Goal: Task Accomplishment & Management: Use online tool/utility

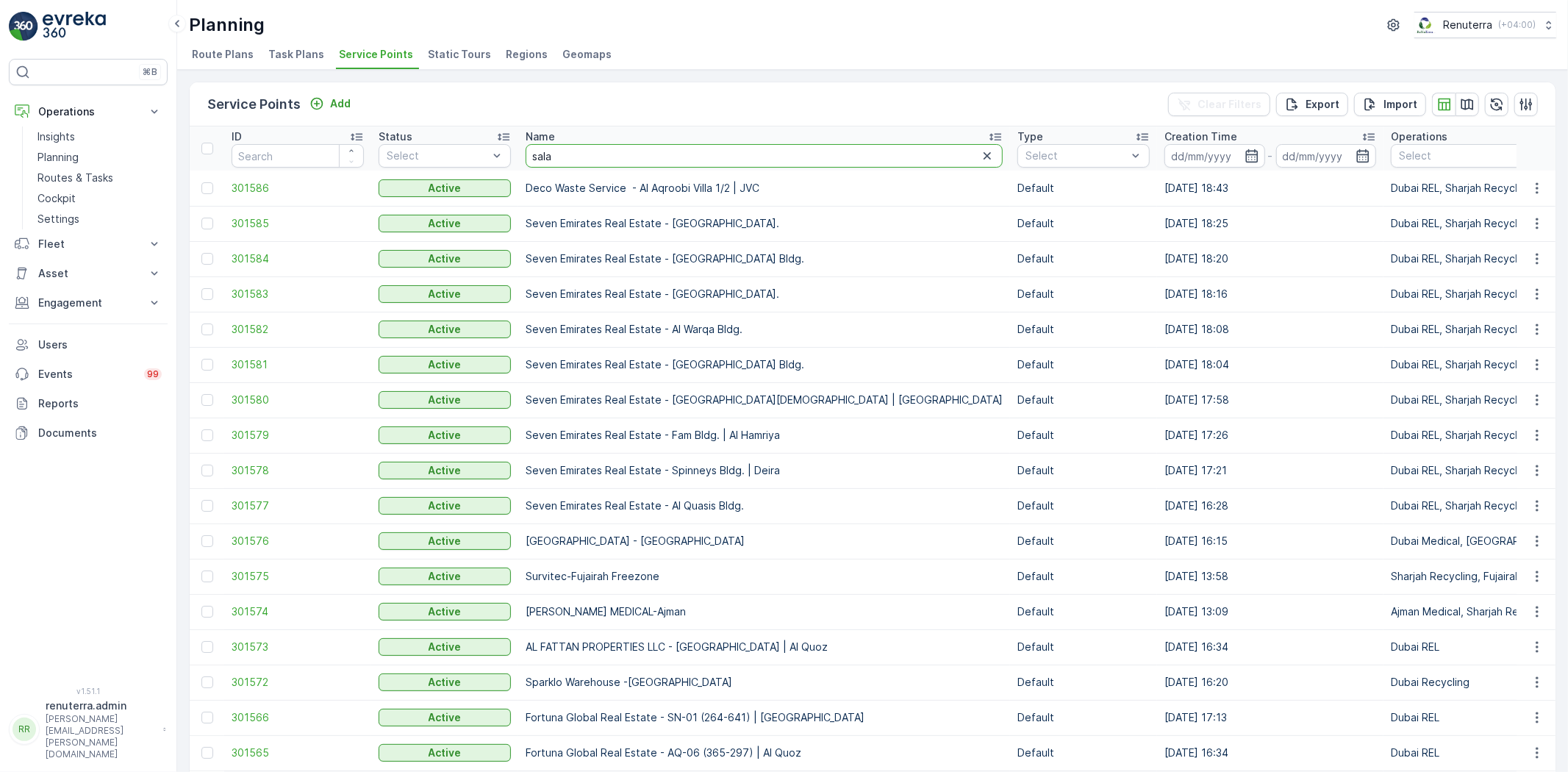
type input "salam"
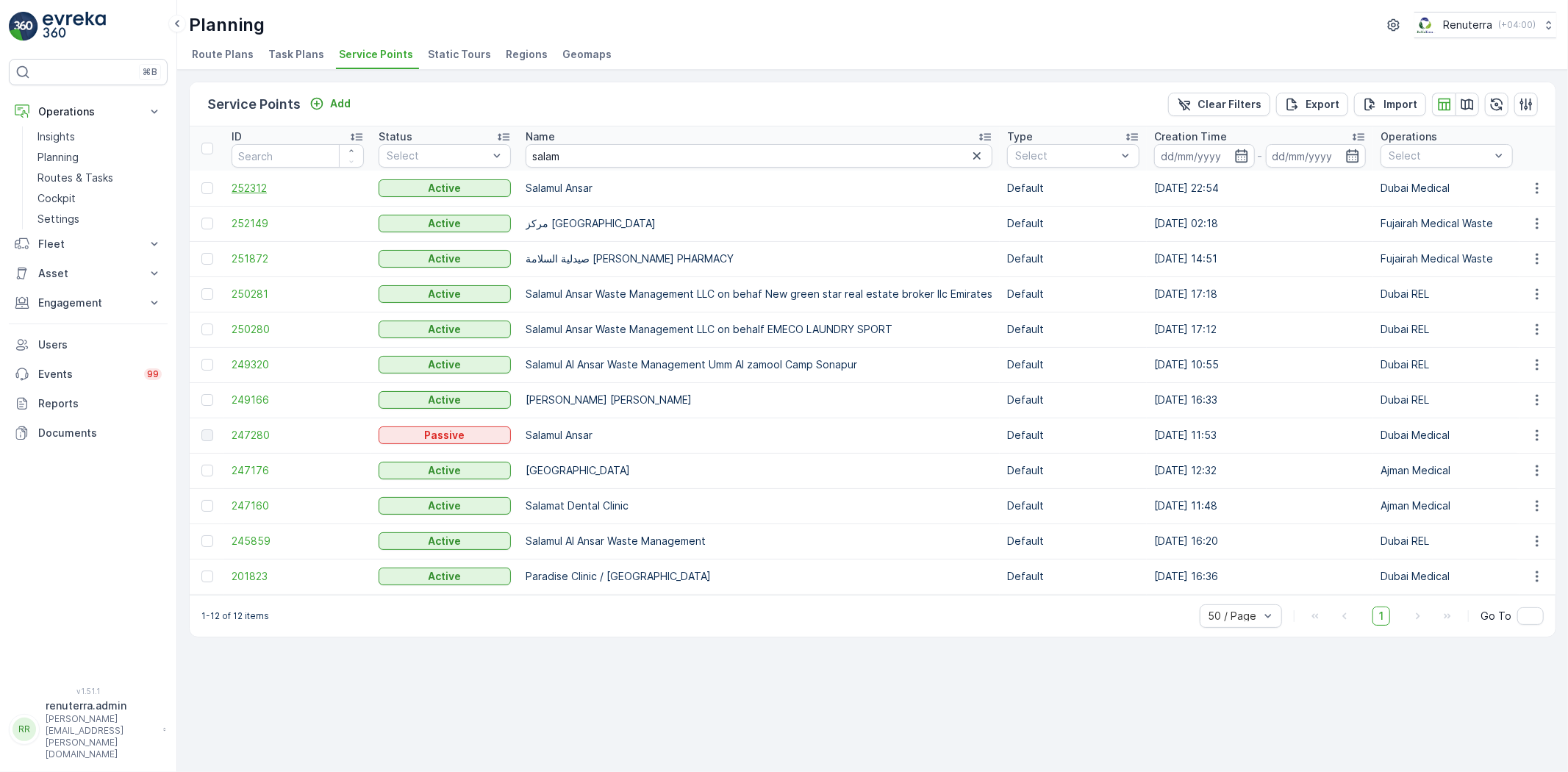
click at [244, 181] on span "252312" at bounding box center [298, 187] width 132 height 15
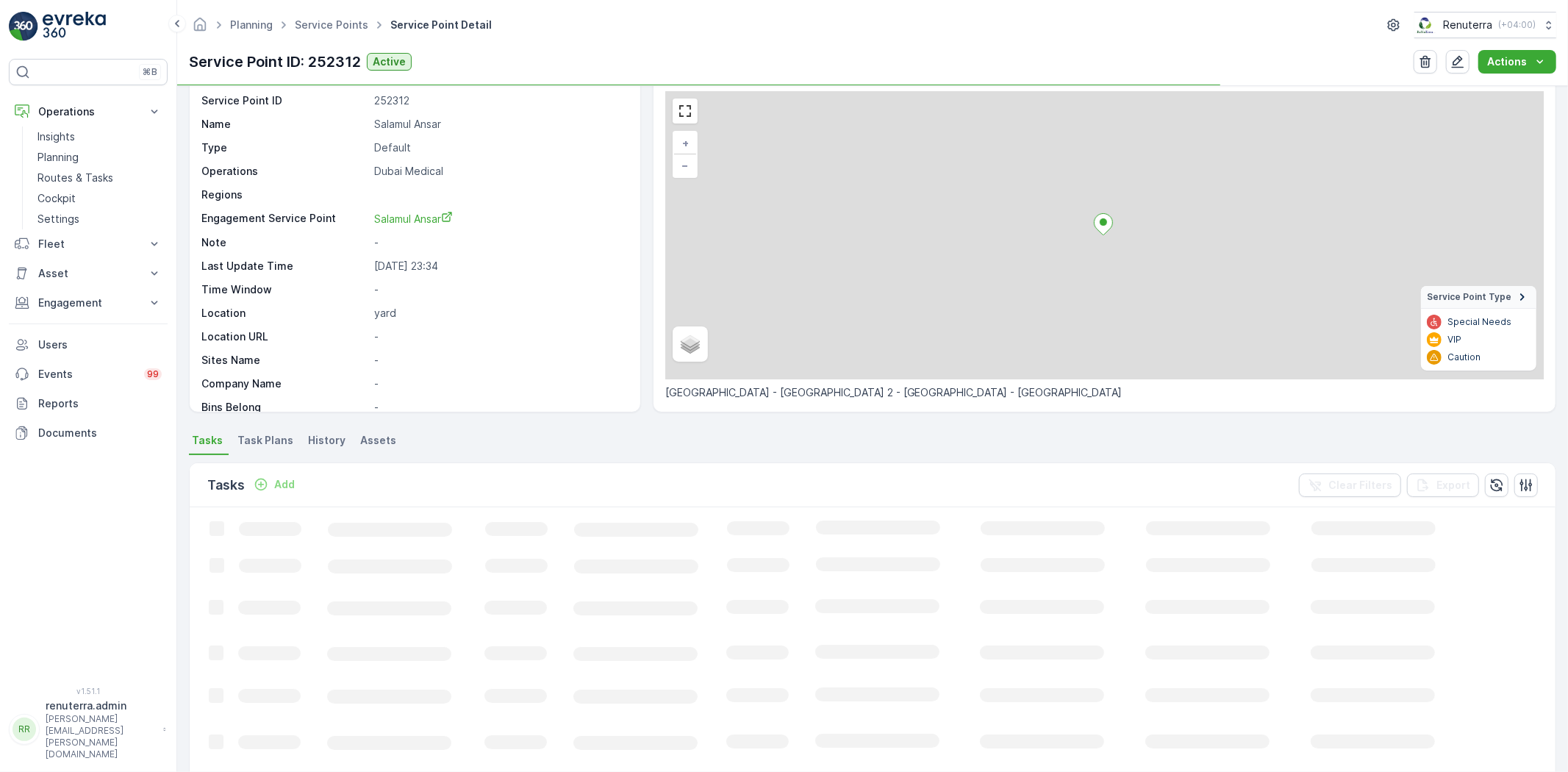
scroll to position [82, 0]
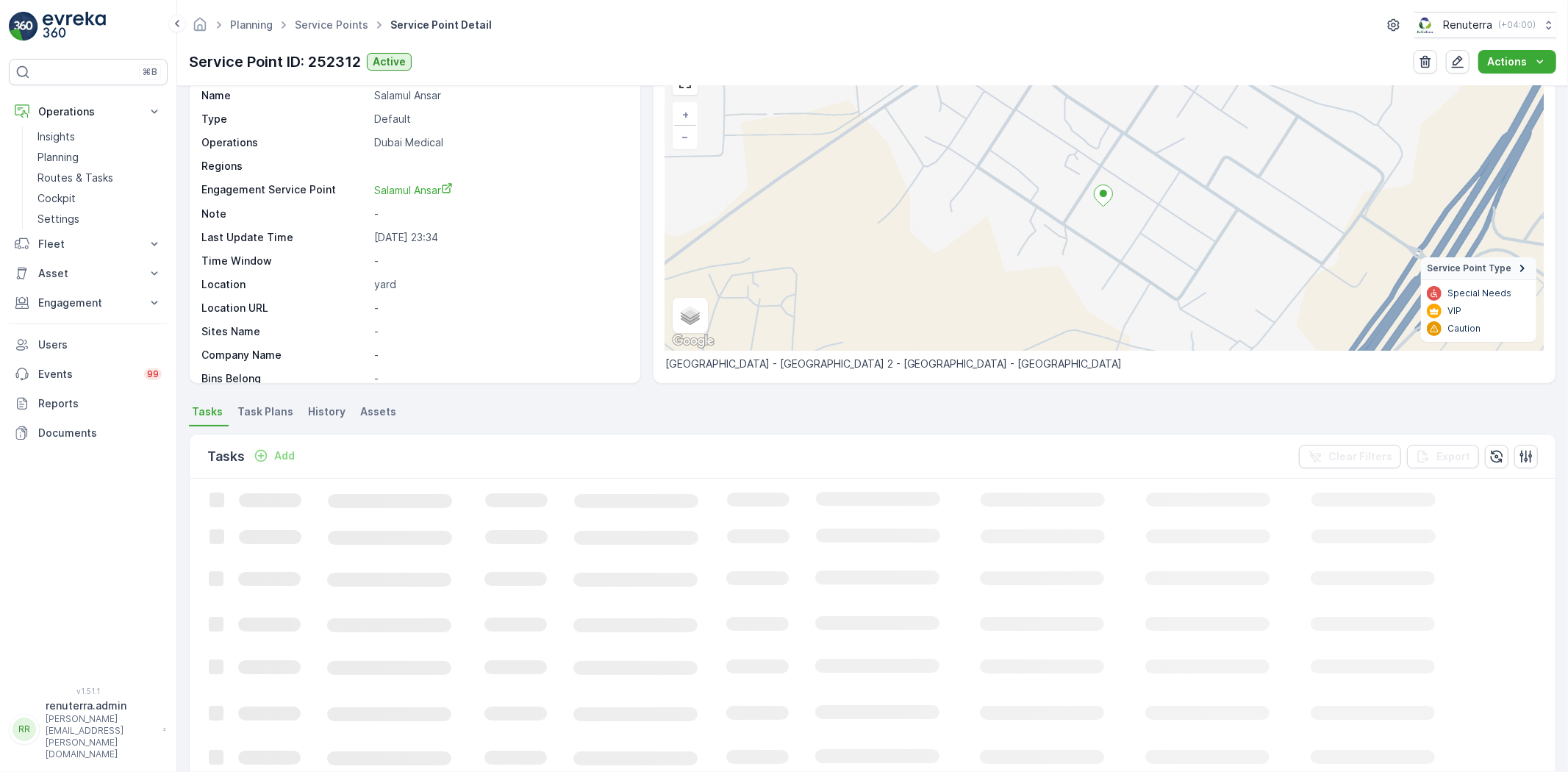
click at [285, 461] on p "Add" at bounding box center [284, 455] width 21 height 15
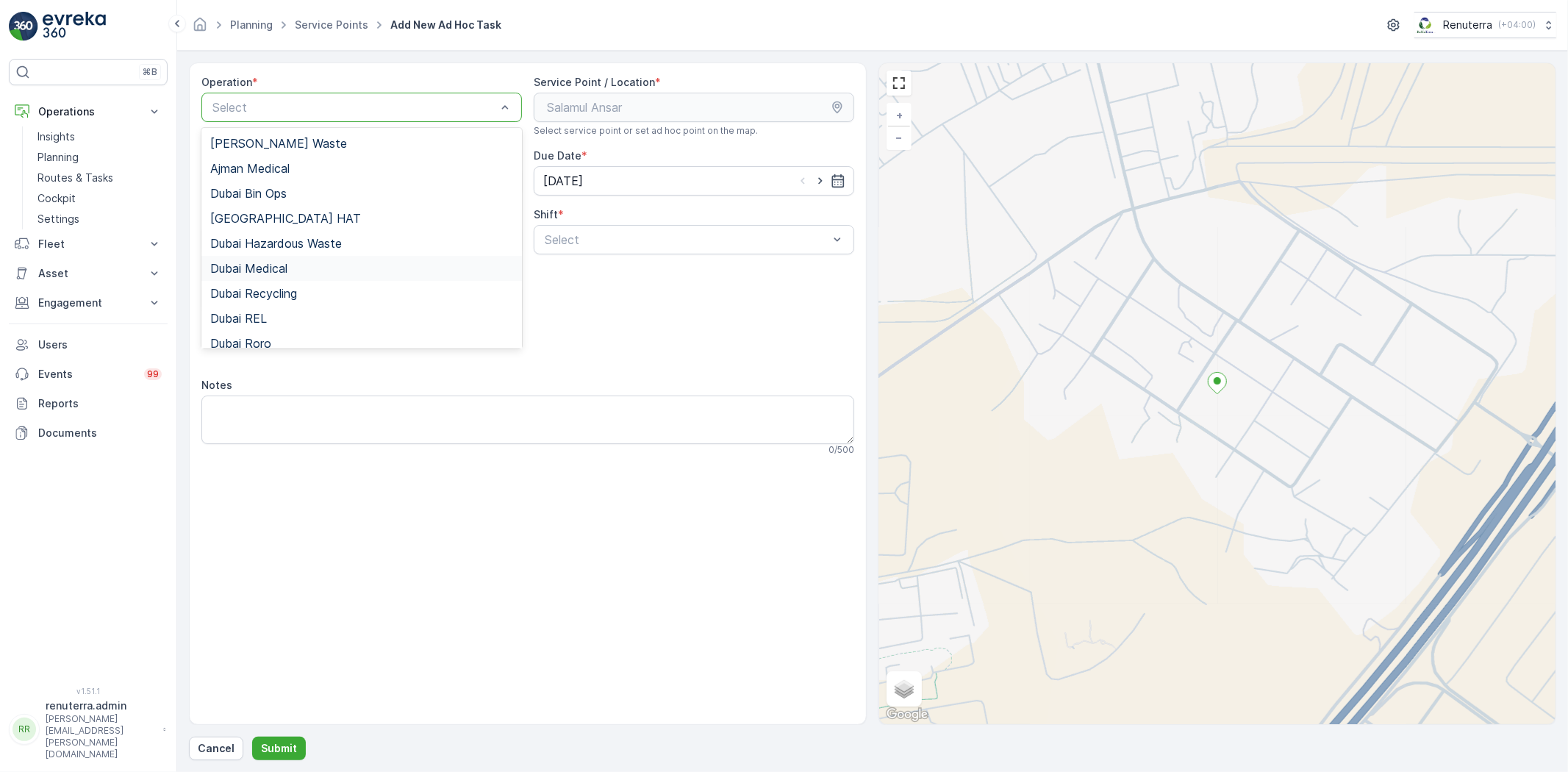
click at [283, 265] on span "Dubai Medical" at bounding box center [249, 268] width 77 height 13
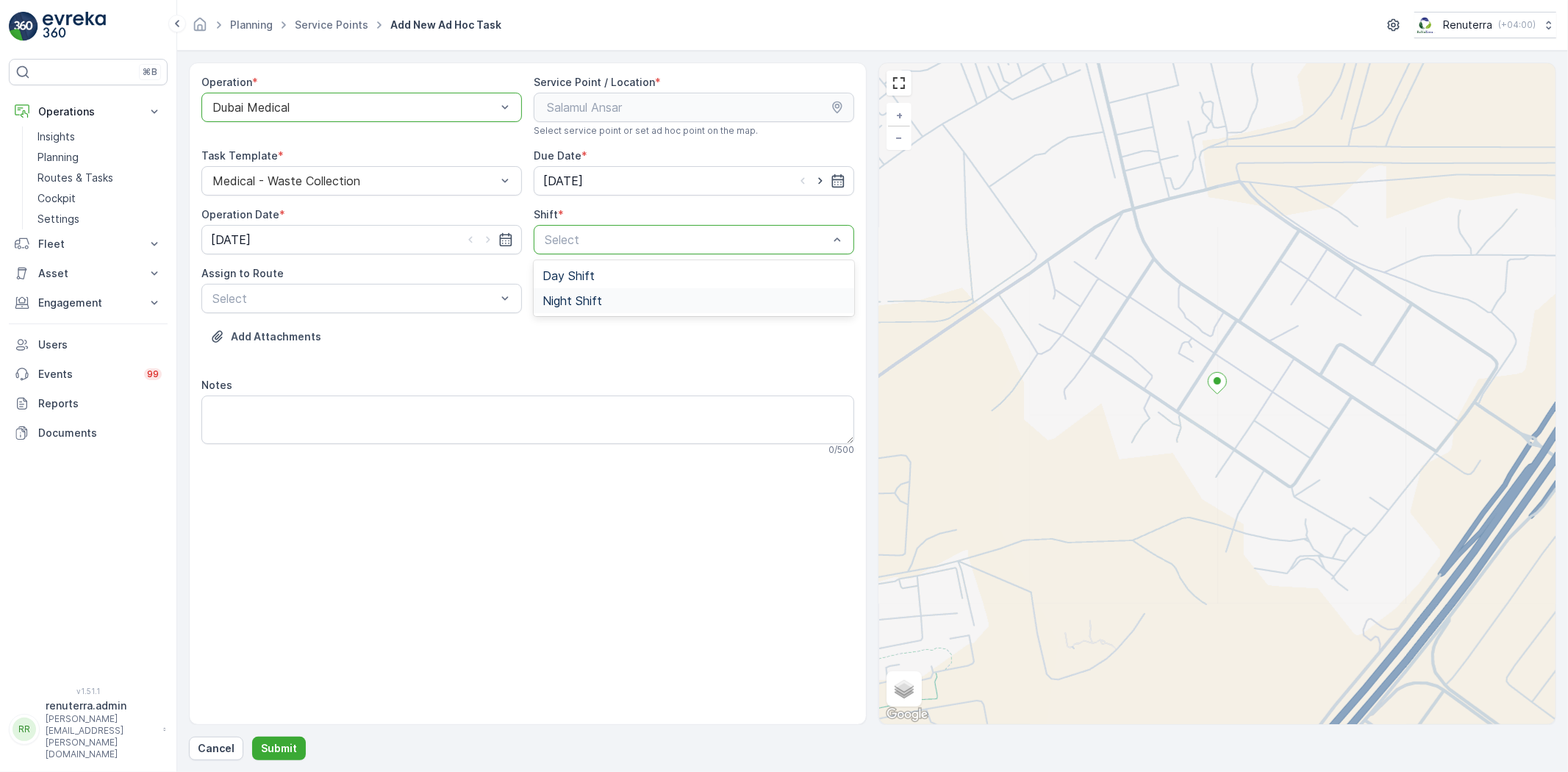
click at [591, 298] on span "Night Shift" at bounding box center [572, 300] width 60 height 13
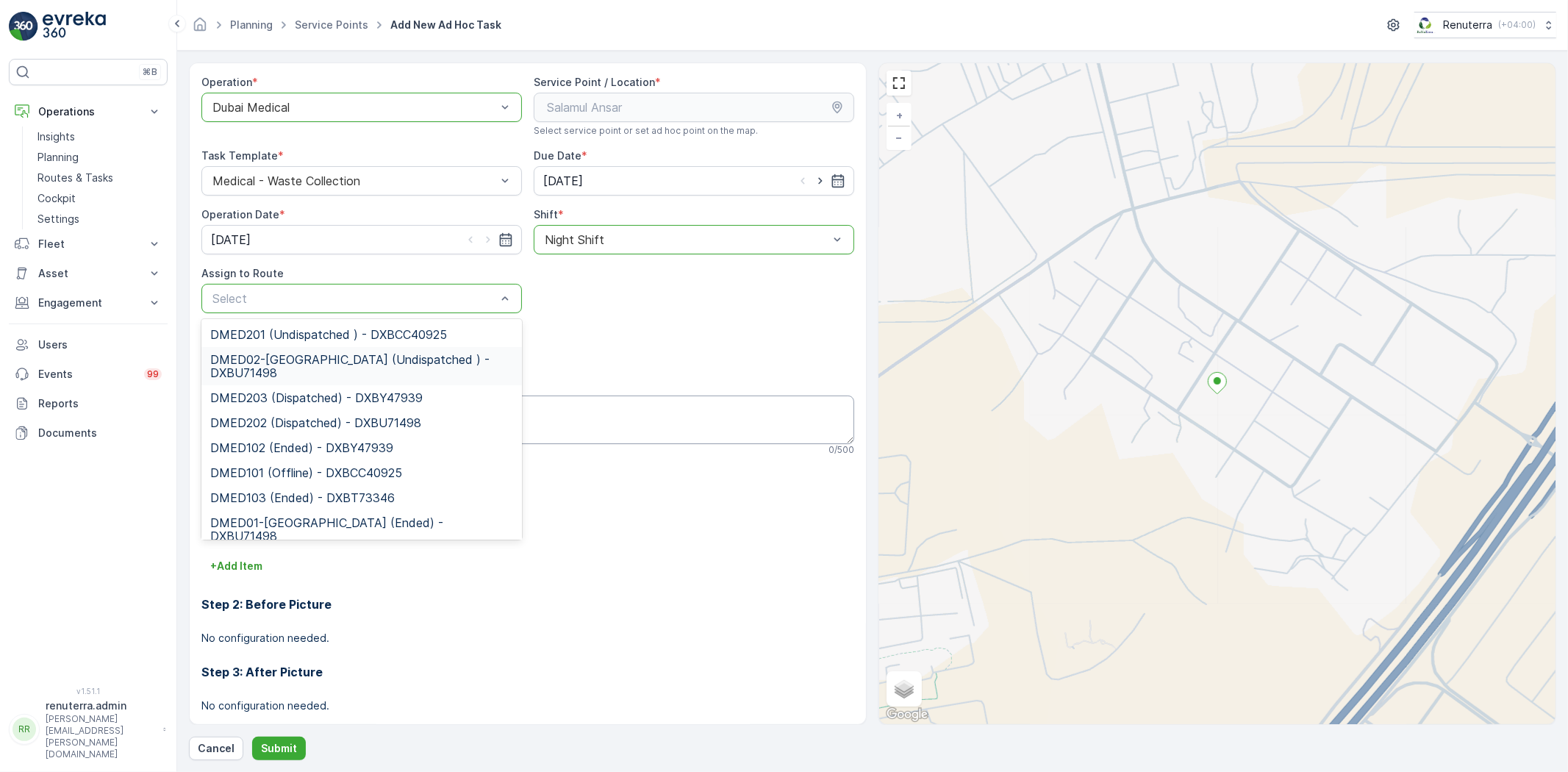
drag, startPoint x: 331, startPoint y: 373, endPoint x: 325, endPoint y: 399, distance: 26.7
click at [331, 373] on span "DMED02-[GEOGRAPHIC_DATA] (Undispatched ) - DXBU71498" at bounding box center [362, 366] width 303 height 27
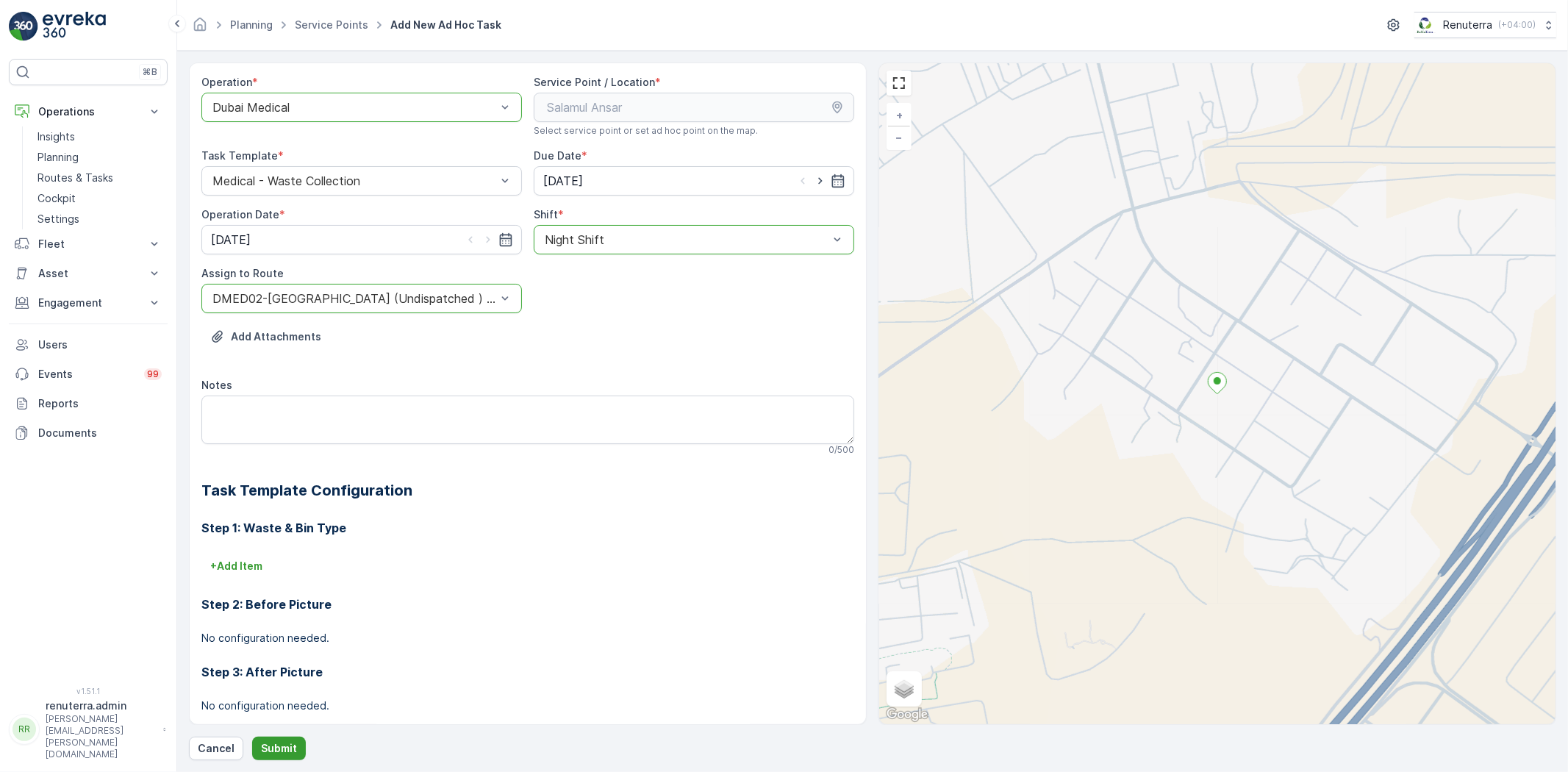
click at [274, 741] on p "Submit" at bounding box center [279, 748] width 36 height 15
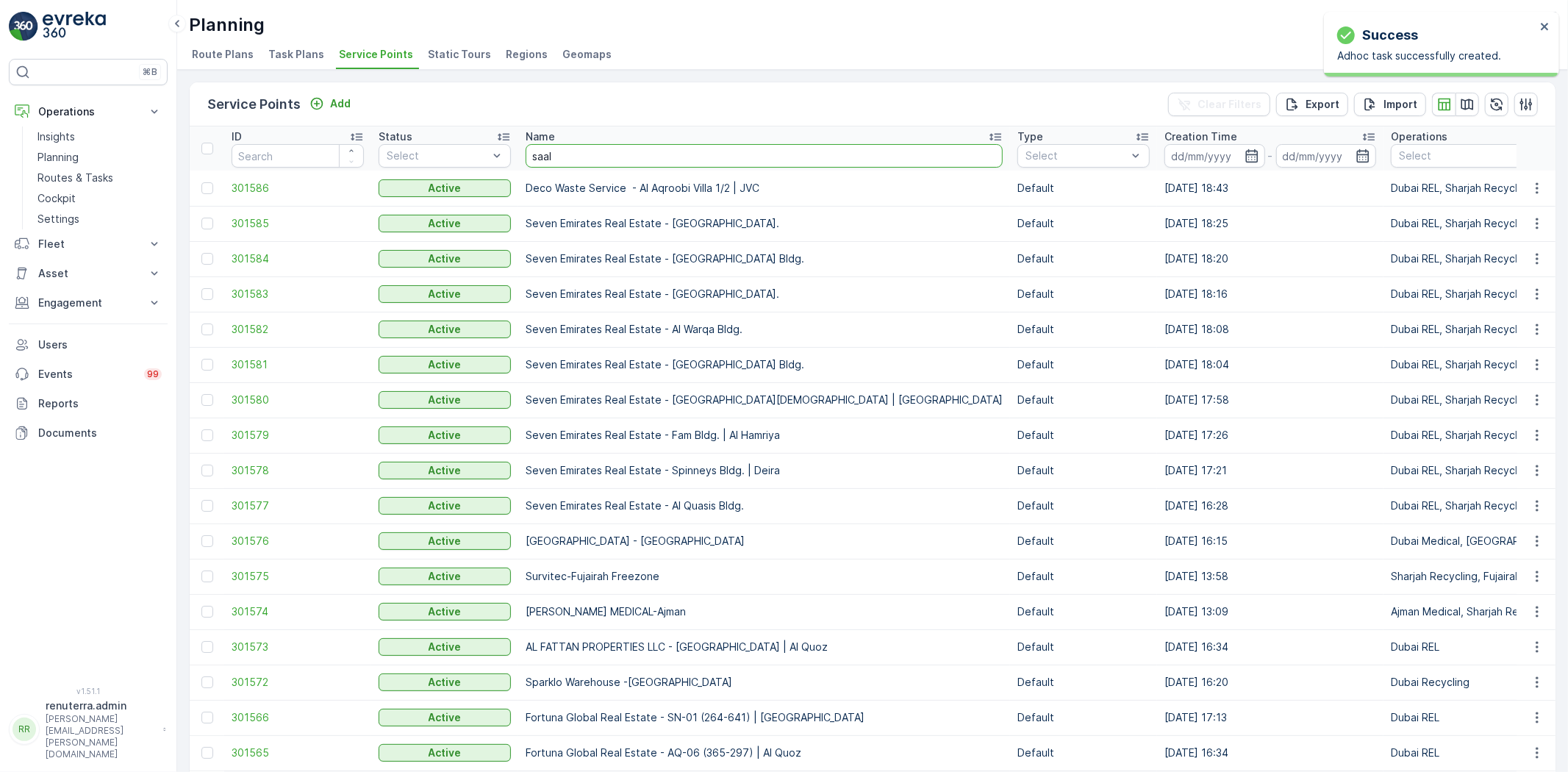
type input "saalm"
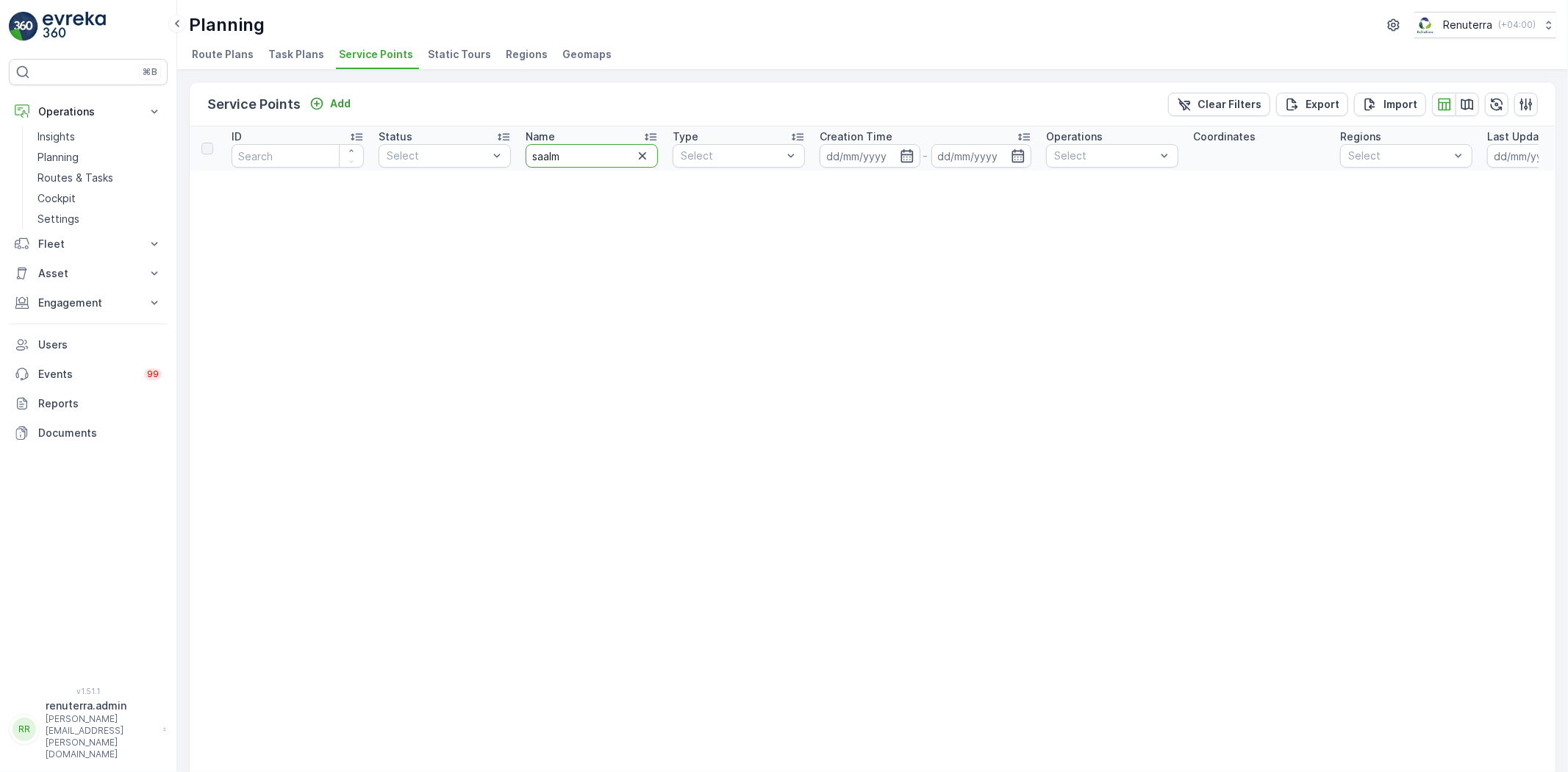
click at [577, 158] on input "saalm" at bounding box center [592, 155] width 132 height 24
type input "saalam"
click at [555, 159] on input "saalam" at bounding box center [592, 155] width 132 height 24
type input "saaam"
click at [608, 152] on input "saaam" at bounding box center [592, 155] width 132 height 24
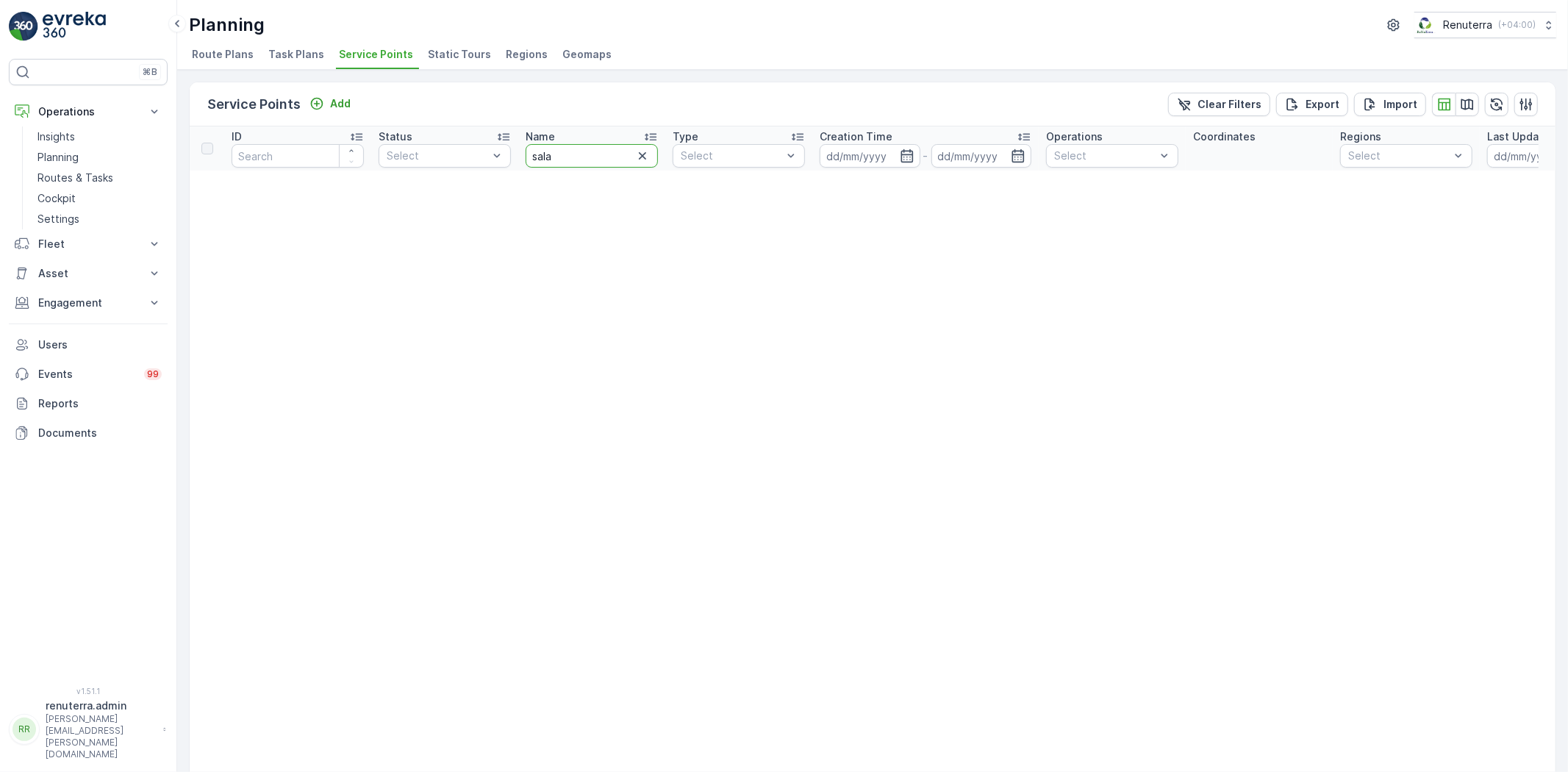
type input "salam"
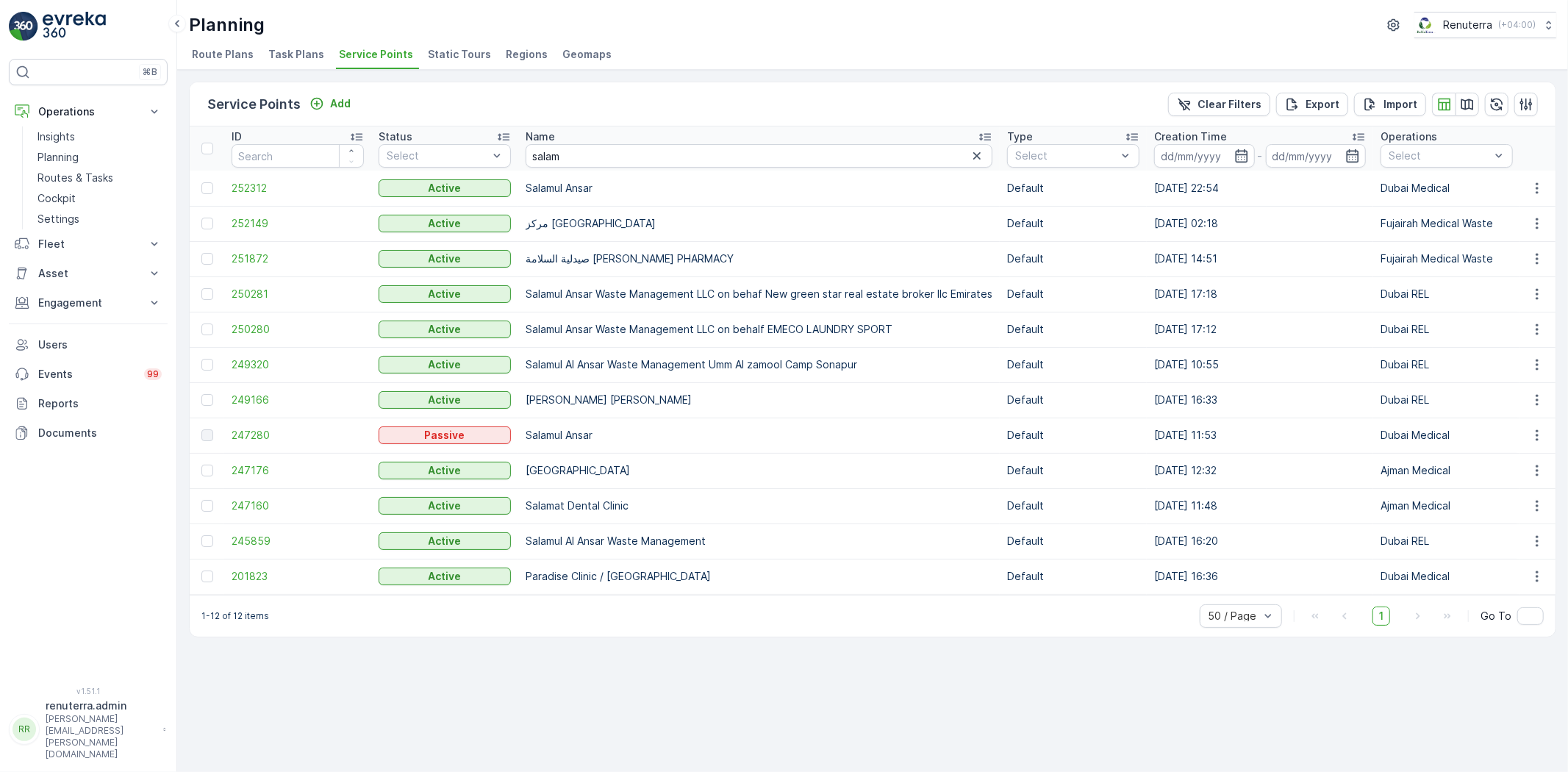
drag, startPoint x: 240, startPoint y: 200, endPoint x: 246, endPoint y: 196, distance: 7.2
click at [240, 200] on td "252312" at bounding box center [298, 188] width 147 height 35
click at [246, 194] on td "252312" at bounding box center [298, 188] width 147 height 35
click at [251, 191] on span "252312" at bounding box center [298, 187] width 132 height 15
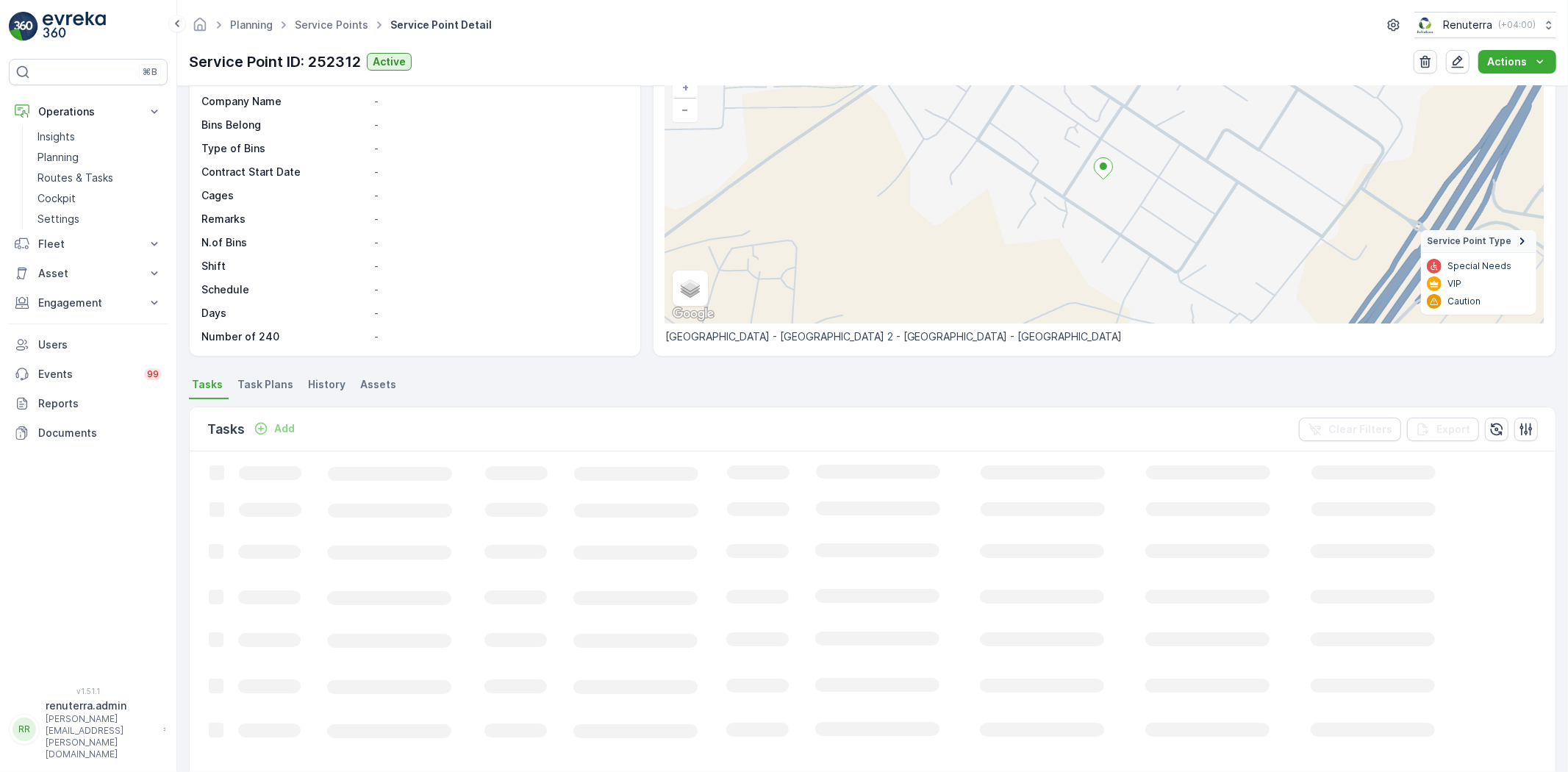
scroll to position [145, 0]
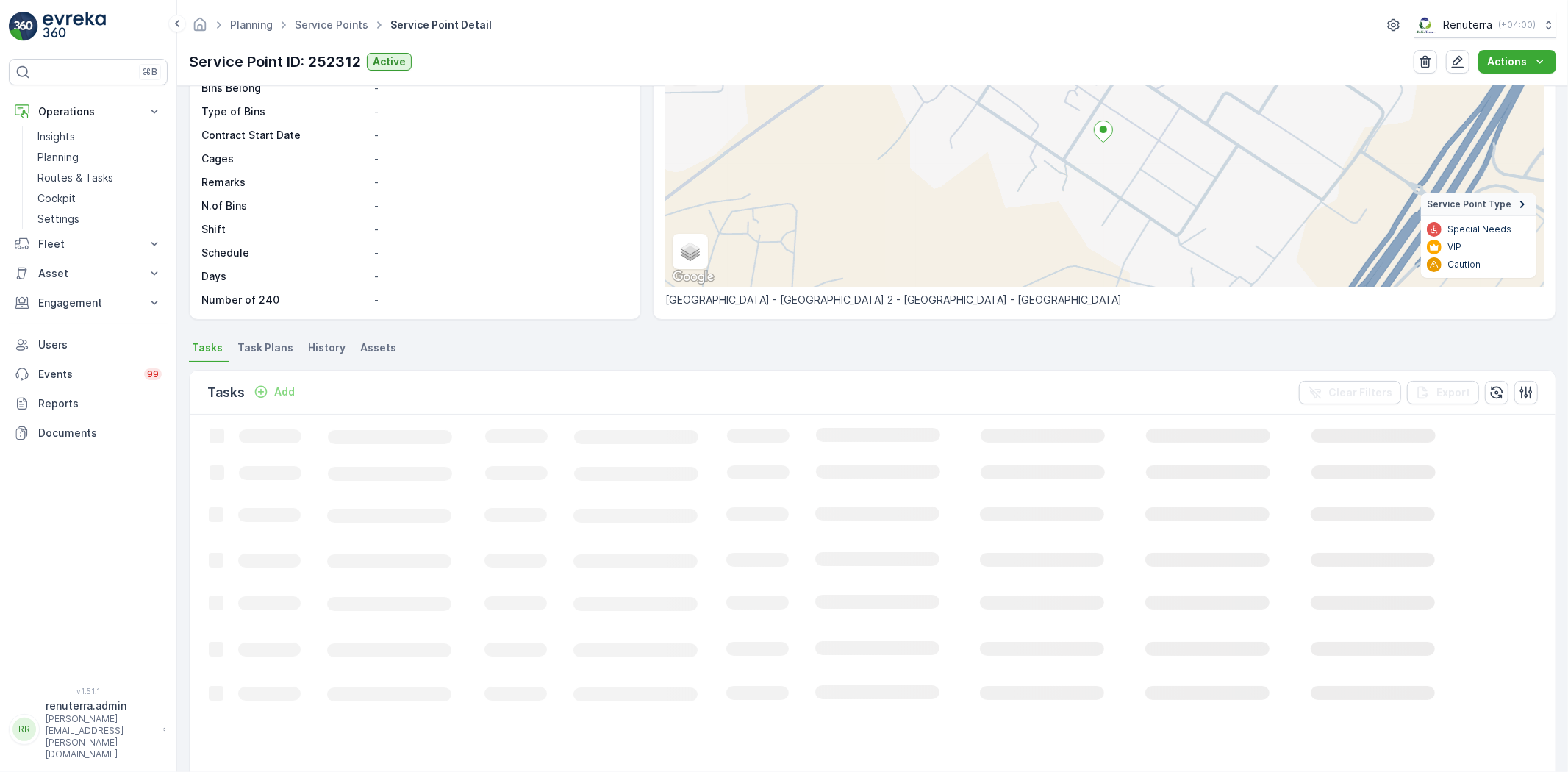
click at [275, 392] on p "Add" at bounding box center [284, 391] width 21 height 15
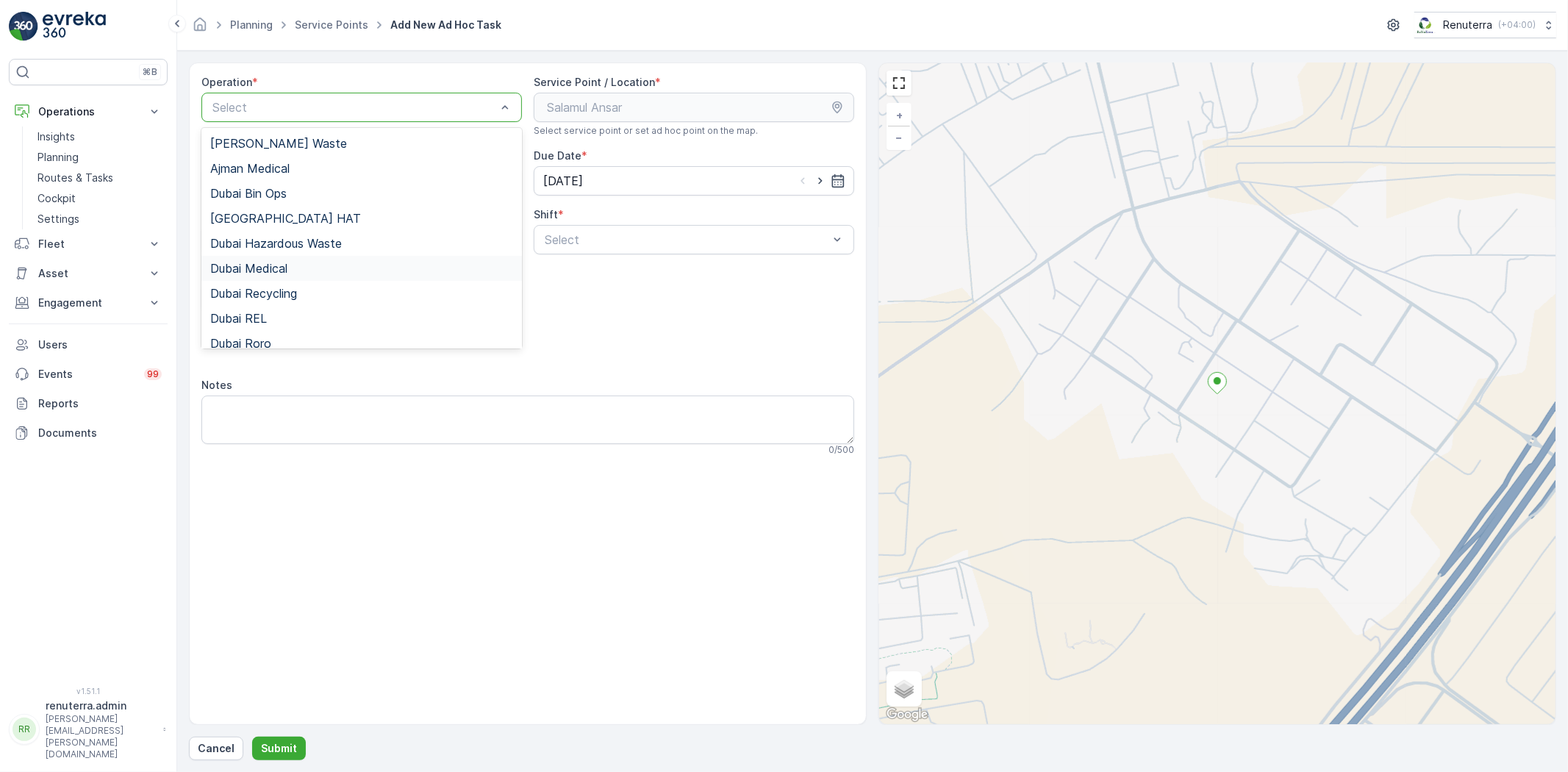
click at [296, 278] on div "Dubai Medical" at bounding box center [361, 268] width 321 height 25
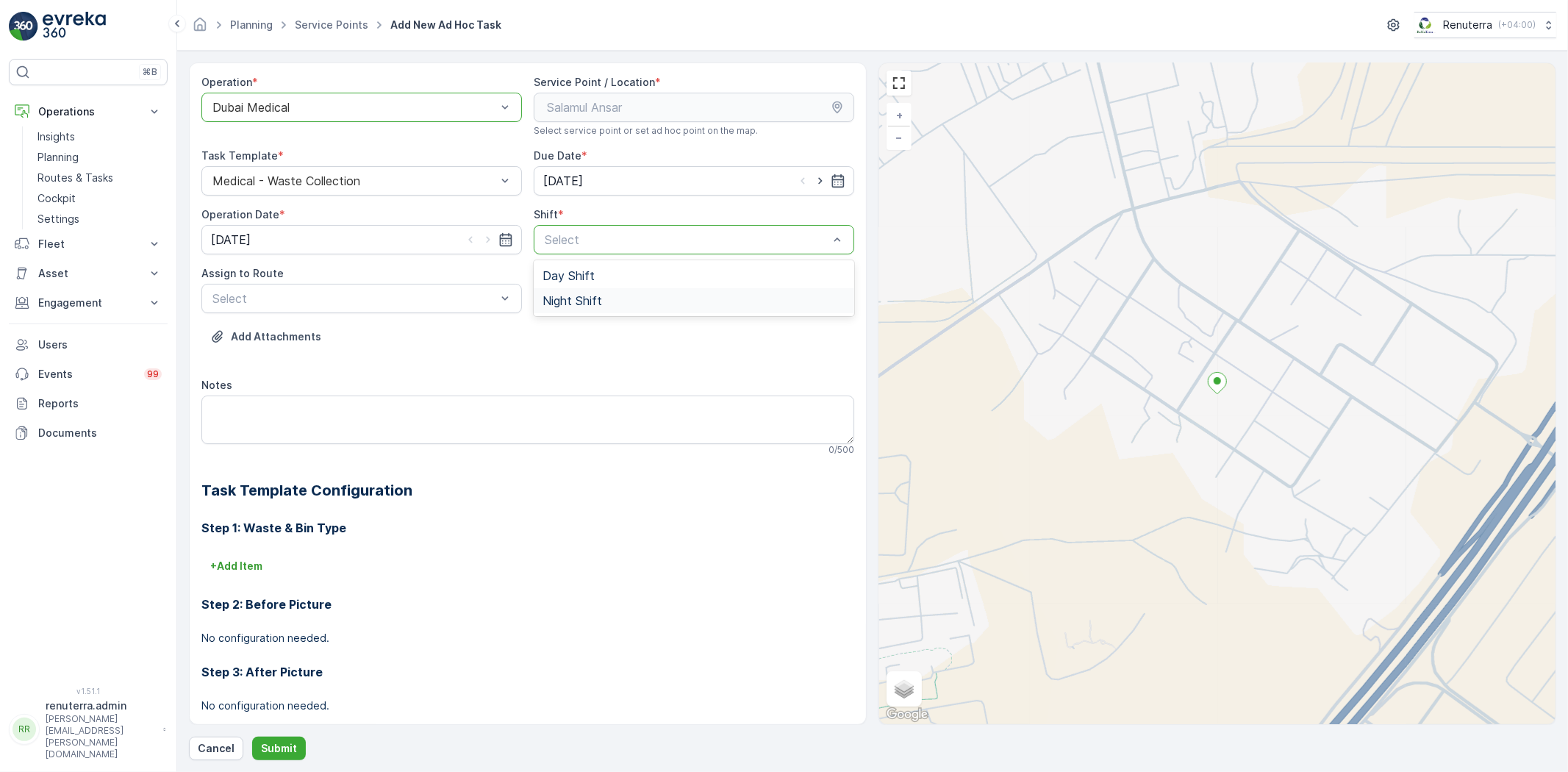
click at [608, 295] on div "Night Shift" at bounding box center [694, 300] width 303 height 13
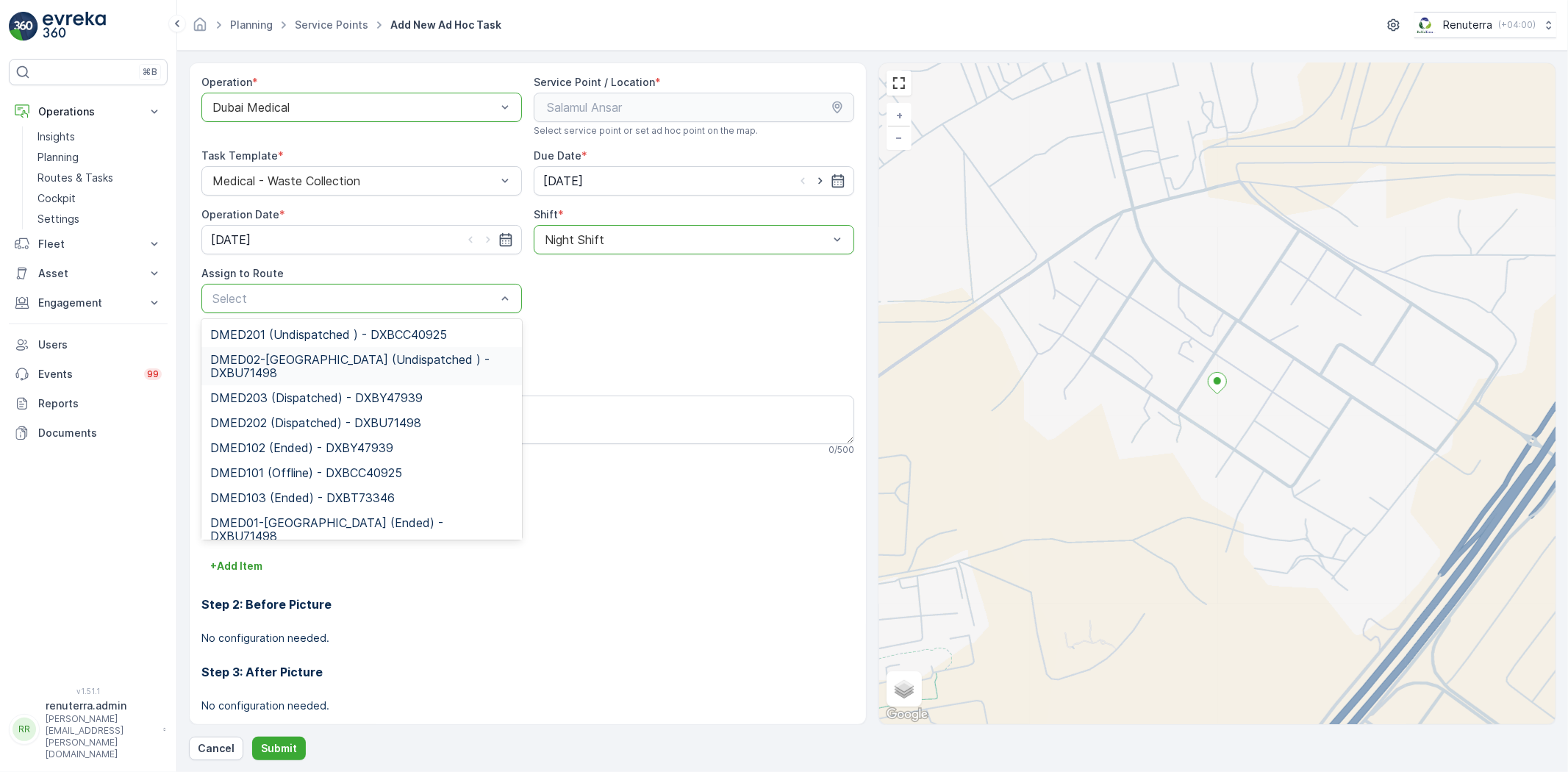
click at [344, 353] on span "DMED02-[GEOGRAPHIC_DATA] (Undispatched ) - DXBU71498" at bounding box center [362, 366] width 303 height 27
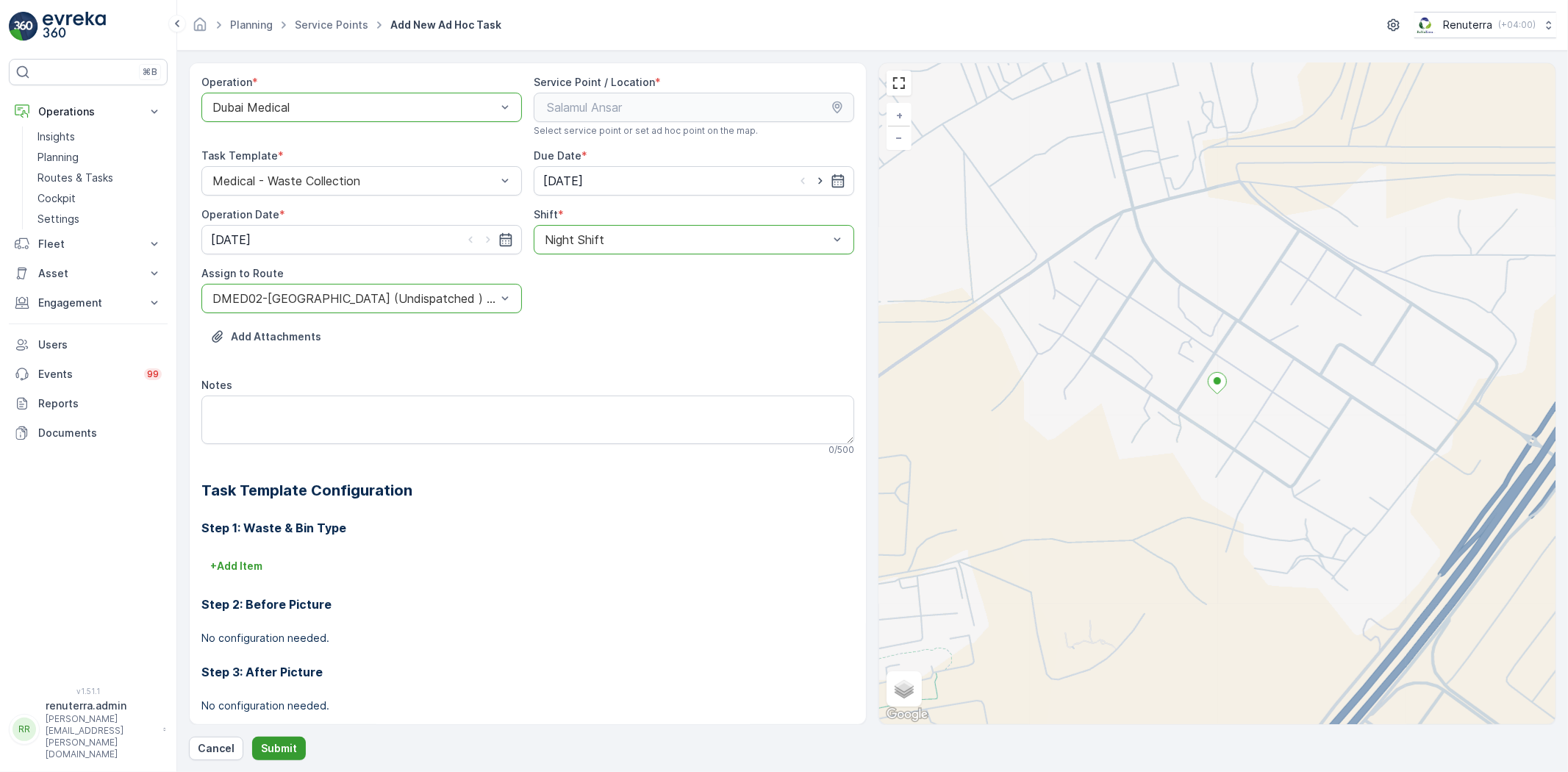
click at [290, 738] on button "Submit" at bounding box center [279, 748] width 54 height 24
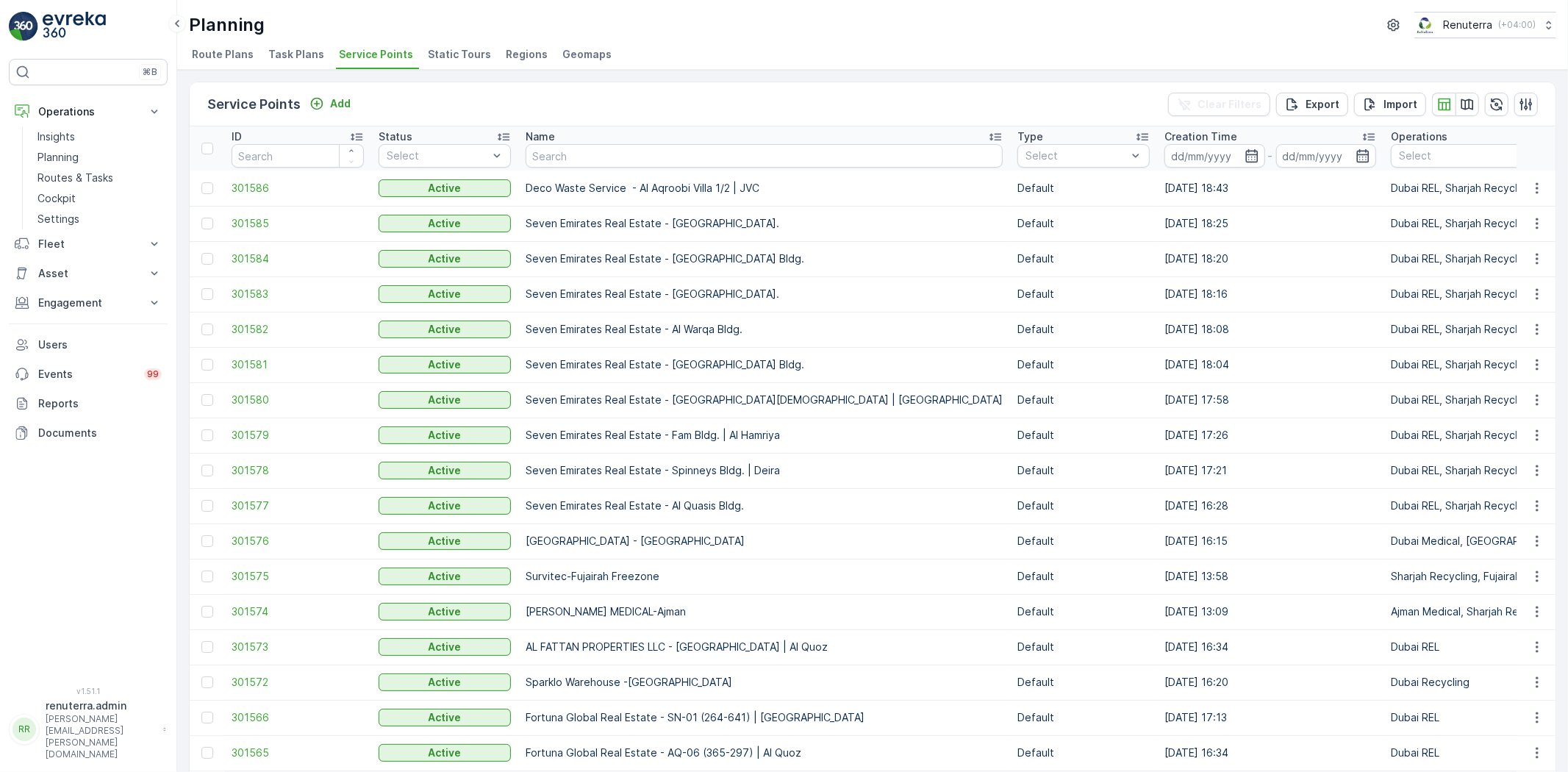
click at [561, 171] on td "Deco Waste Service - Al Aqroobi Villa 1/2 | JVC" at bounding box center [764, 188] width 492 height 35
click at [574, 162] on input "text" at bounding box center [764, 155] width 478 height 24
type input "h w h"
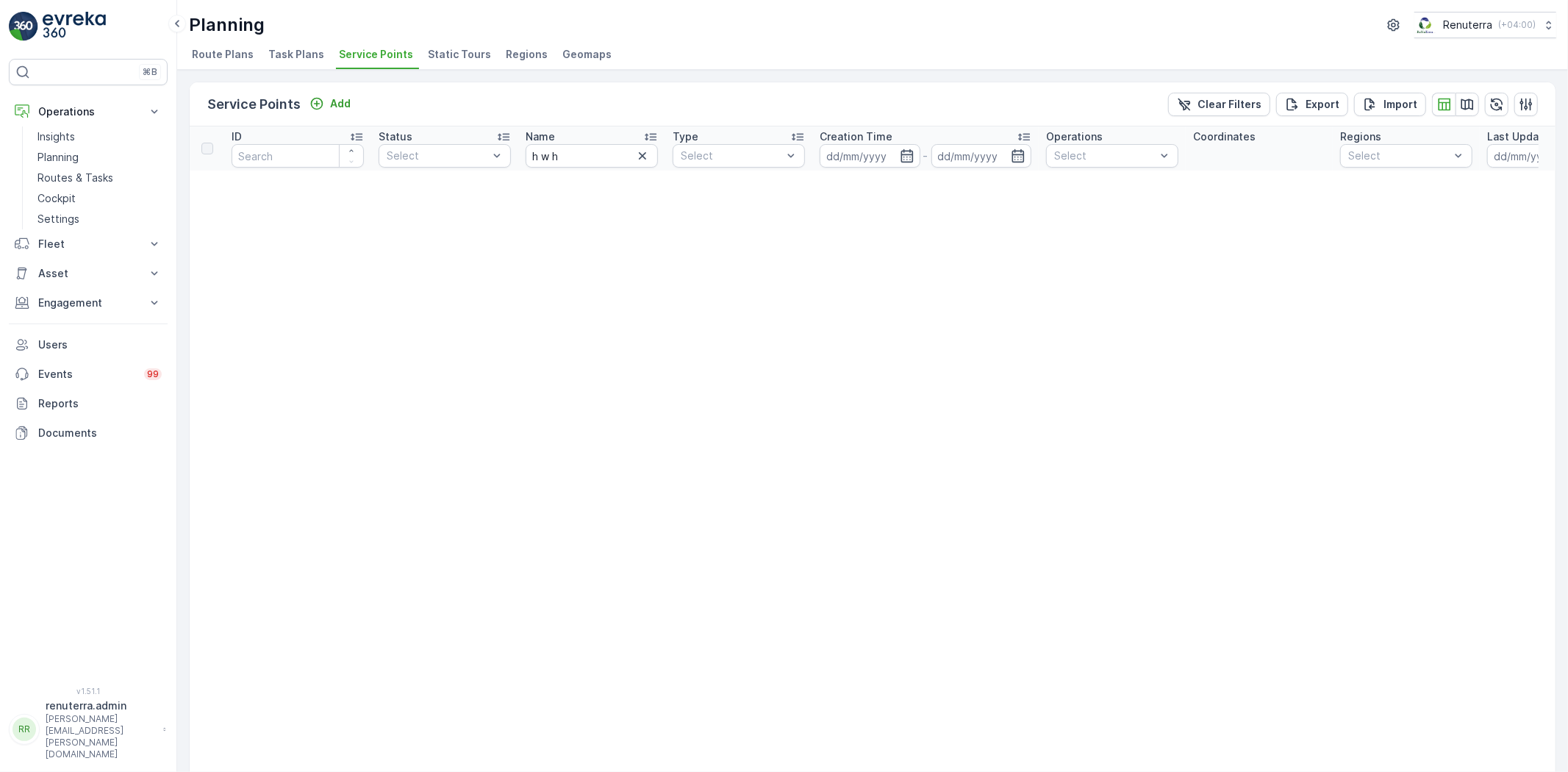
click at [591, 162] on input "h w h" at bounding box center [592, 155] width 132 height 24
type input "h"
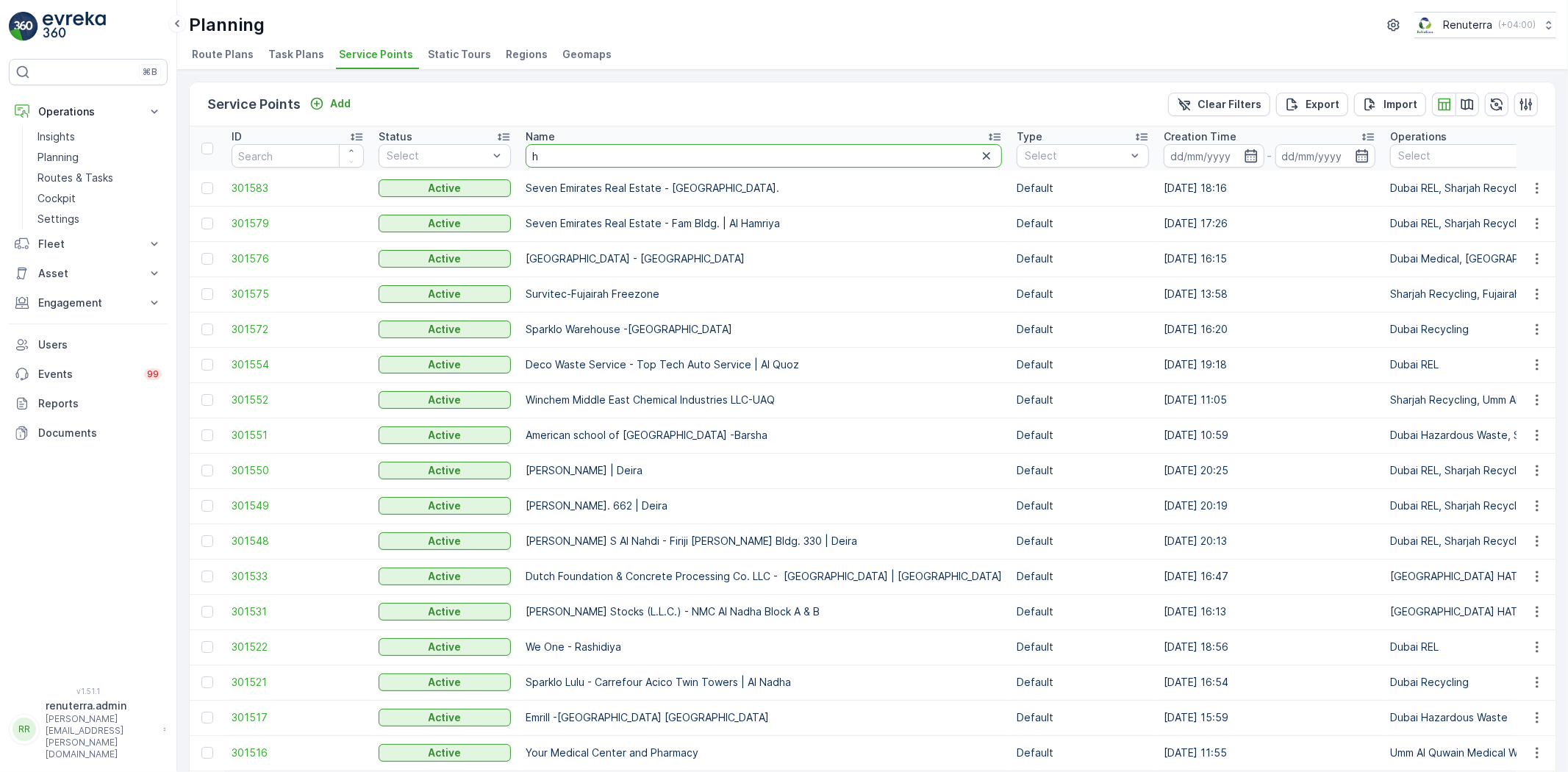
click at [635, 150] on input "h" at bounding box center [764, 155] width 477 height 24
type input "hwh"
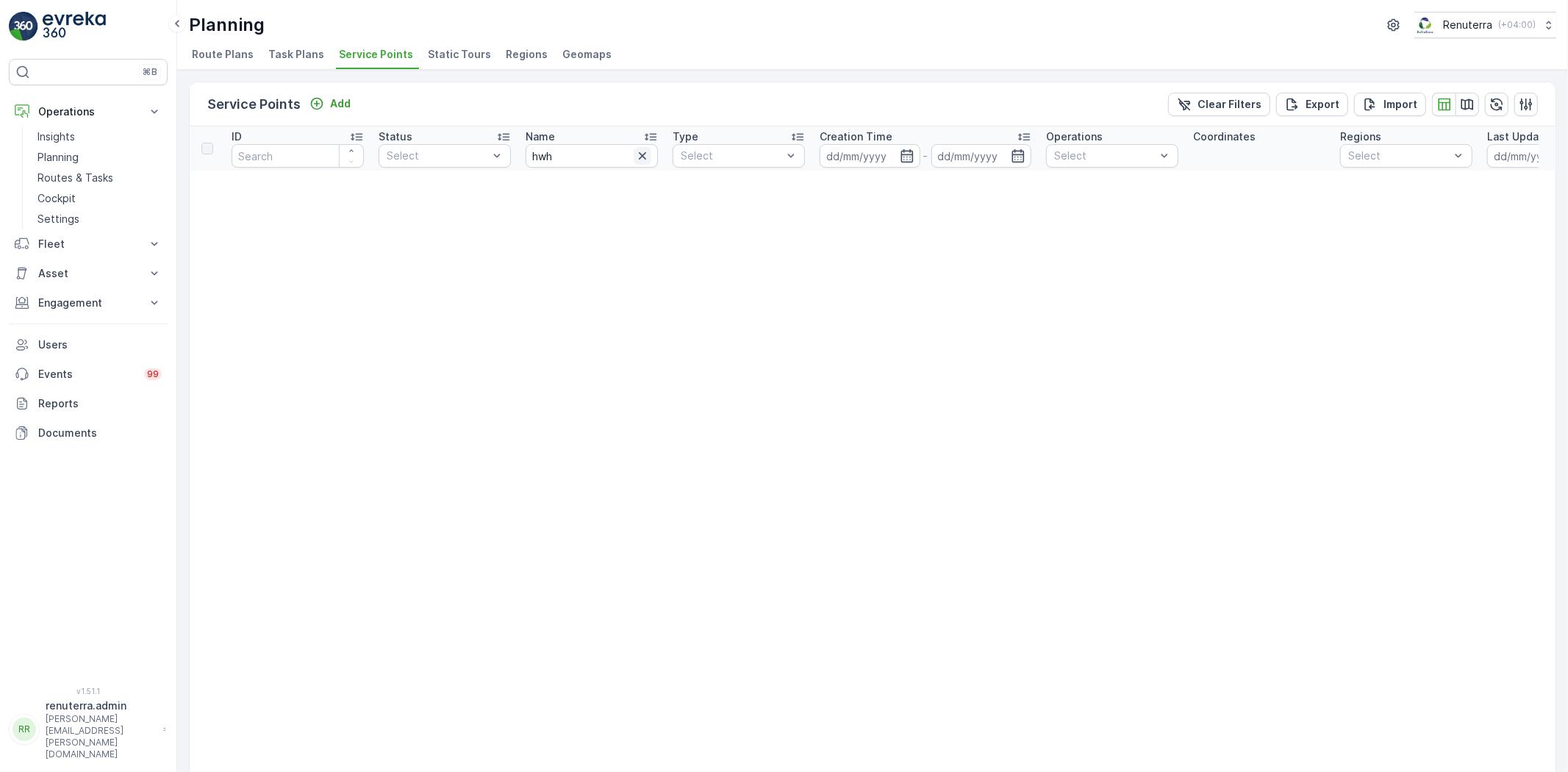
click at [645, 158] on icon "button" at bounding box center [643, 156] width 8 height 8
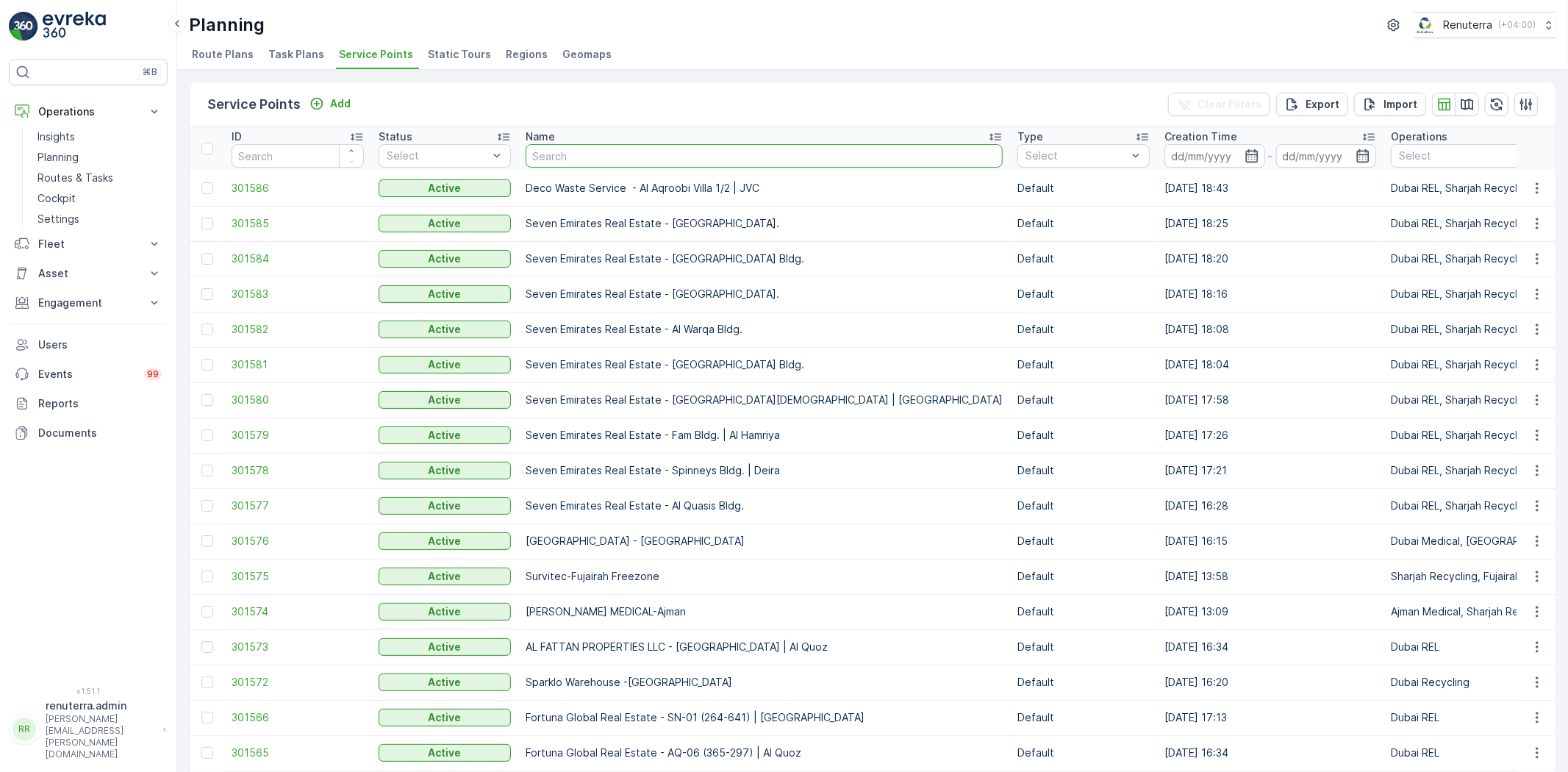
drag, startPoint x: 607, startPoint y: 158, endPoint x: 593, endPoint y: 168, distance: 17.2
click at [606, 158] on input "text" at bounding box center [764, 155] width 478 height 24
click at [81, 181] on p "Routes & Tasks" at bounding box center [75, 178] width 76 height 15
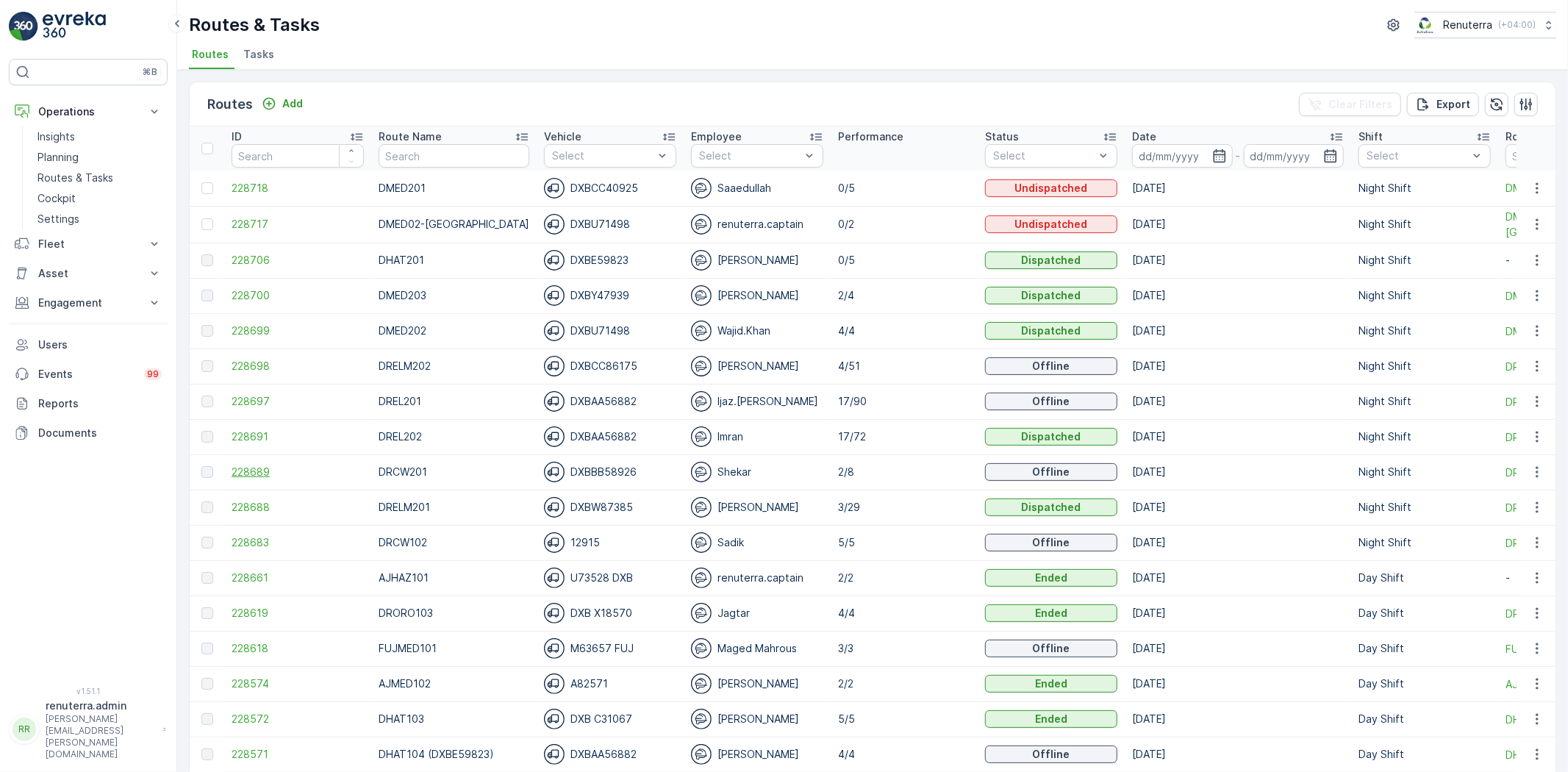
click at [254, 467] on span "228689" at bounding box center [298, 471] width 132 height 15
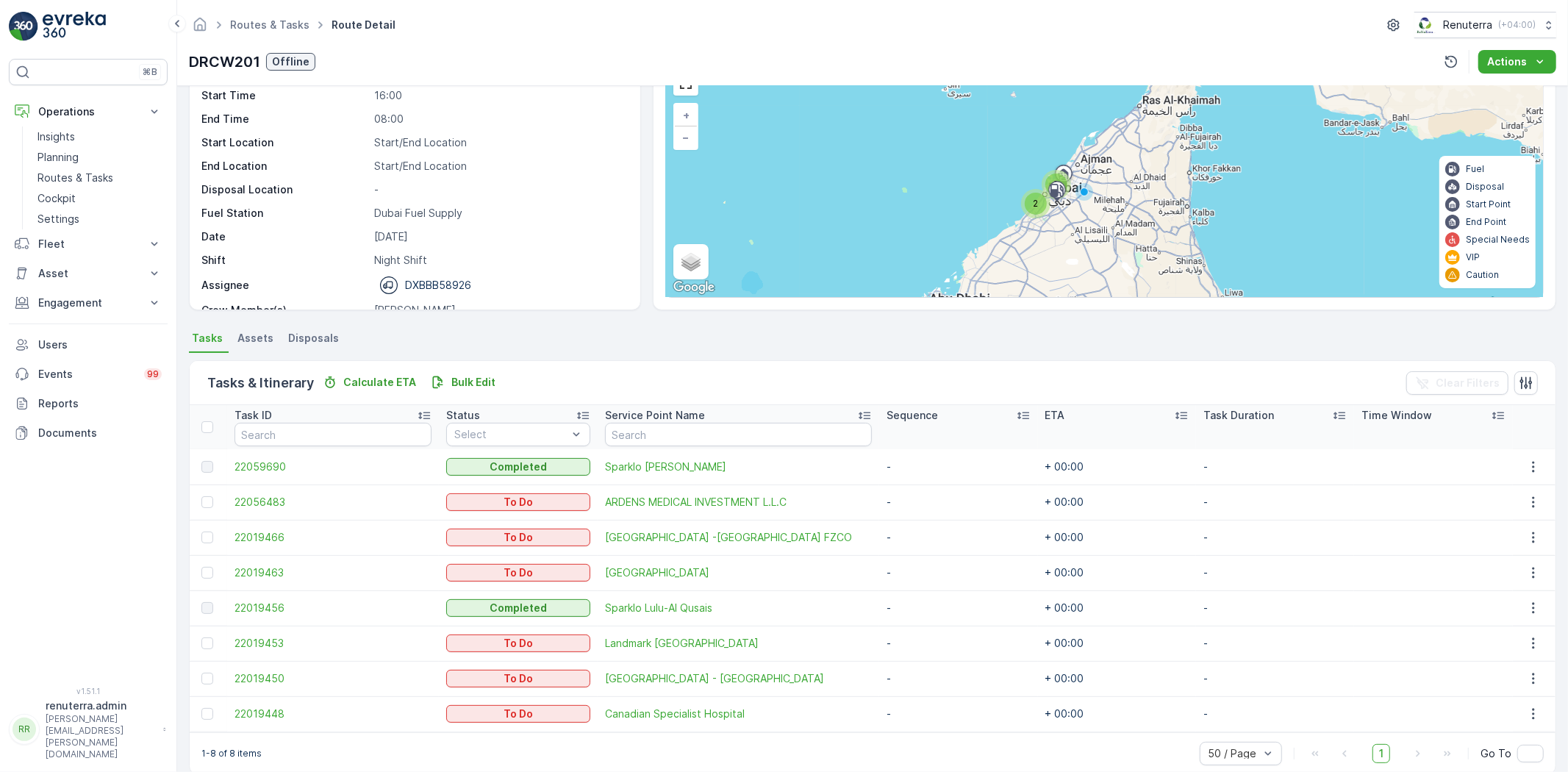
scroll to position [103, 0]
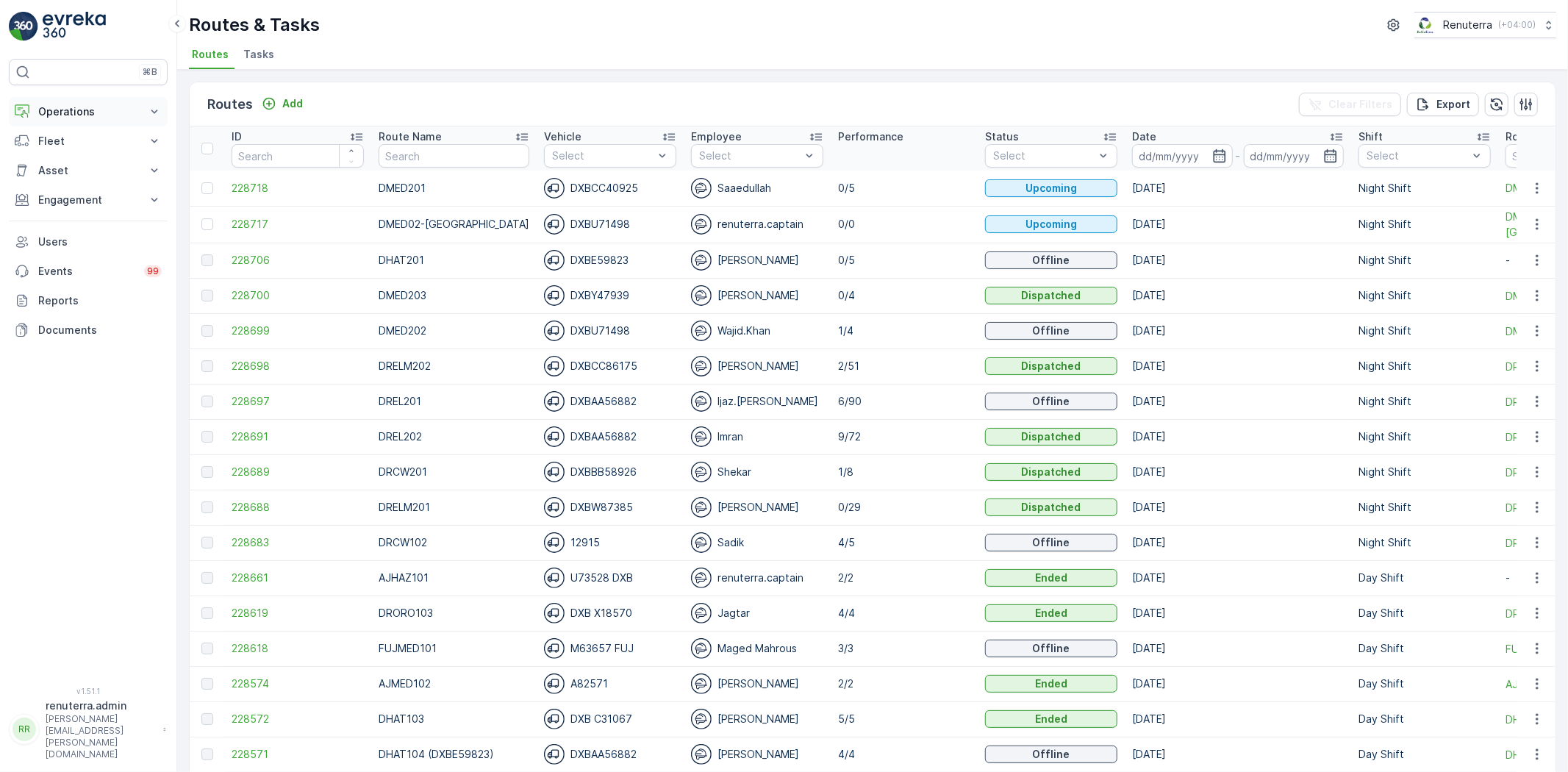
click at [111, 114] on p "Operations" at bounding box center [88, 111] width 100 height 15
click at [103, 161] on link "Planning" at bounding box center [99, 157] width 136 height 21
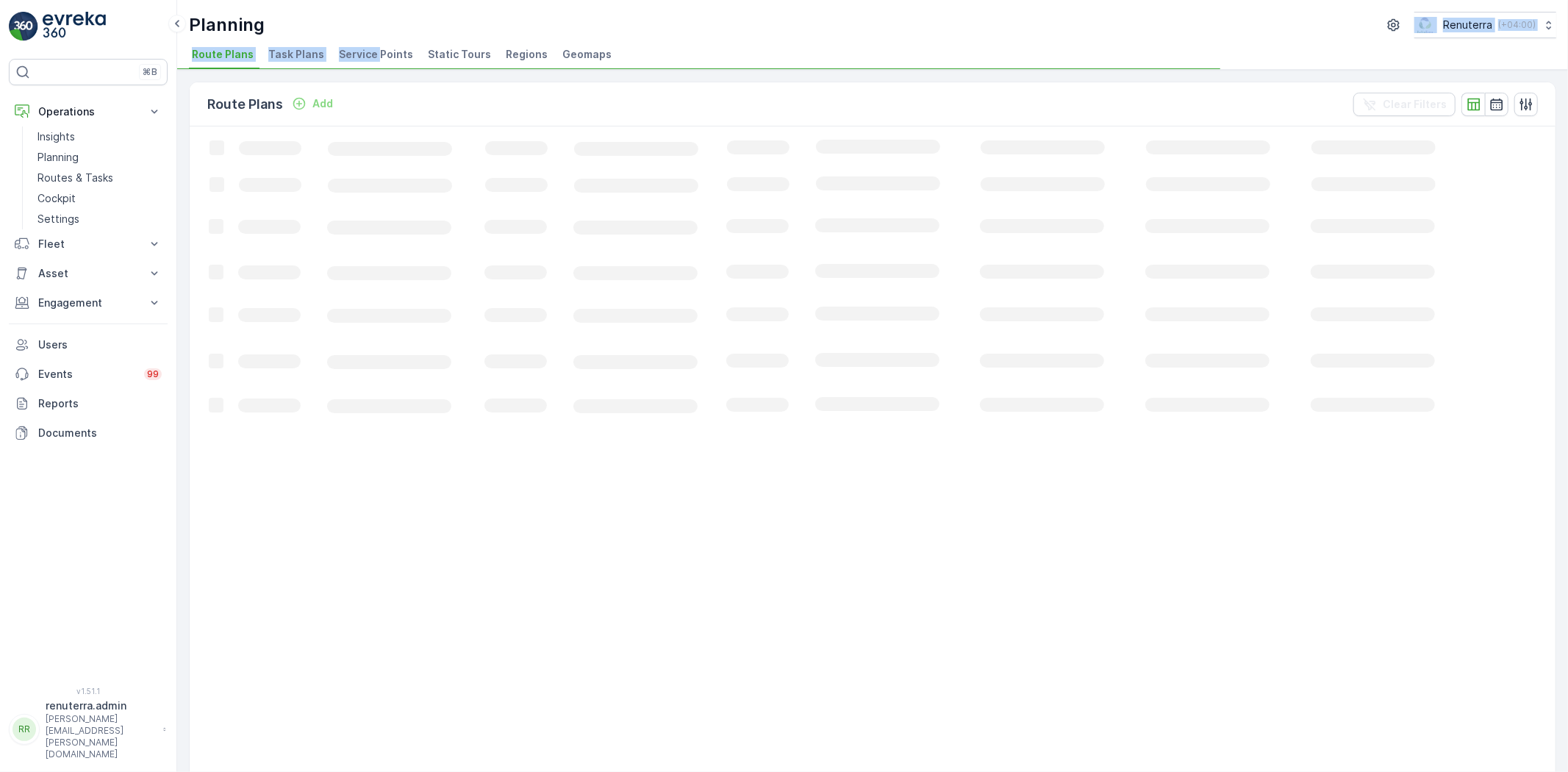
click at [377, 41] on div "Planning Renuterra ( +04:00 ) Route Plans Task Plans Service Points Static Tour…" at bounding box center [873, 34] width 1391 height 70
click at [370, 49] on span "Service Points" at bounding box center [376, 54] width 74 height 15
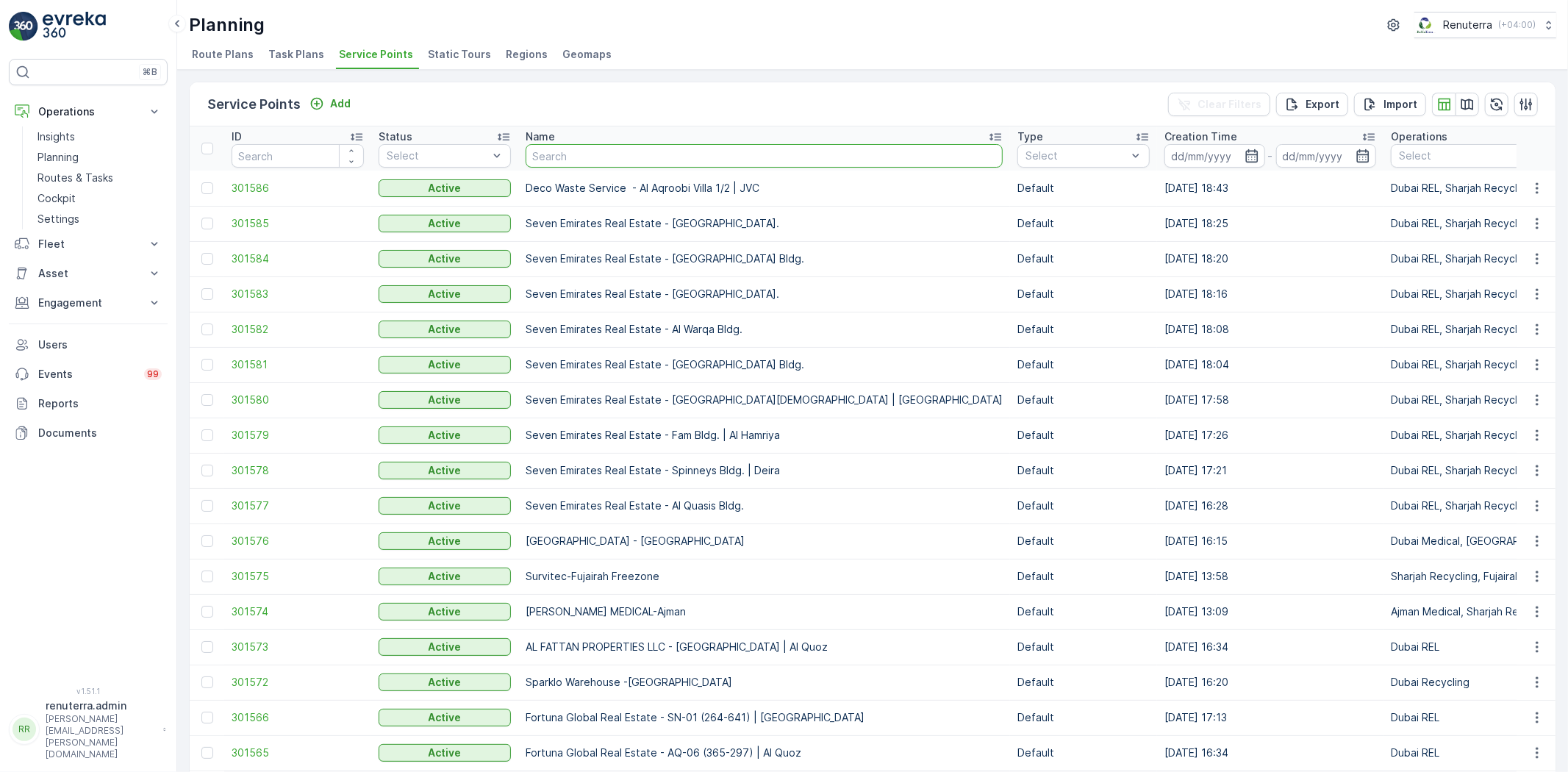
click at [605, 156] on input "text" at bounding box center [764, 155] width 478 height 24
type input "HWF"
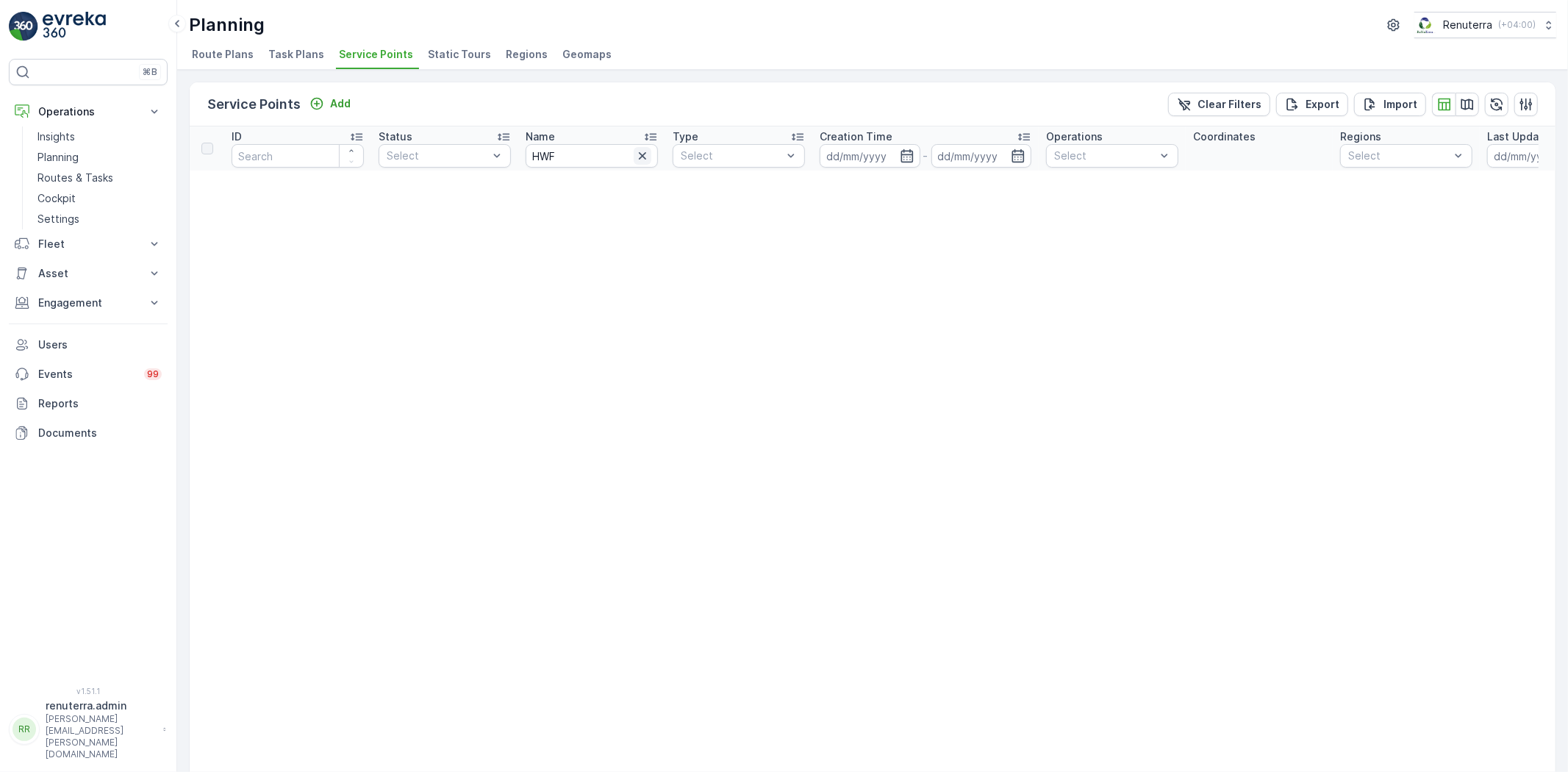
click at [647, 152] on icon "button" at bounding box center [642, 155] width 15 height 15
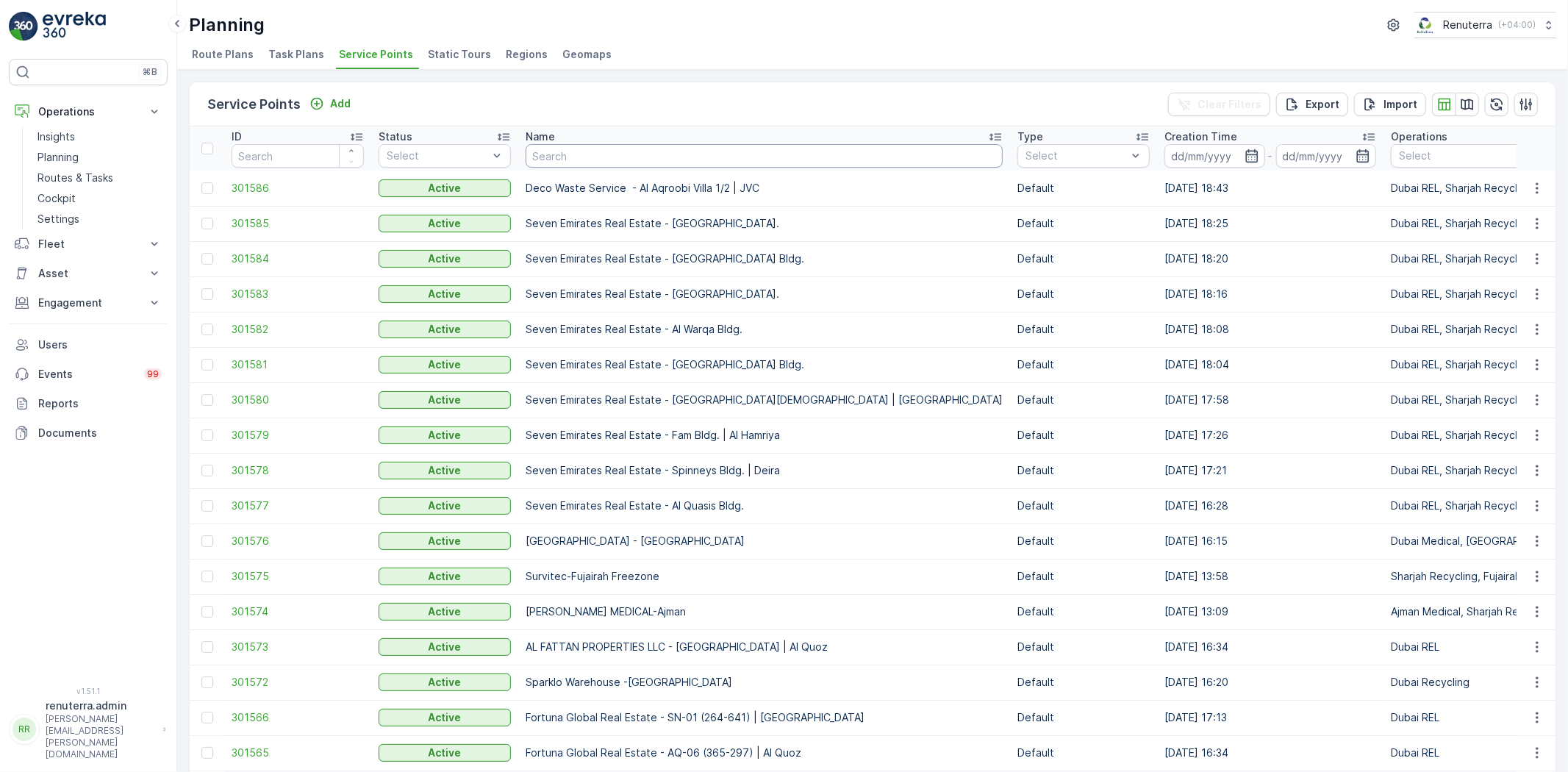
click at [592, 161] on input "text" at bounding box center [764, 155] width 478 height 24
paste input "HWF"
type input "HWF"
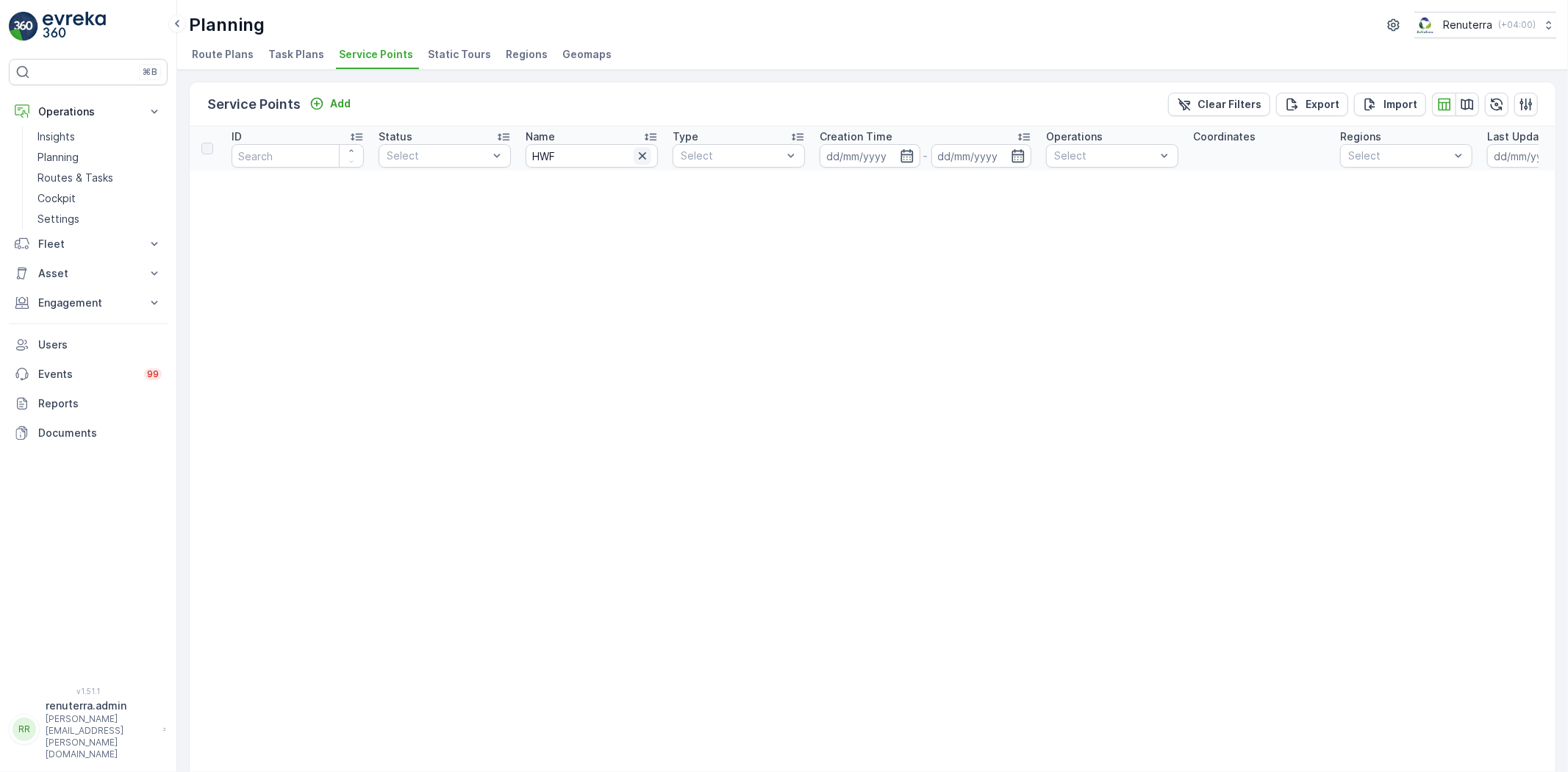
click at [645, 152] on icon "button" at bounding box center [643, 156] width 8 height 8
click at [578, 158] on input "text" at bounding box center [592, 155] width 132 height 24
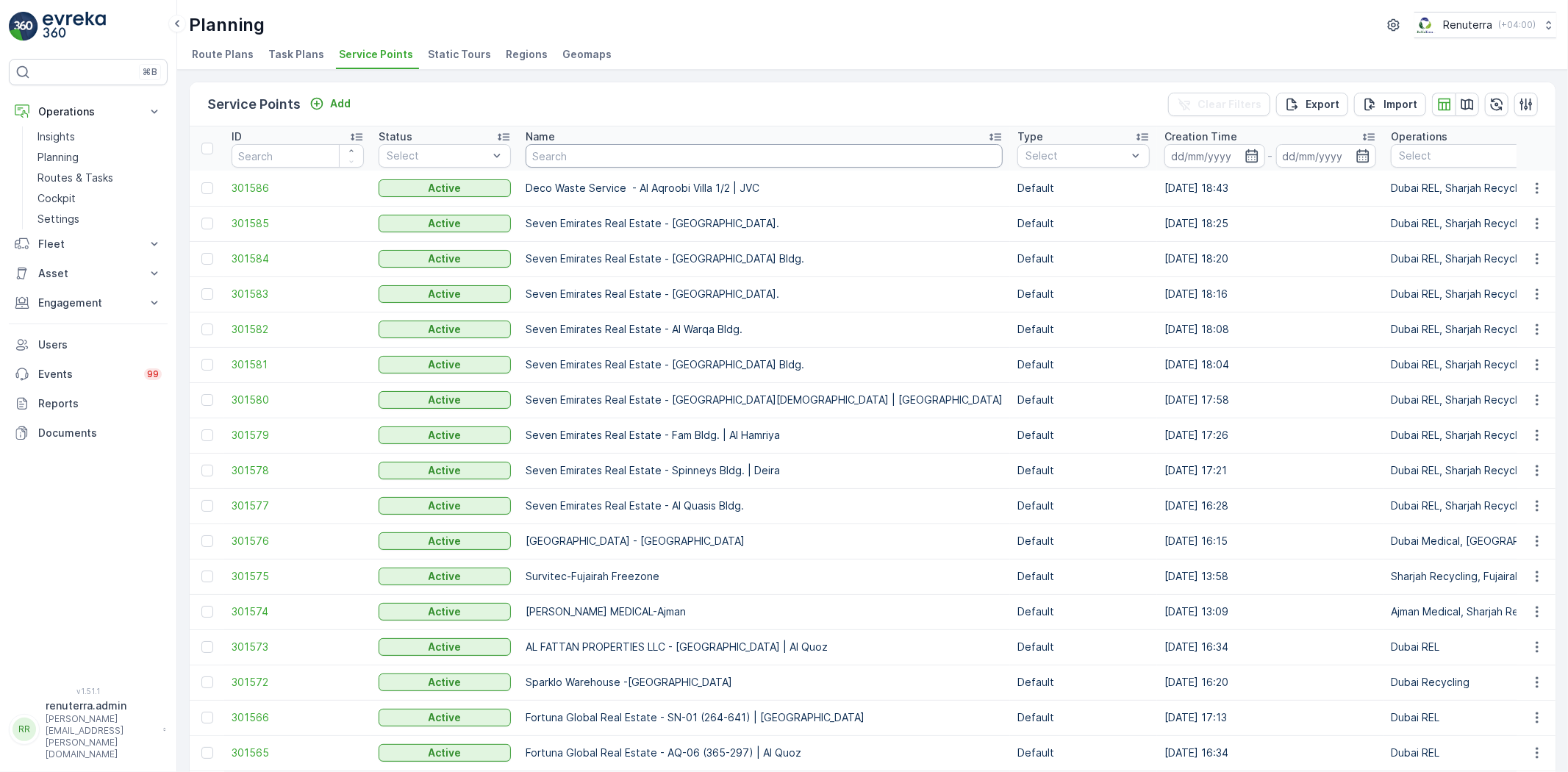
click at [574, 156] on input "text" at bounding box center [764, 155] width 478 height 24
type input "cafe"
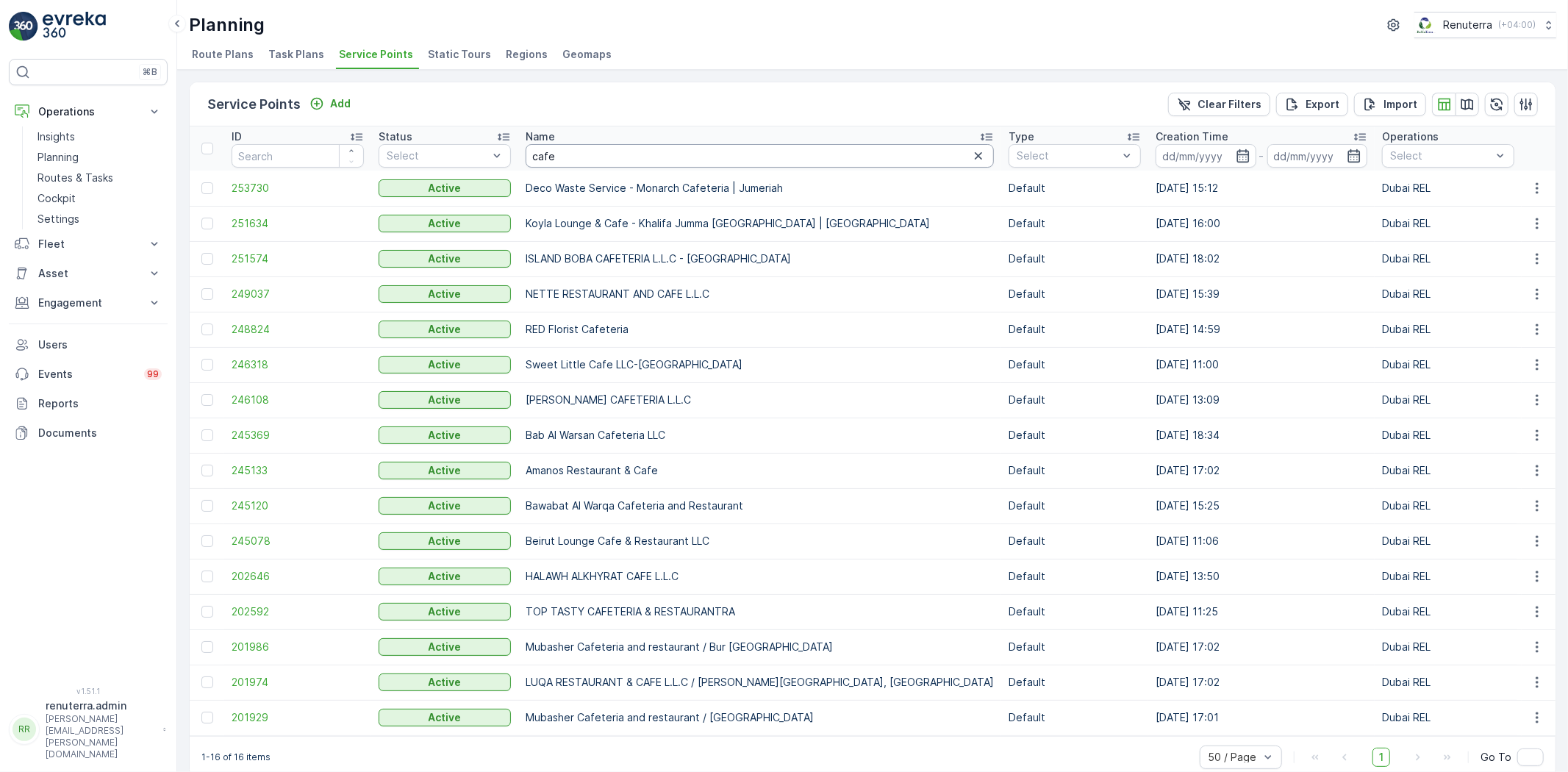
click at [597, 155] on input "cafe" at bounding box center [760, 155] width 468 height 24
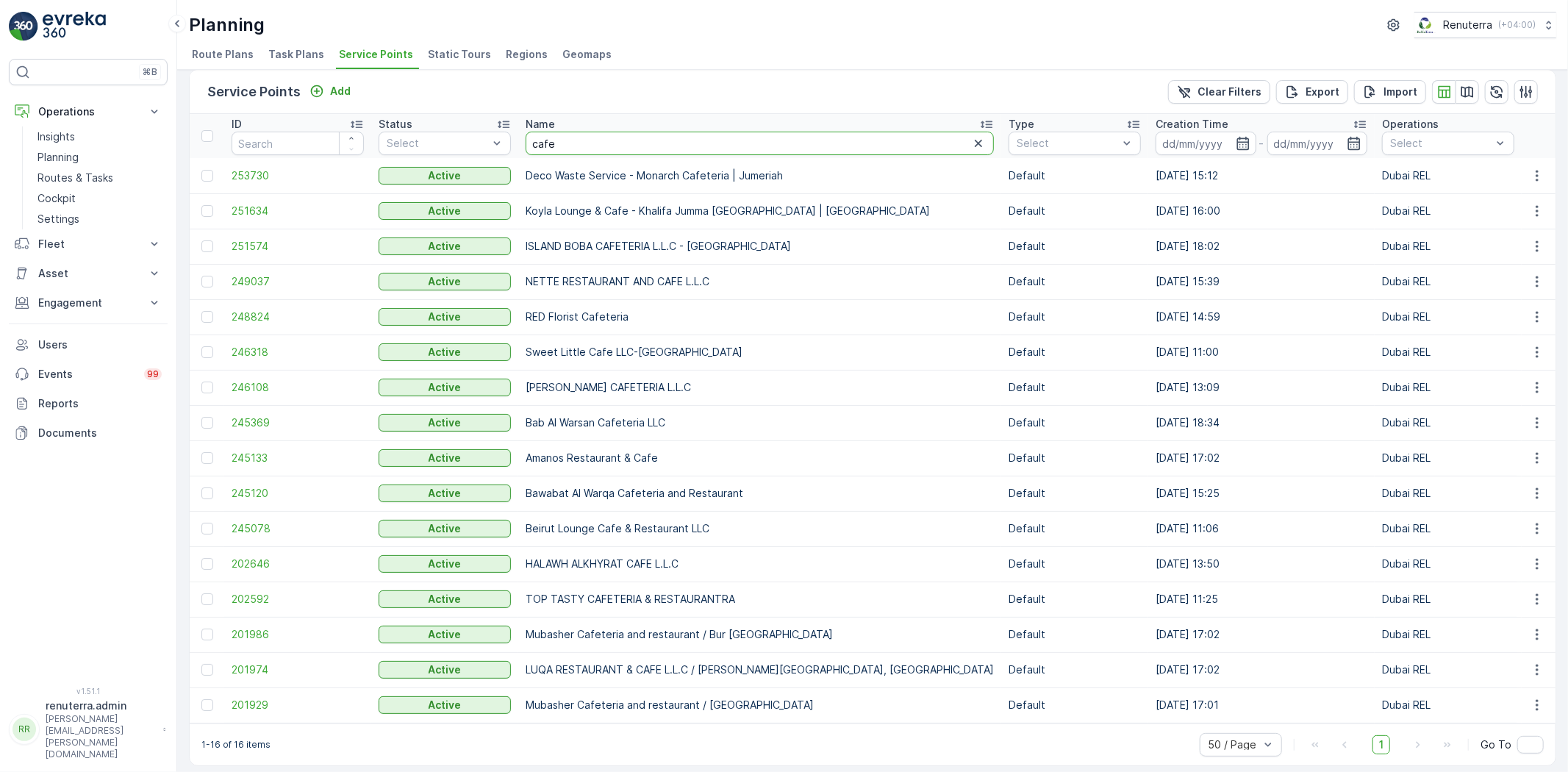
scroll to position [25, 0]
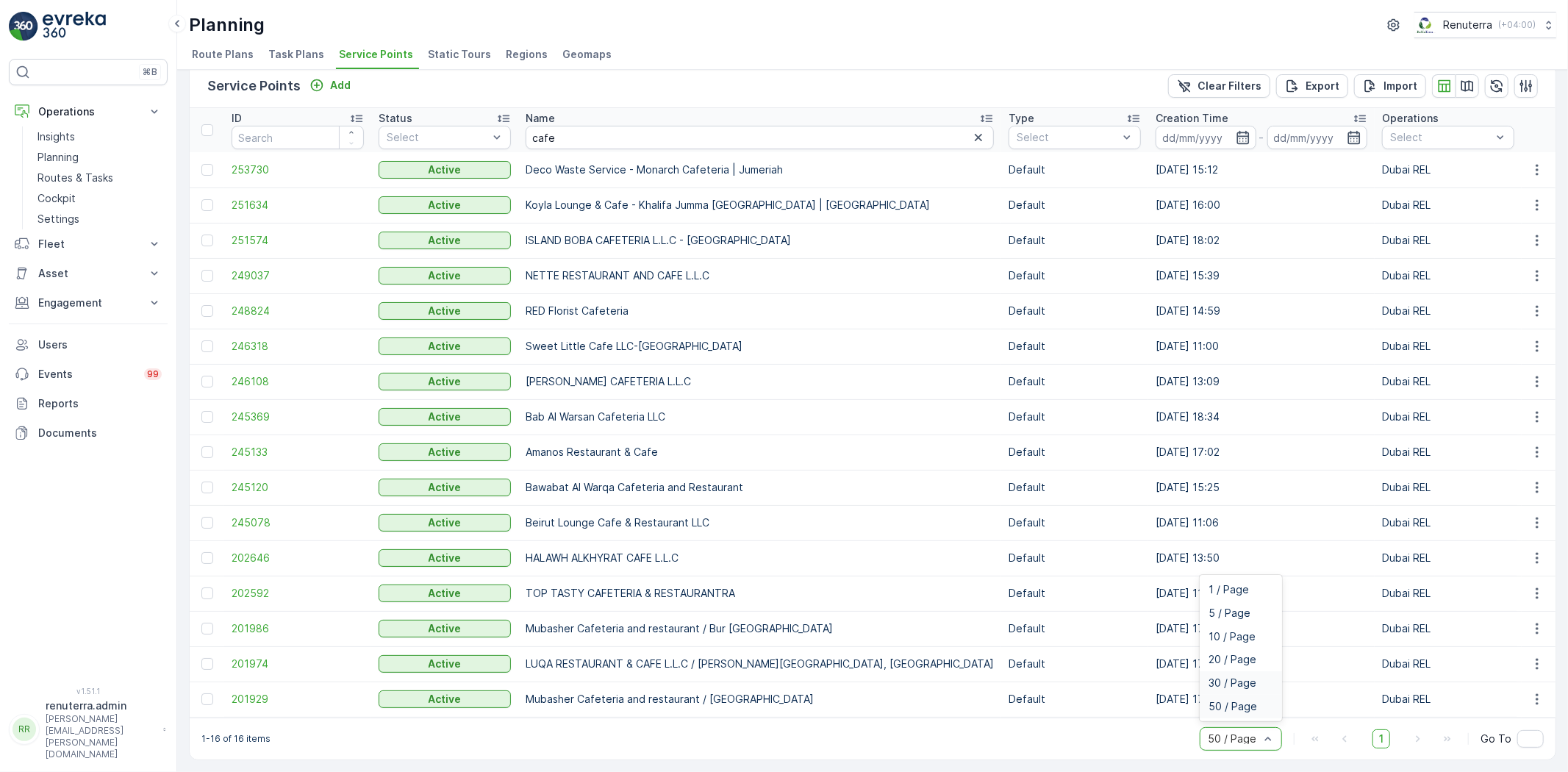
click at [1224, 685] on span "30 / Page" at bounding box center [1232, 682] width 47 height 11
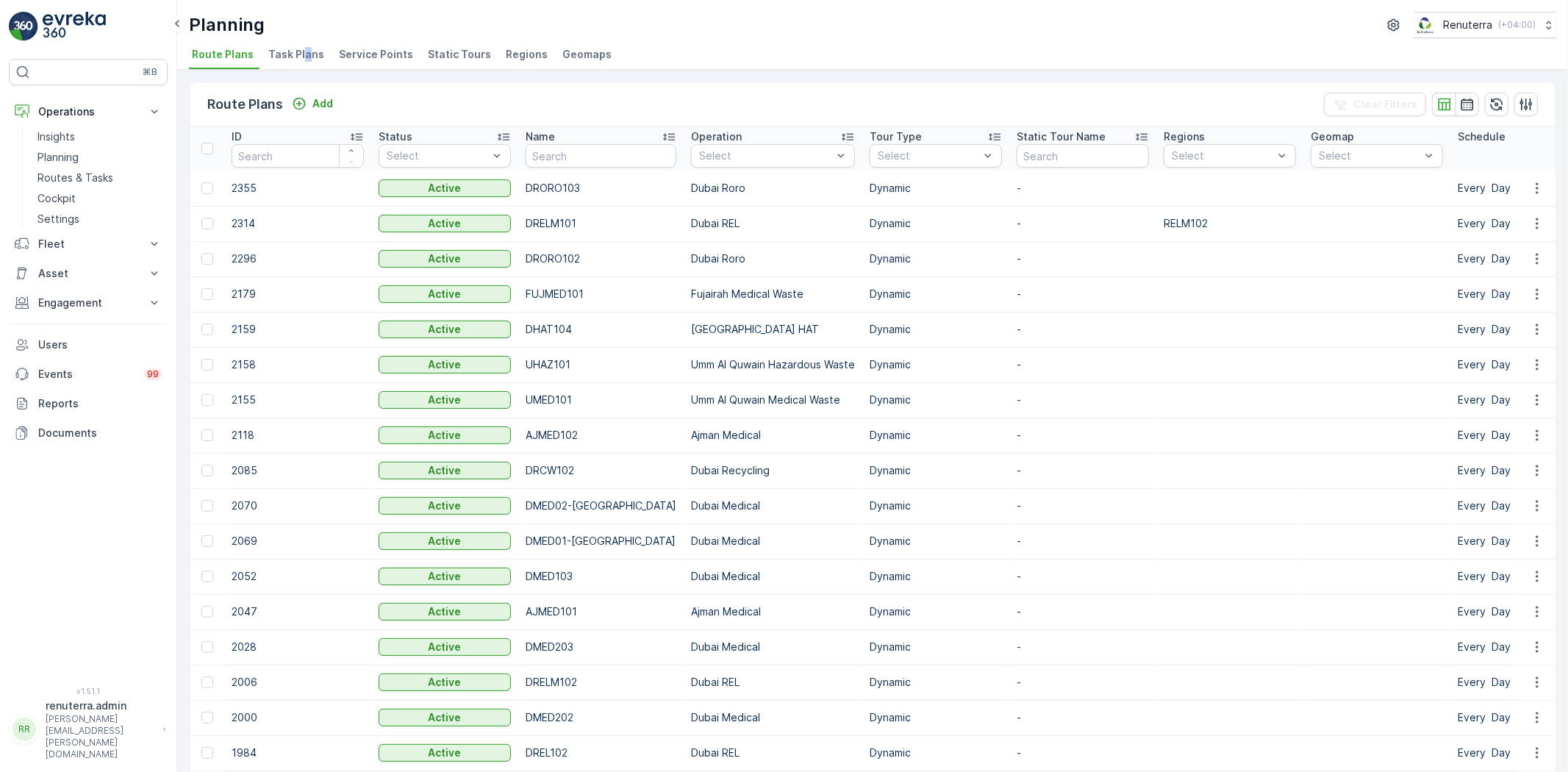
drag, startPoint x: 305, startPoint y: 44, endPoint x: 315, endPoint y: 41, distance: 10.4
click at [314, 42] on div "Planning Renuterra ( +04:00 ) Route Plans Task Plans Service Points Static Tour…" at bounding box center [873, 34] width 1391 height 70
click at [336, 45] on li "Service Points" at bounding box center [377, 57] width 83 height 25
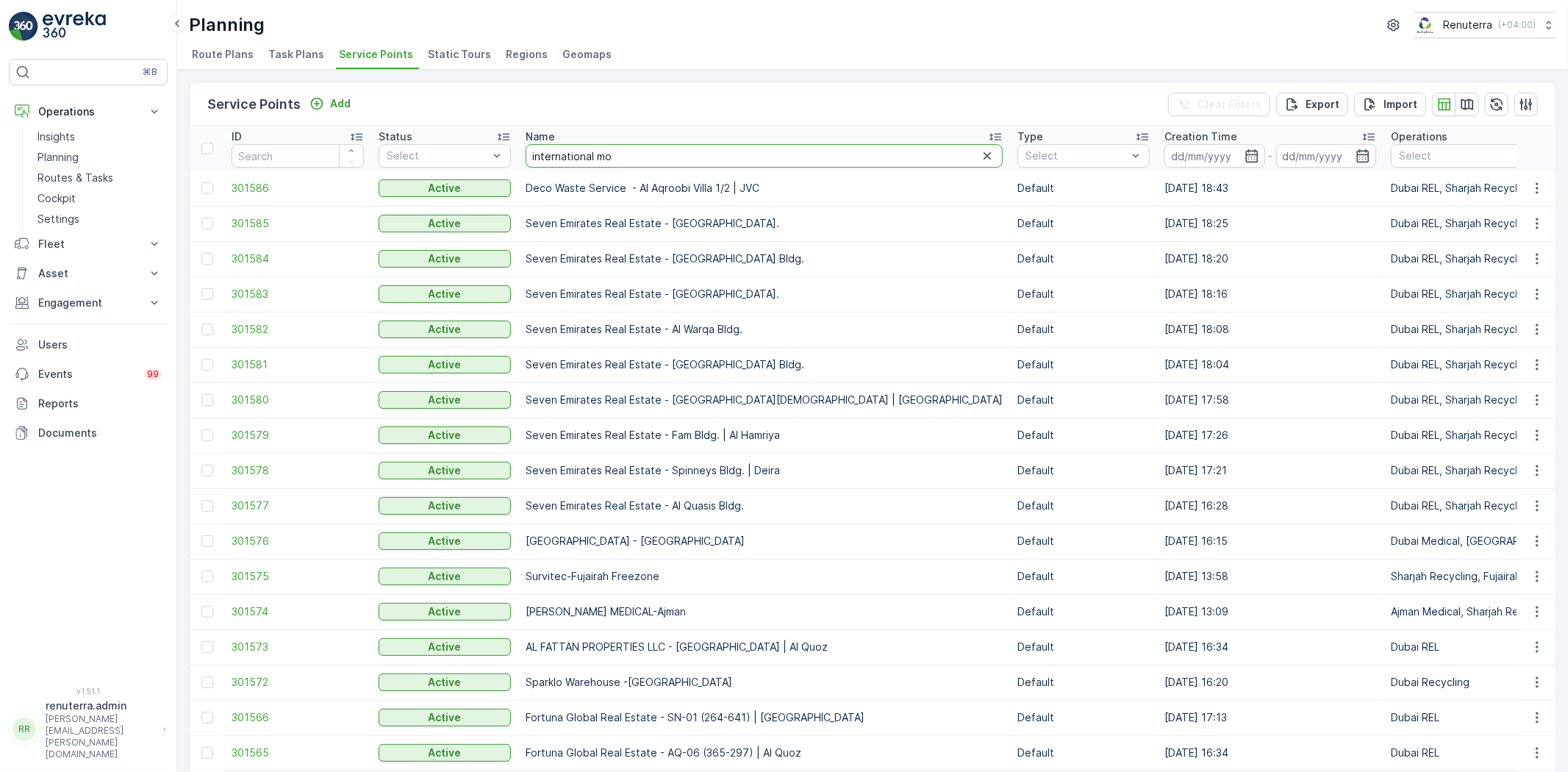
type input "international mod"
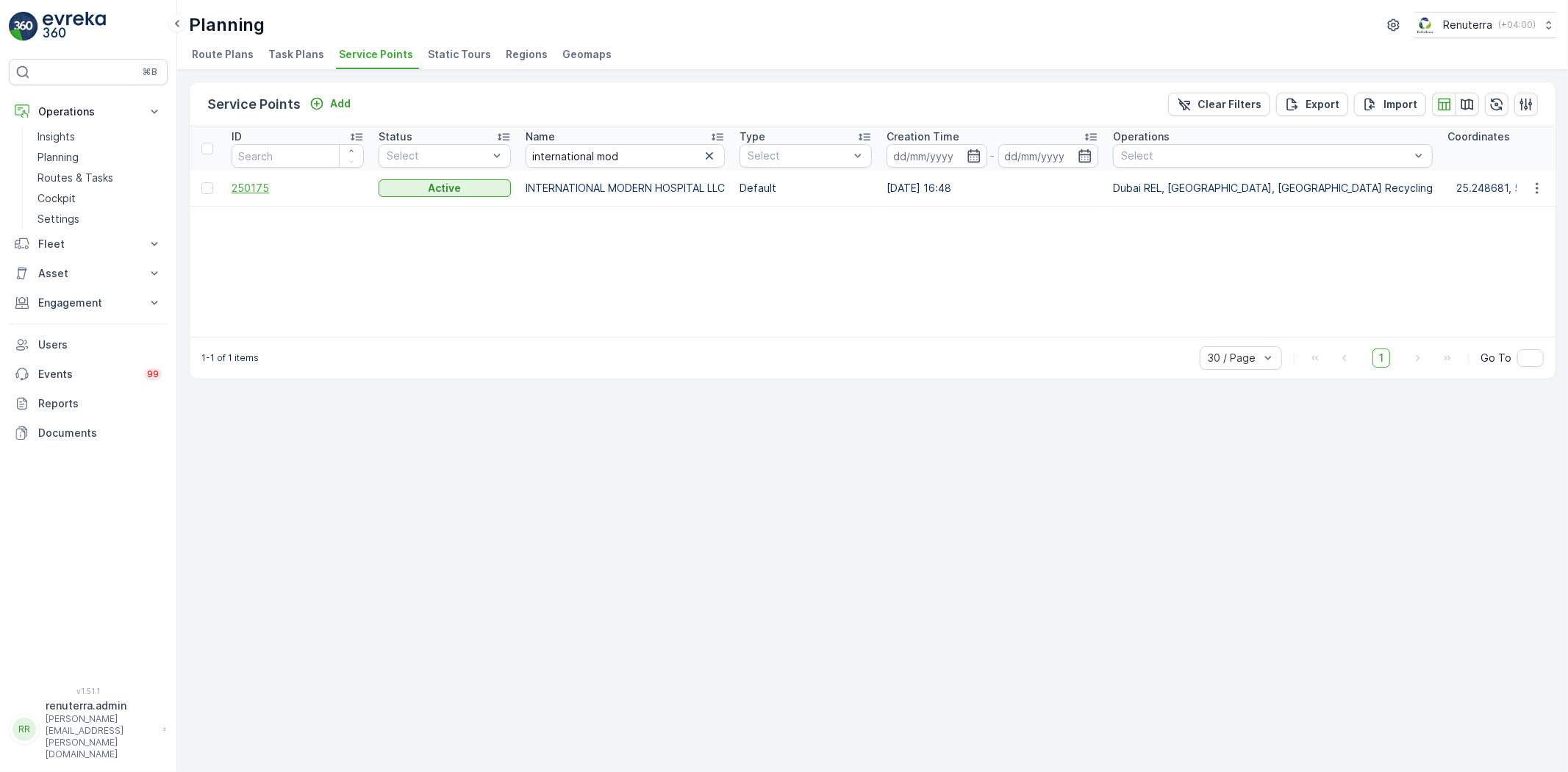
click at [253, 188] on span "250175" at bounding box center [298, 187] width 132 height 15
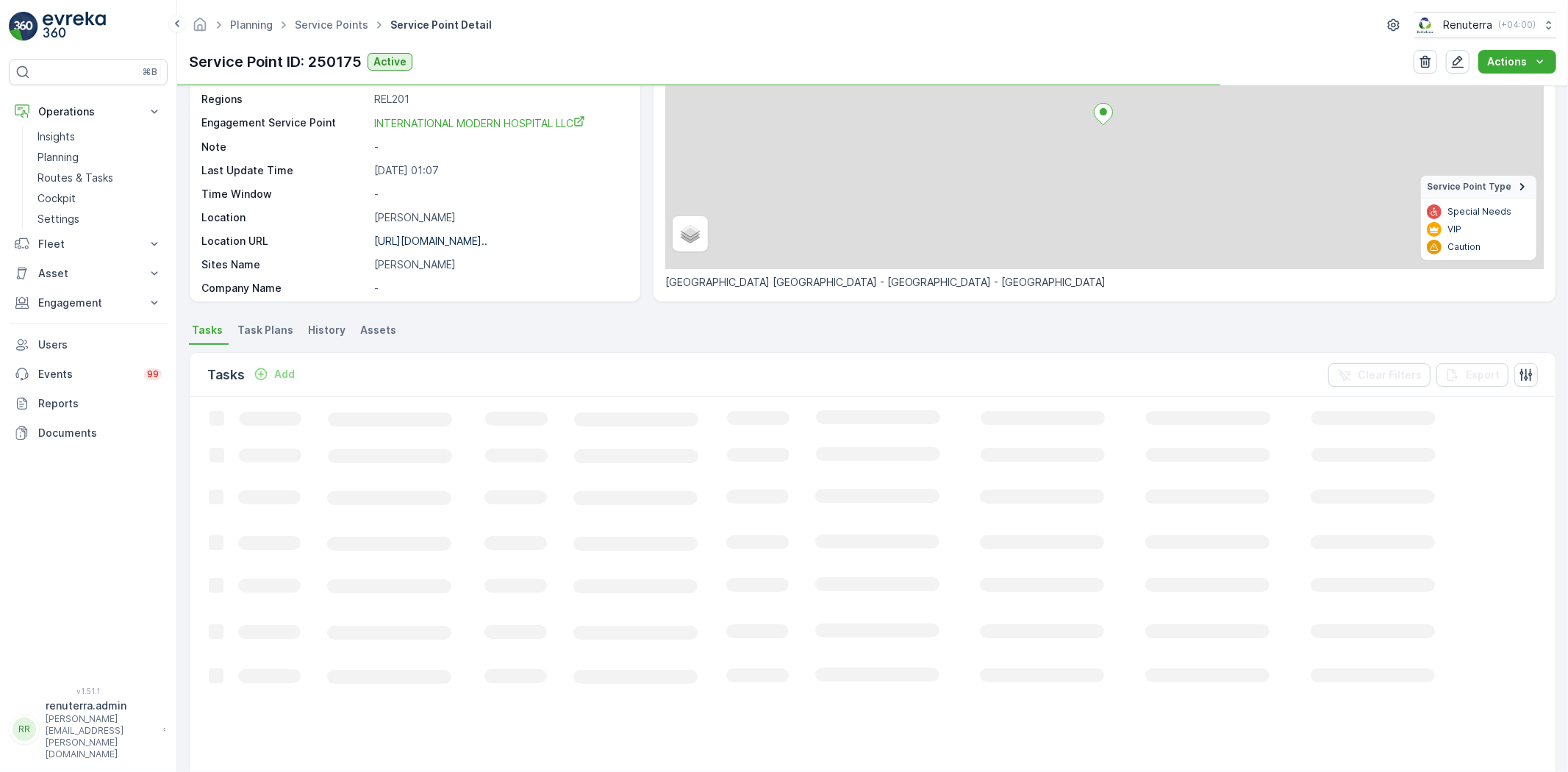
scroll to position [163, 0]
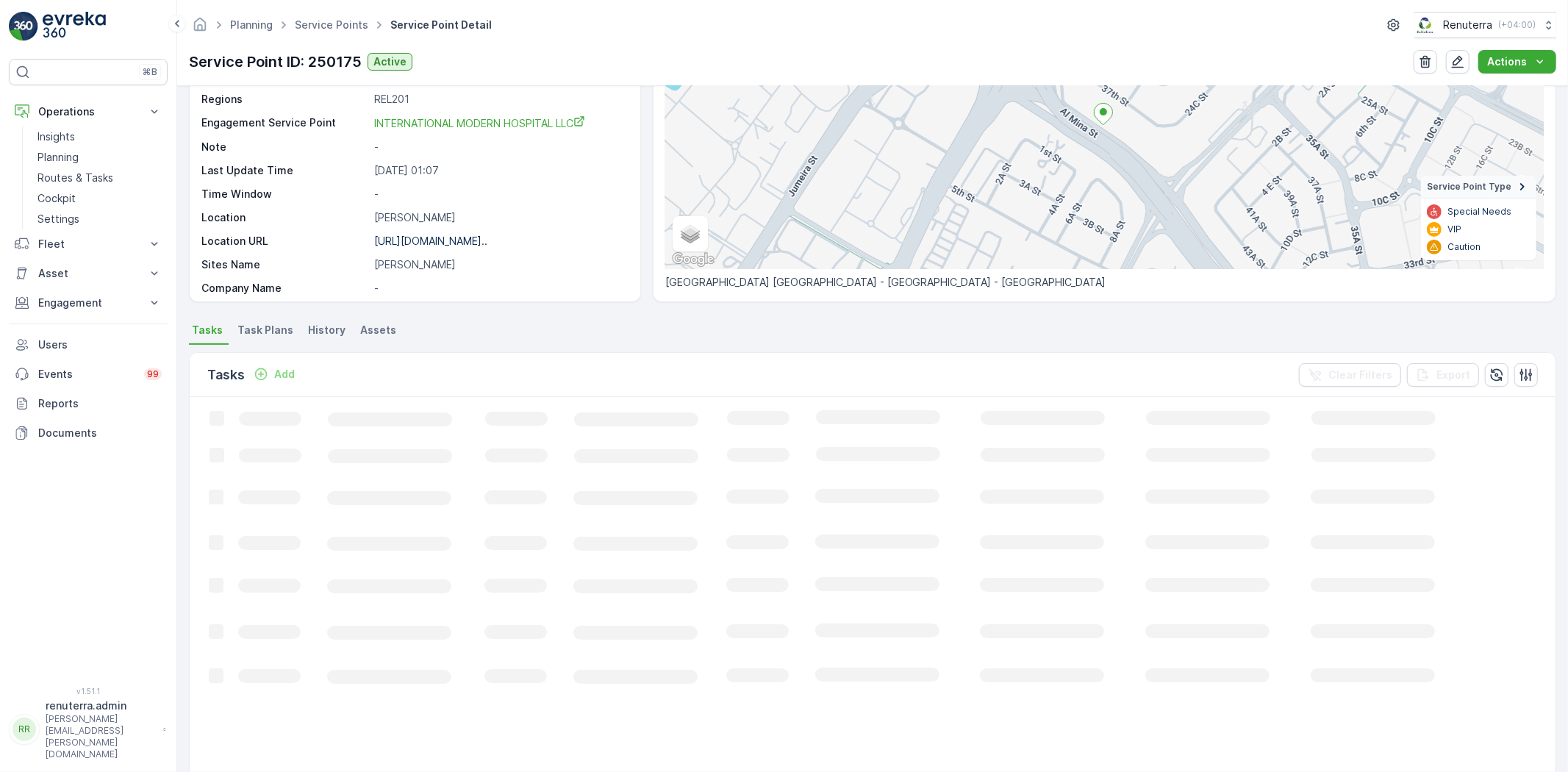
click at [282, 375] on p "Add" at bounding box center [284, 373] width 21 height 15
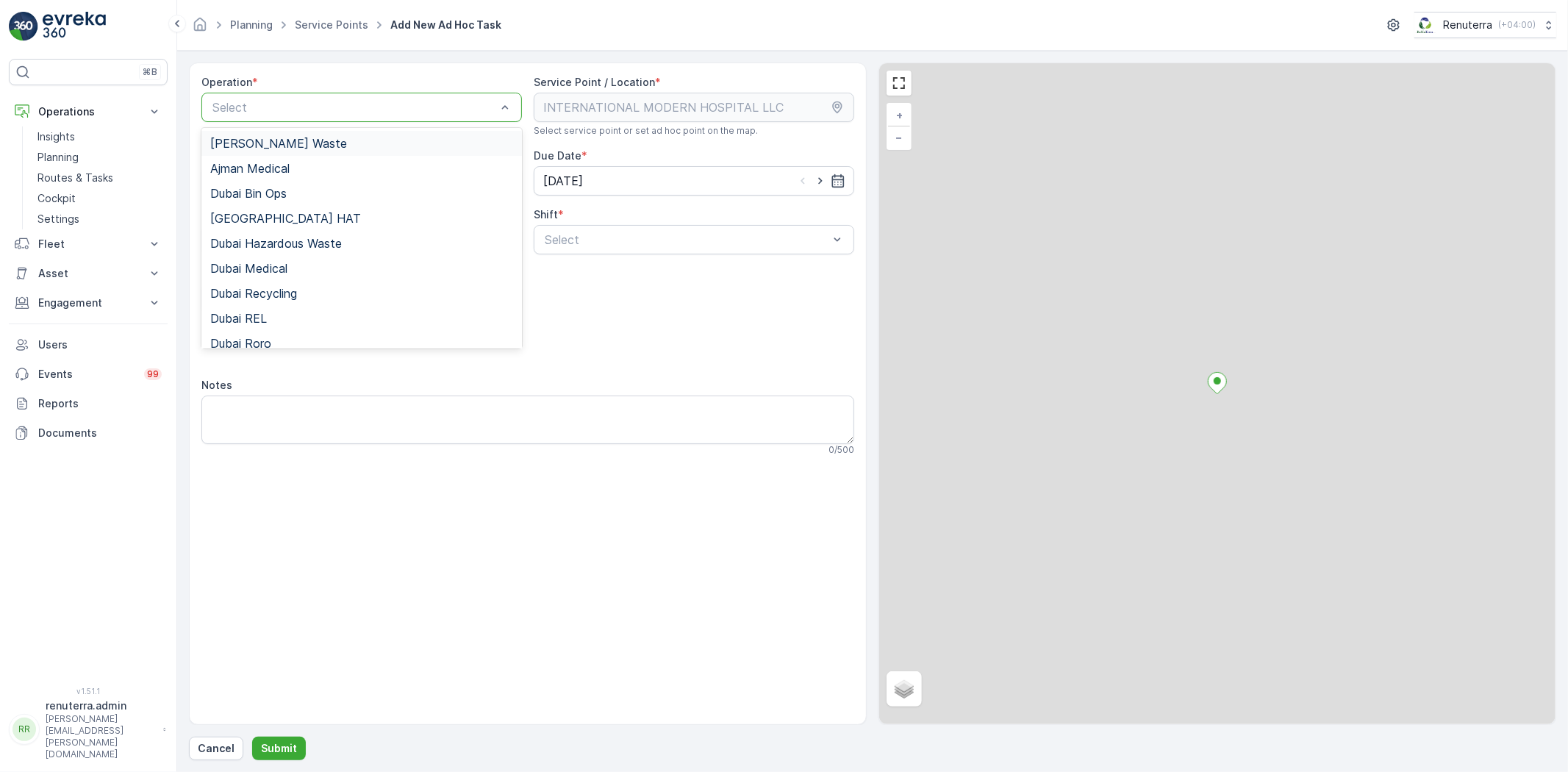
click at [289, 118] on div "Select" at bounding box center [361, 107] width 321 height 29
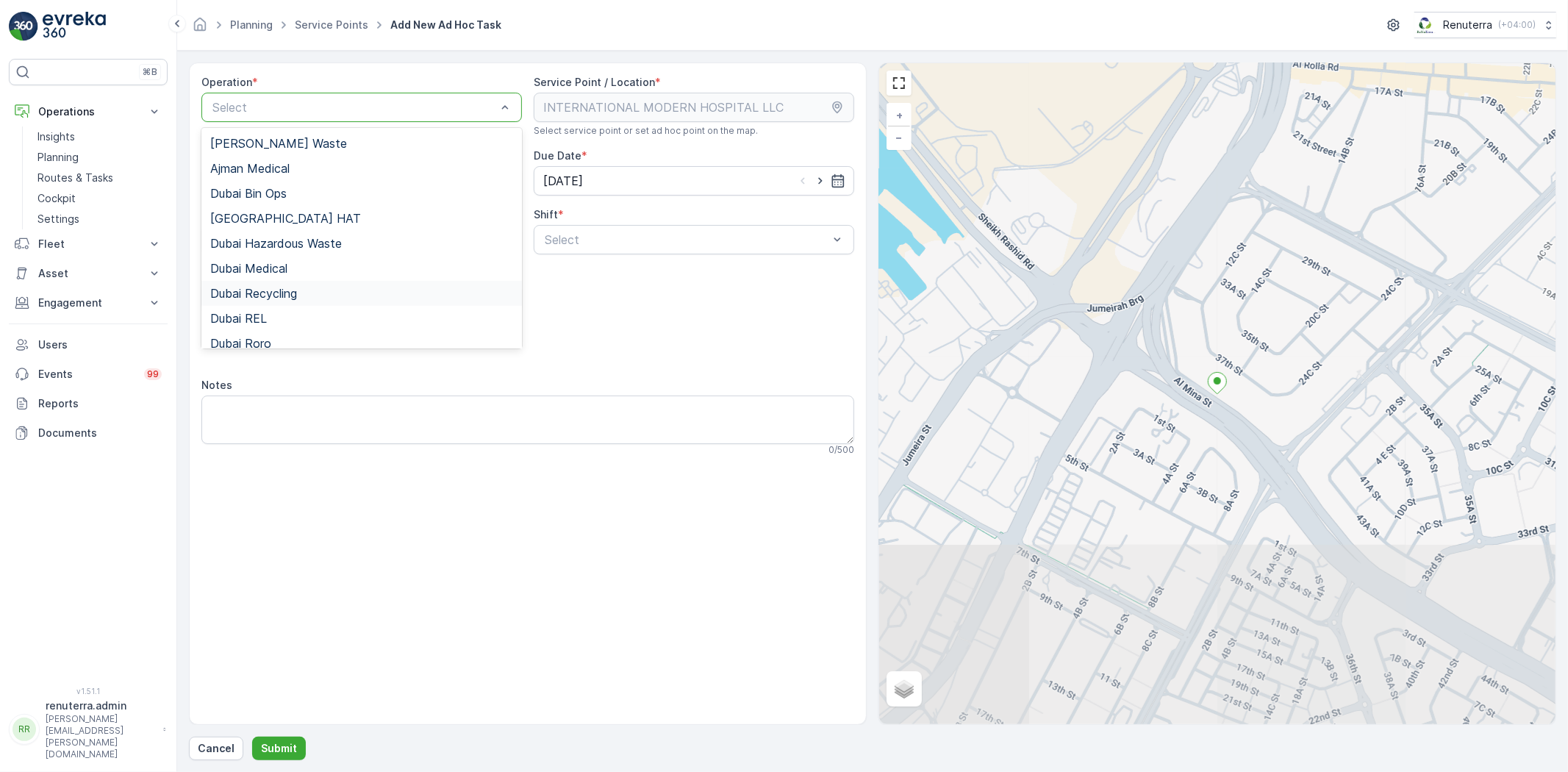
drag, startPoint x: 281, startPoint y: 296, endPoint x: 298, endPoint y: 295, distance: 17.0
click at [282, 295] on span "Dubai Recycling" at bounding box center [253, 293] width 86 height 13
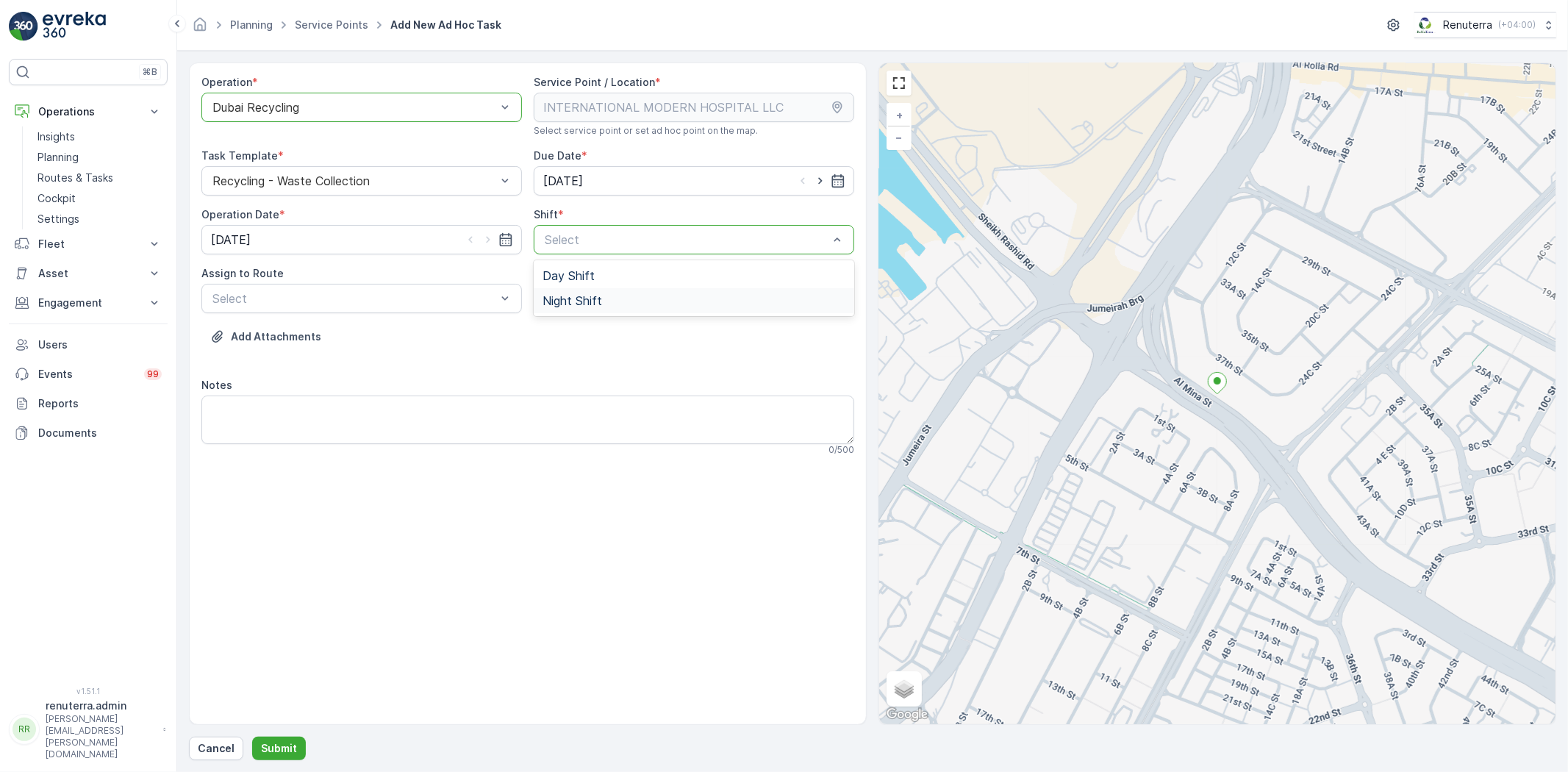
drag, startPoint x: 643, startPoint y: 231, endPoint x: 625, endPoint y: 281, distance: 53.1
click at [622, 309] on div "Night Shift" at bounding box center [693, 301] width 321 height 25
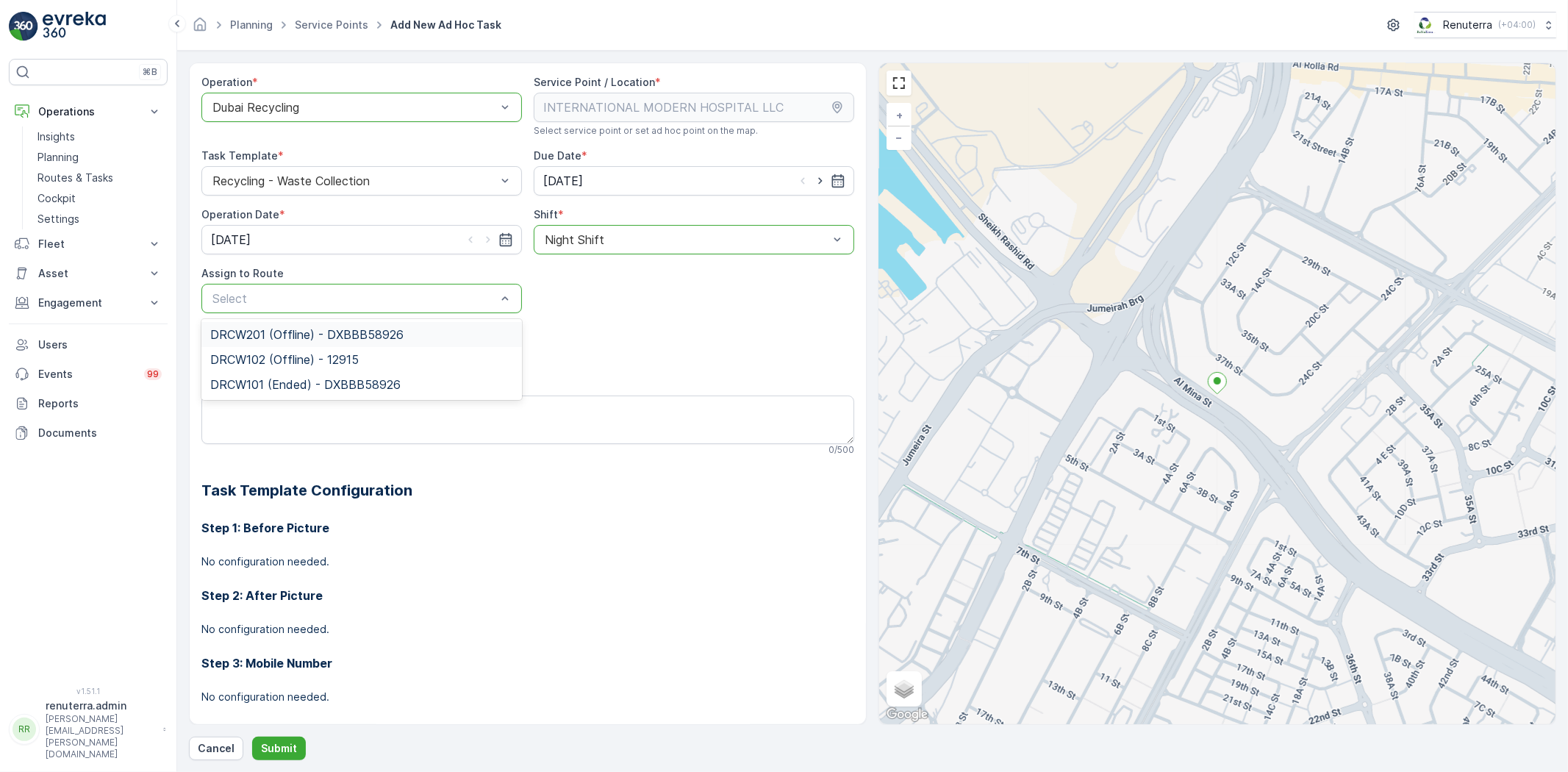
drag, startPoint x: 333, startPoint y: 301, endPoint x: 344, endPoint y: 297, distance: 11.7
click at [344, 297] on div at bounding box center [354, 298] width 287 height 13
type input "201"
click at [288, 324] on div "DRCW201 (Offline) - DXBBB58926" at bounding box center [361, 334] width 321 height 25
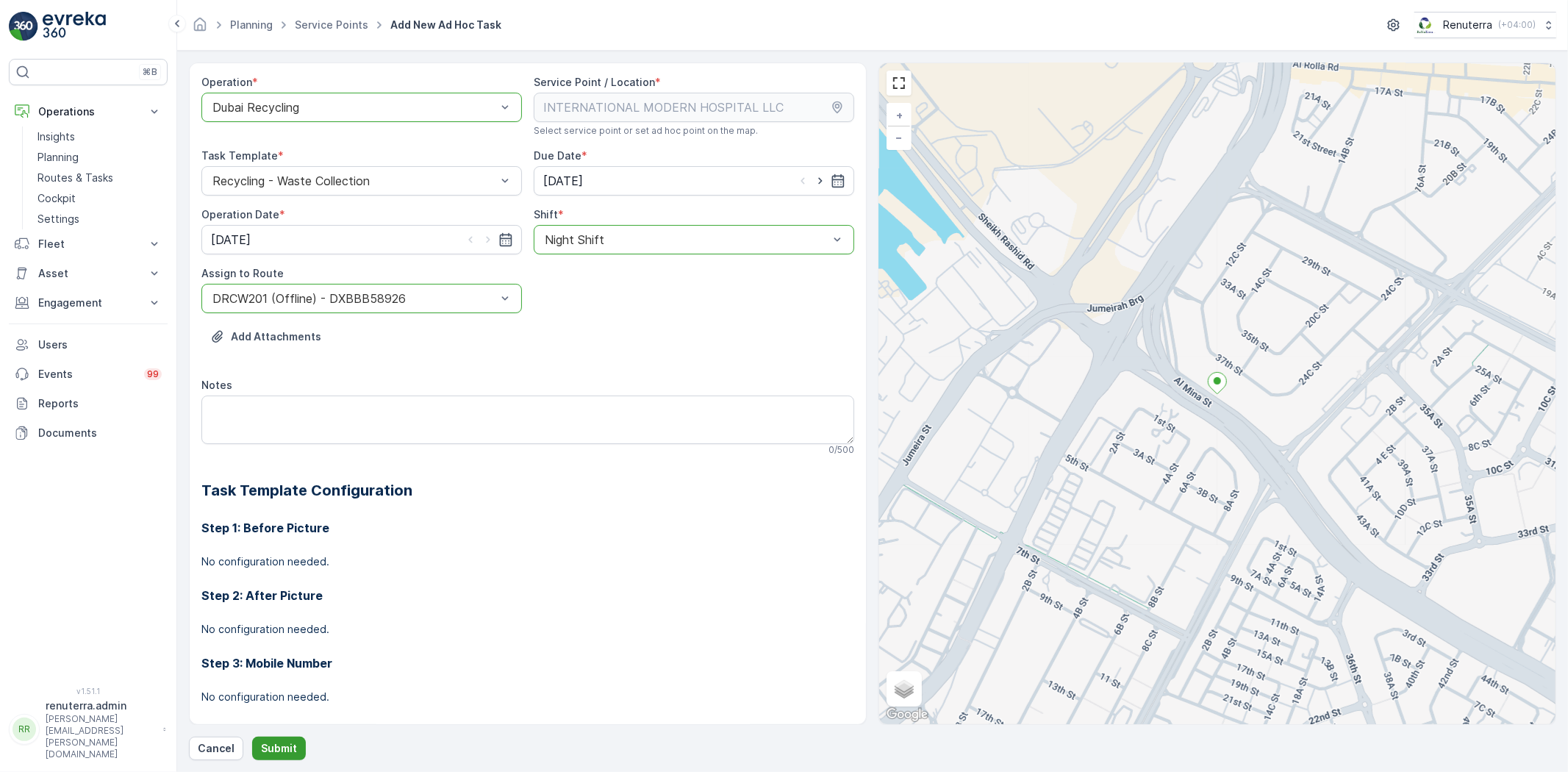
click at [265, 751] on p "Submit" at bounding box center [279, 748] width 36 height 15
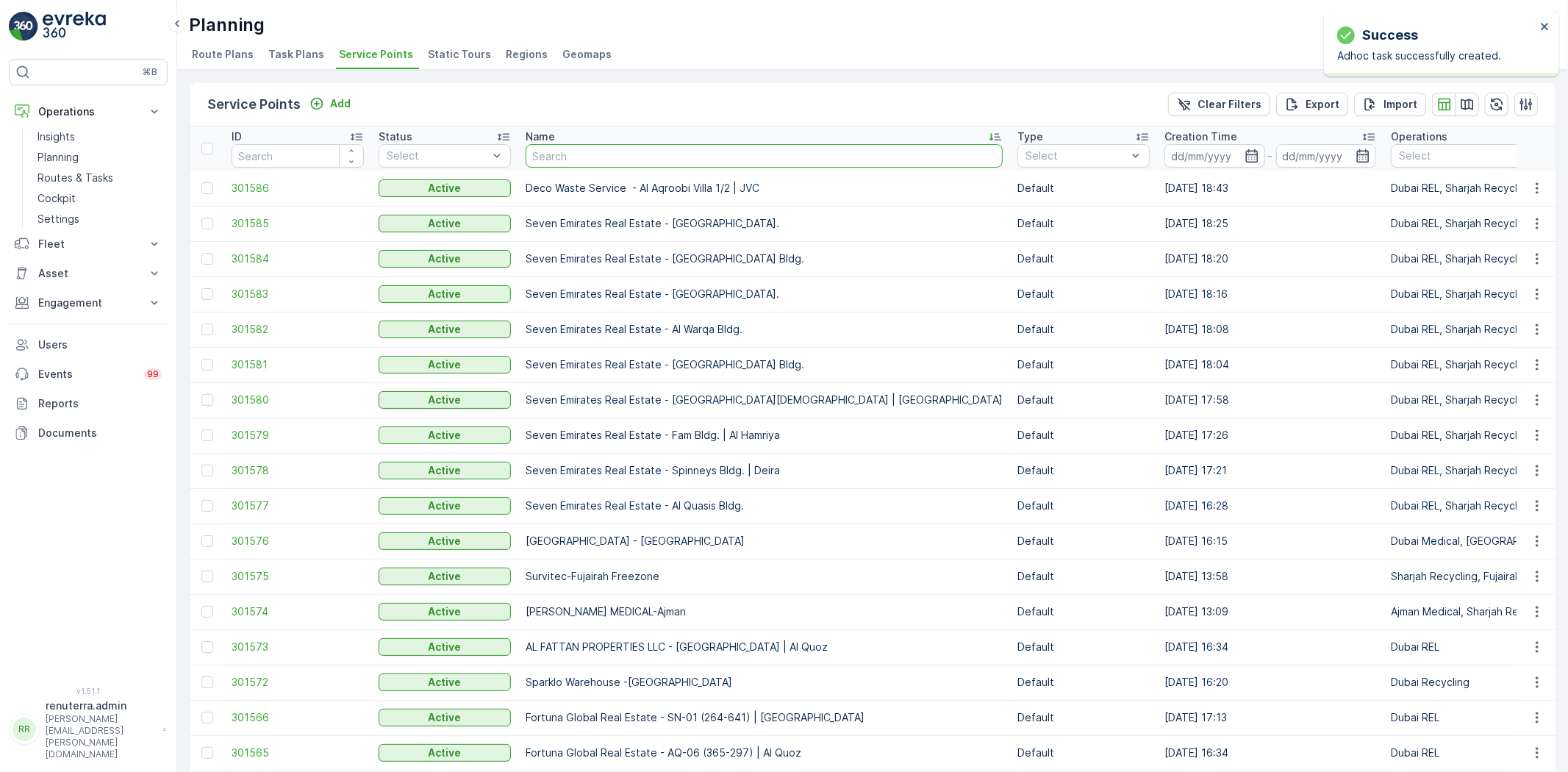
click at [583, 151] on input "text" at bounding box center [764, 155] width 478 height 24
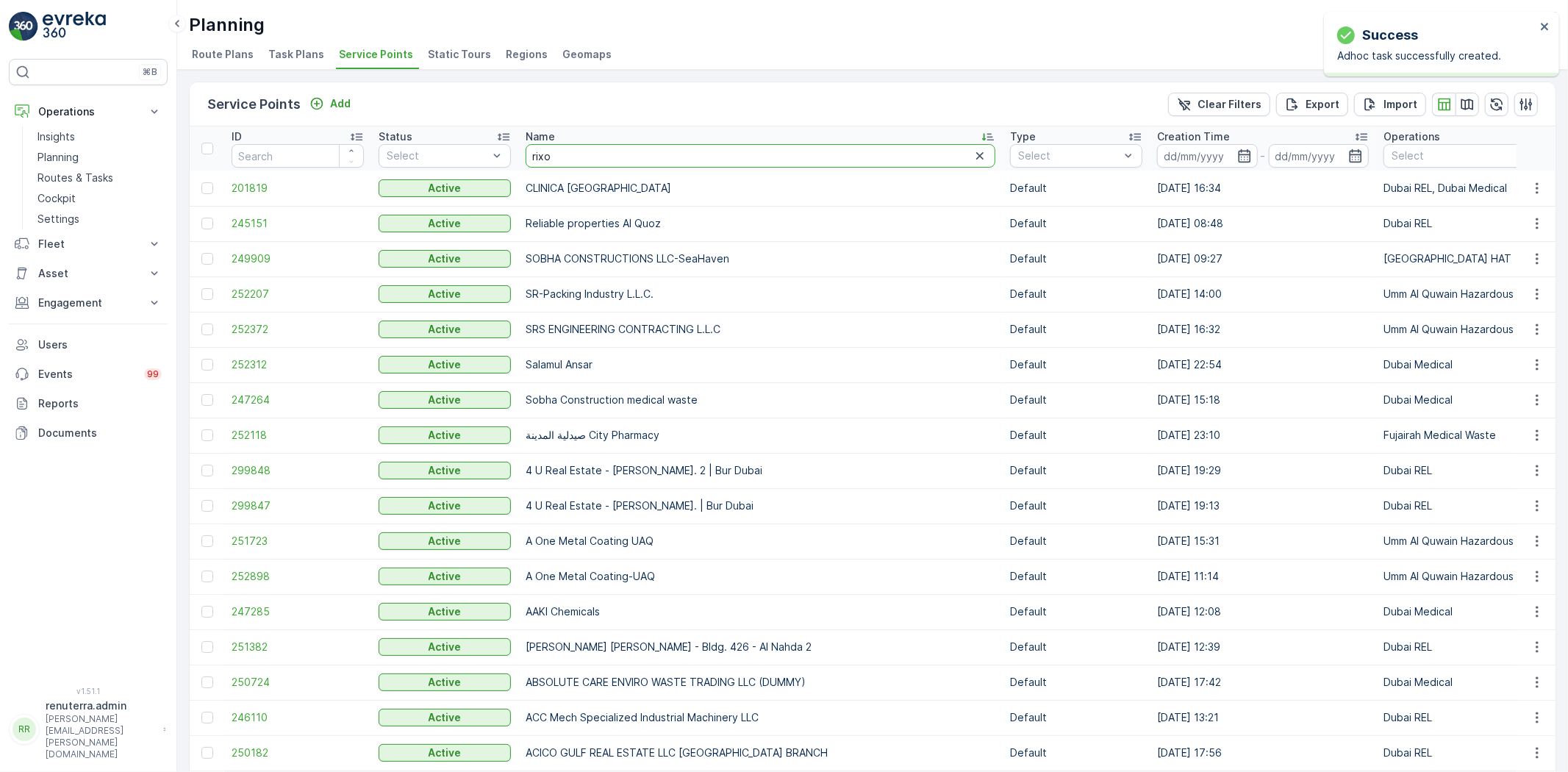
type input "rixos"
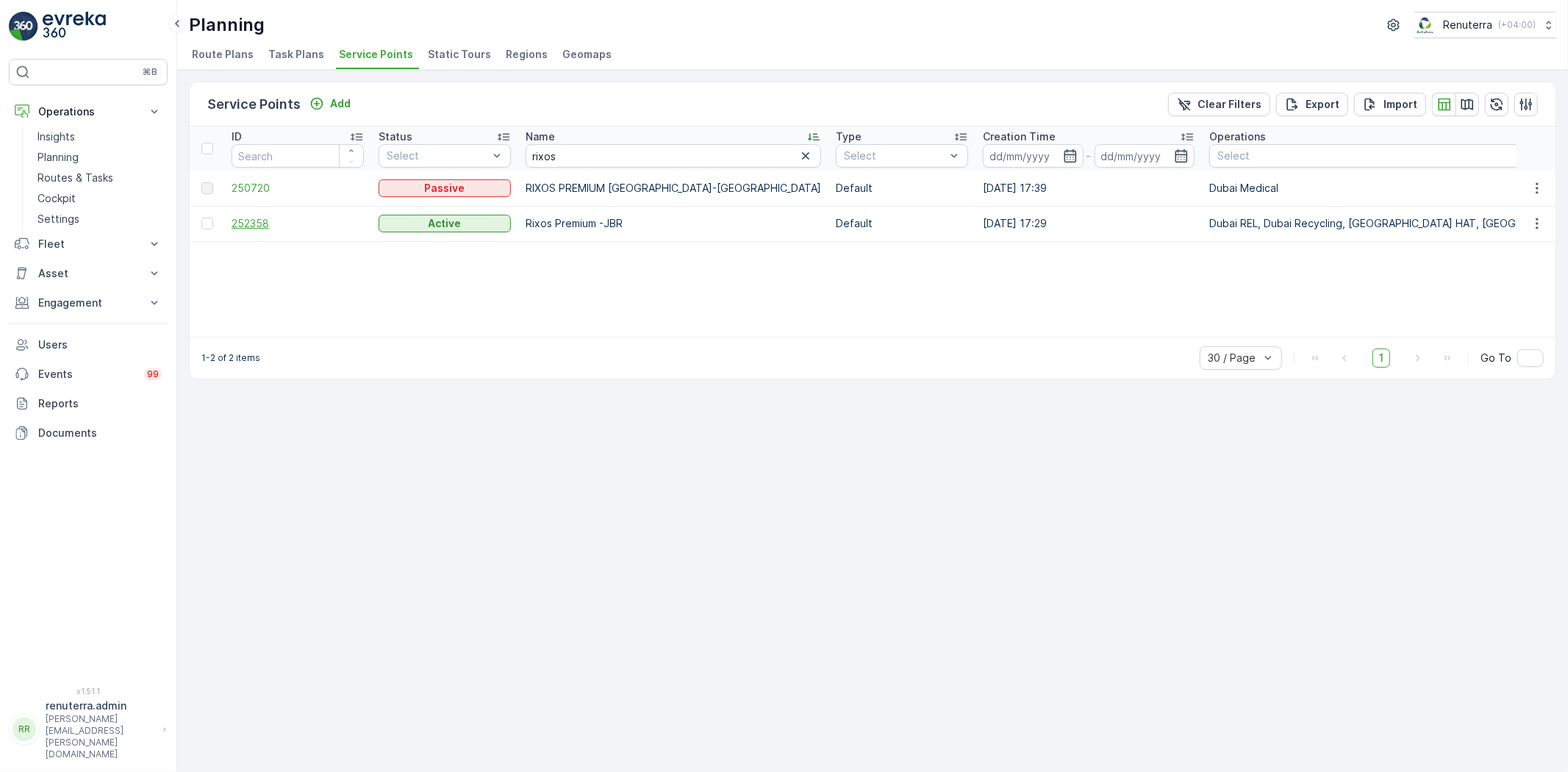
click at [230, 222] on td "252358" at bounding box center [298, 223] width 147 height 35
click at [247, 213] on td "252358" at bounding box center [298, 223] width 147 height 35
click at [248, 217] on span "252358" at bounding box center [298, 223] width 132 height 15
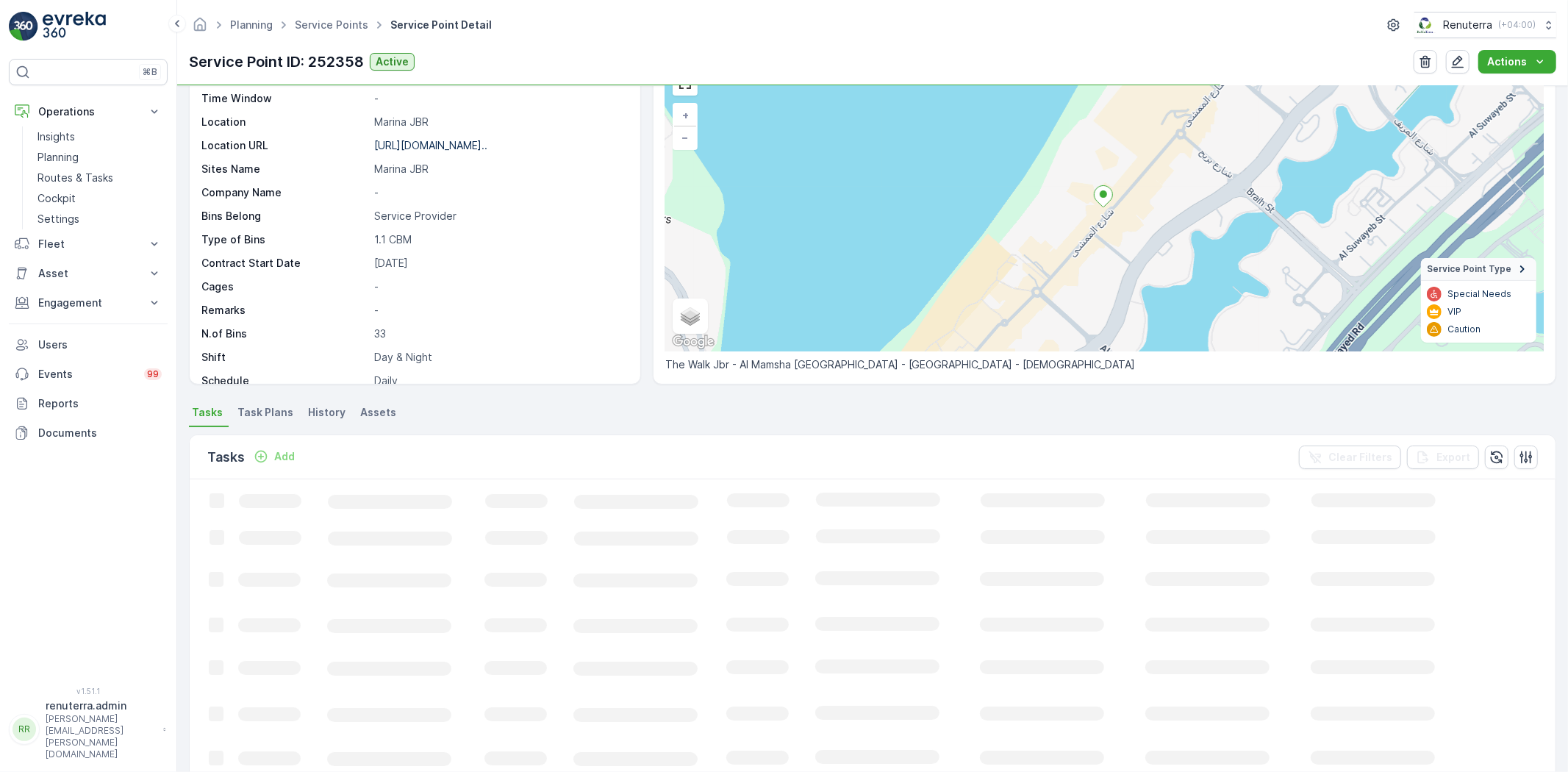
scroll to position [82, 0]
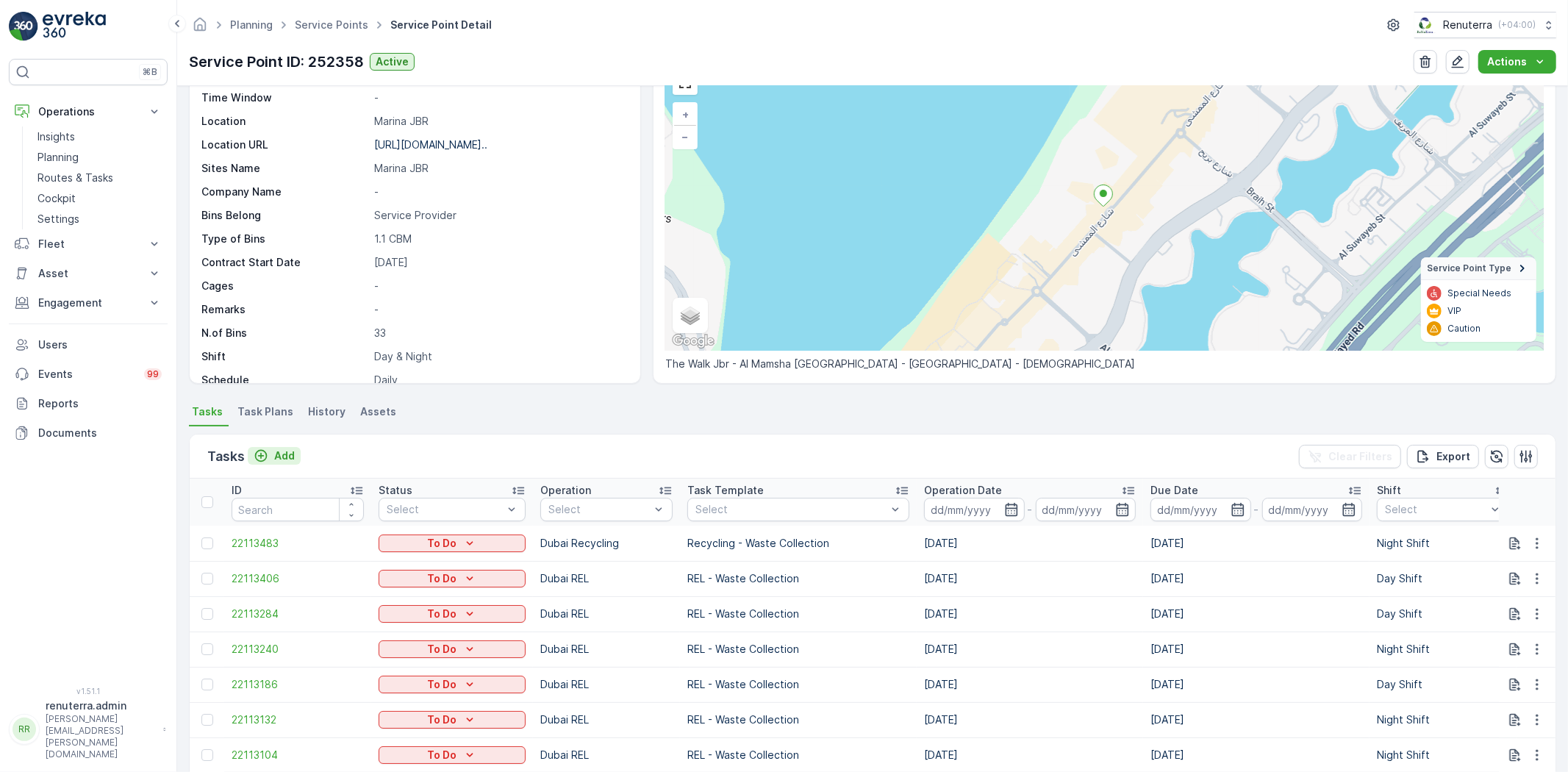
click at [291, 459] on p "Add" at bounding box center [284, 455] width 21 height 15
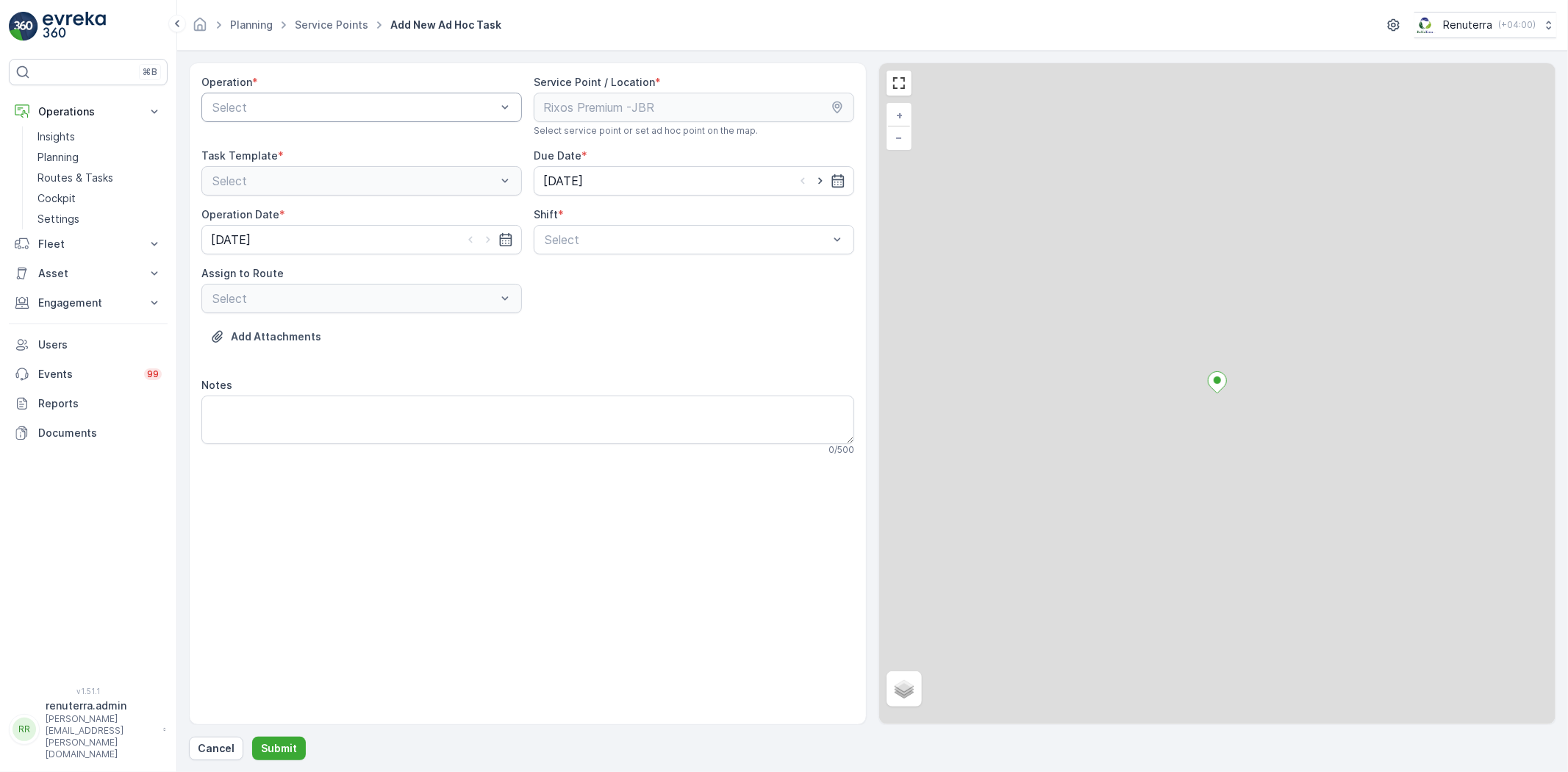
click at [329, 119] on div "Select" at bounding box center [361, 107] width 321 height 29
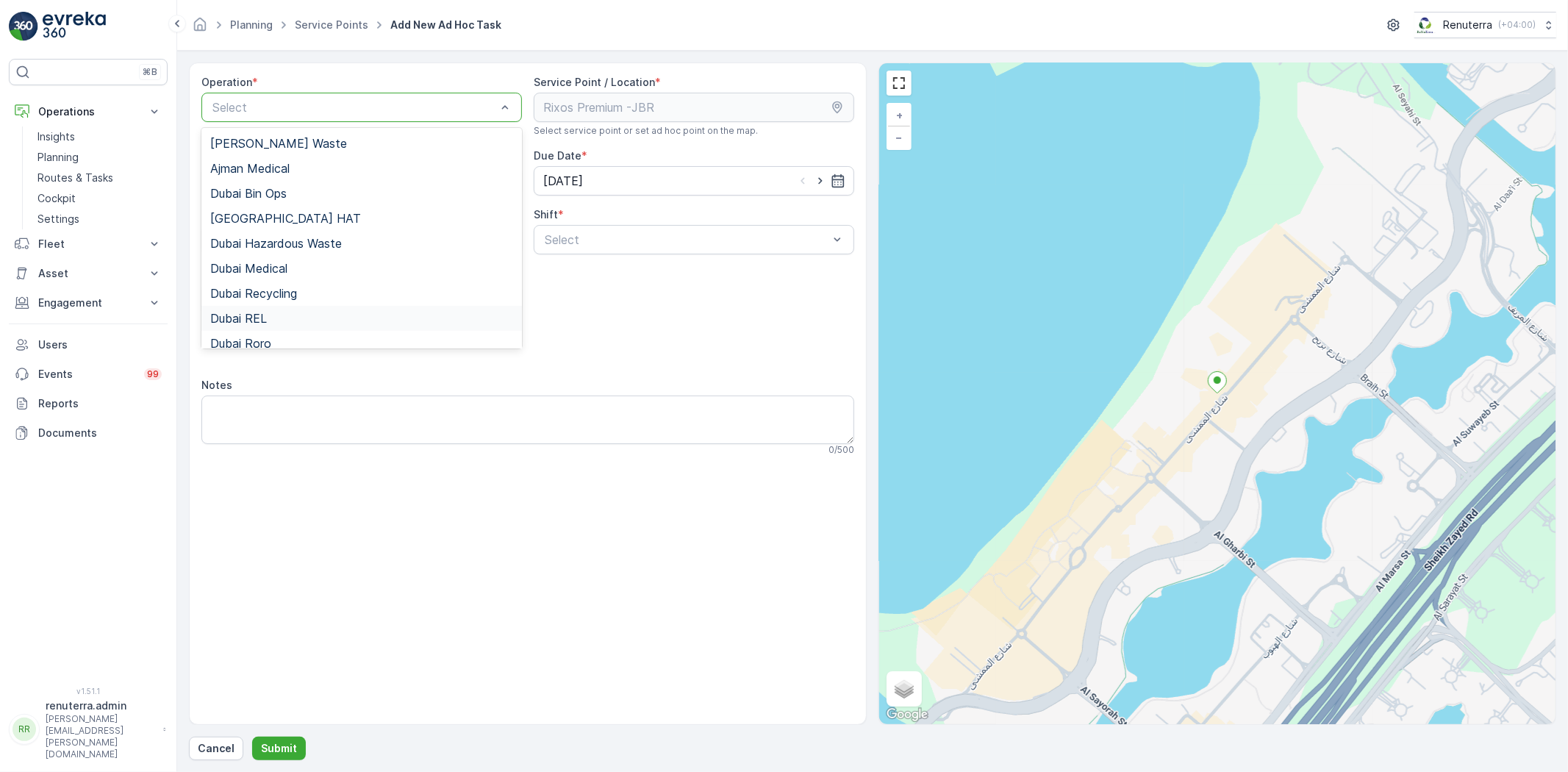
click at [318, 306] on div "Dubai REL" at bounding box center [361, 318] width 321 height 25
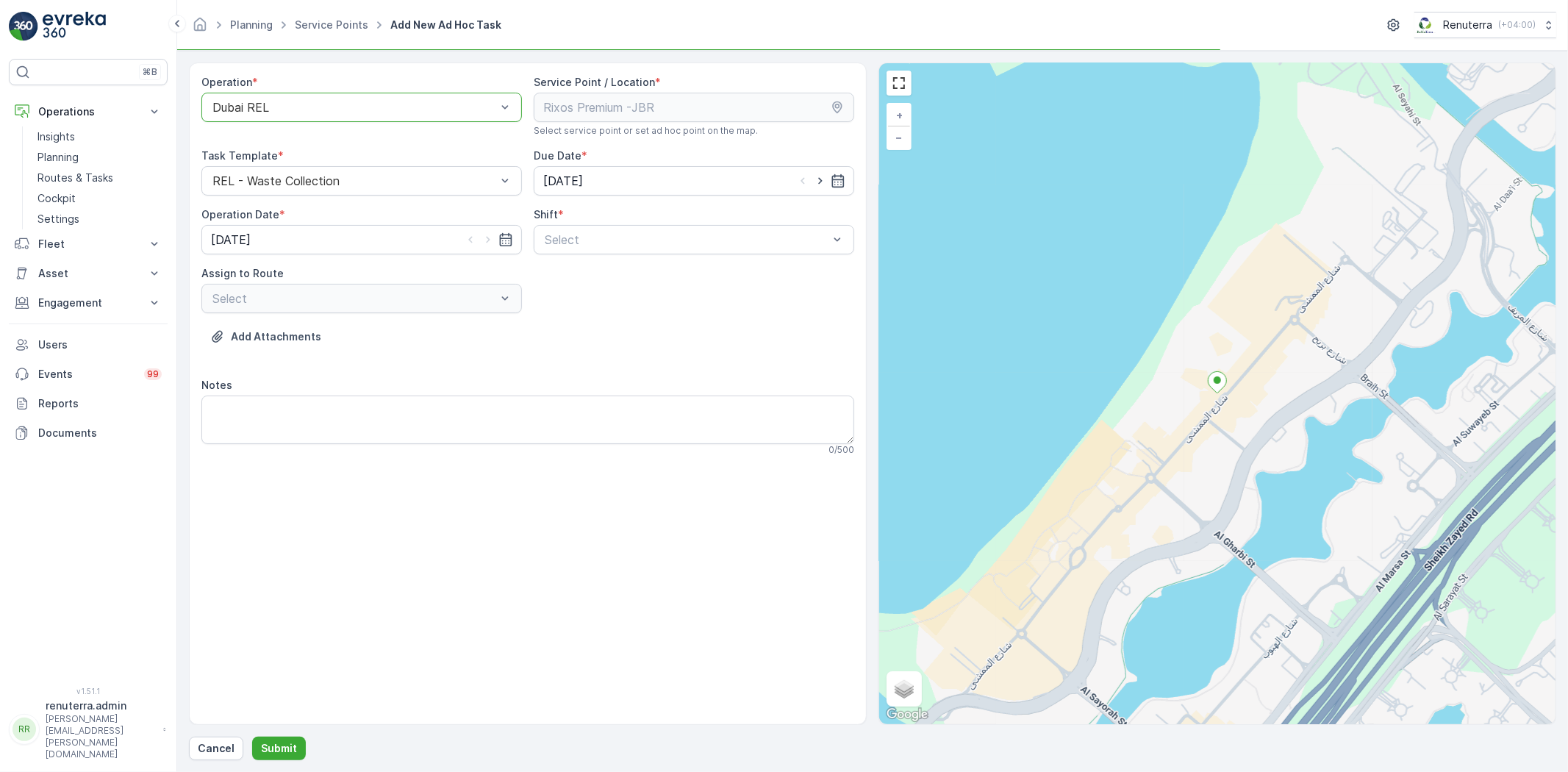
click at [377, 126] on div "Operation * option Dubai REL, selected. [GEOGRAPHIC_DATA] REL" at bounding box center [361, 106] width 321 height 62
click at [370, 126] on div "Operation * option Dubai REL, selected. [GEOGRAPHIC_DATA] REL" at bounding box center [361, 106] width 321 height 62
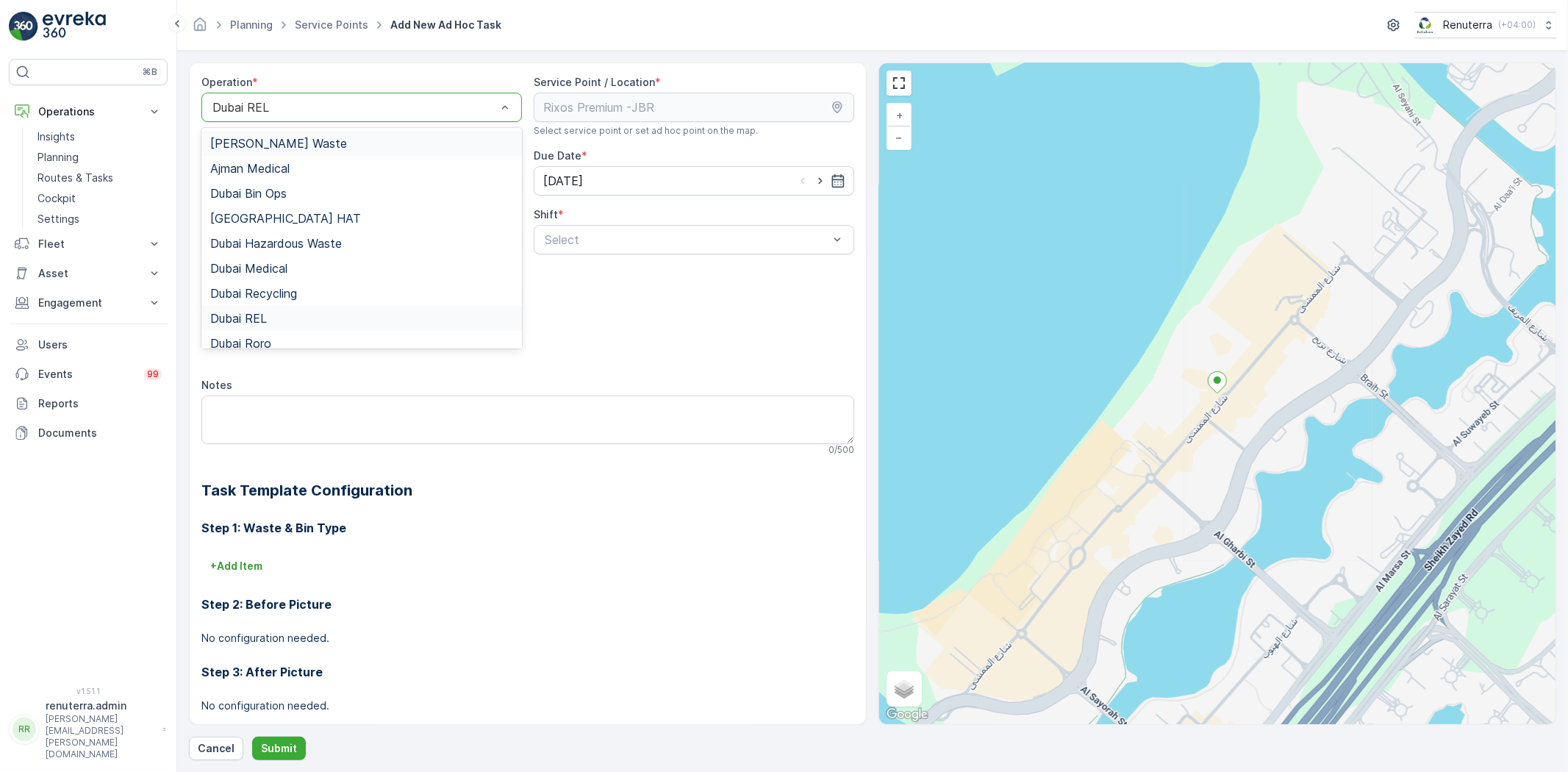
click at [311, 96] on div "Dubai REL" at bounding box center [361, 107] width 321 height 29
click at [287, 281] on div "Dubai Recycling" at bounding box center [361, 293] width 321 height 25
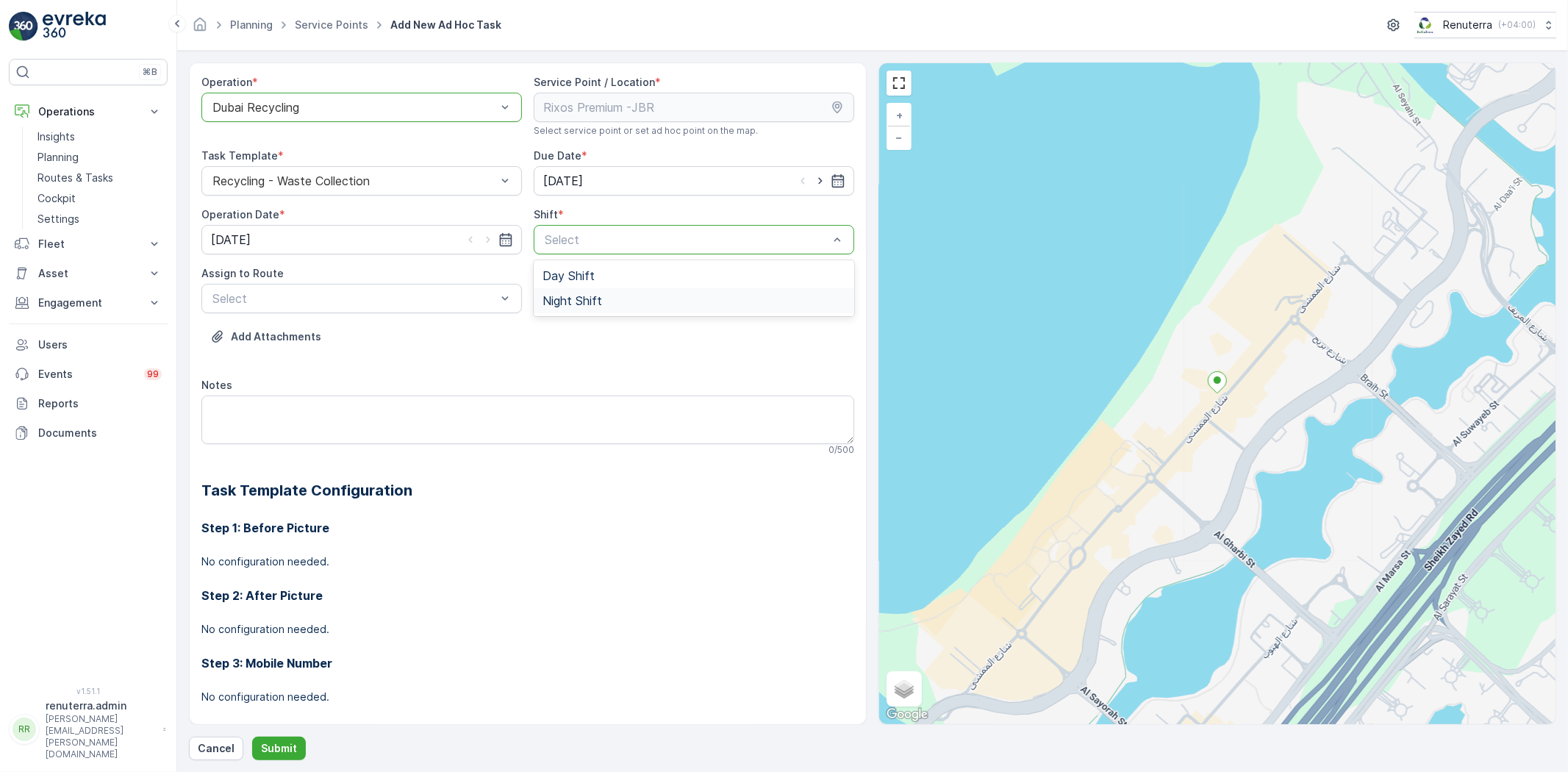
click at [572, 292] on div "Night Shift" at bounding box center [693, 301] width 321 height 25
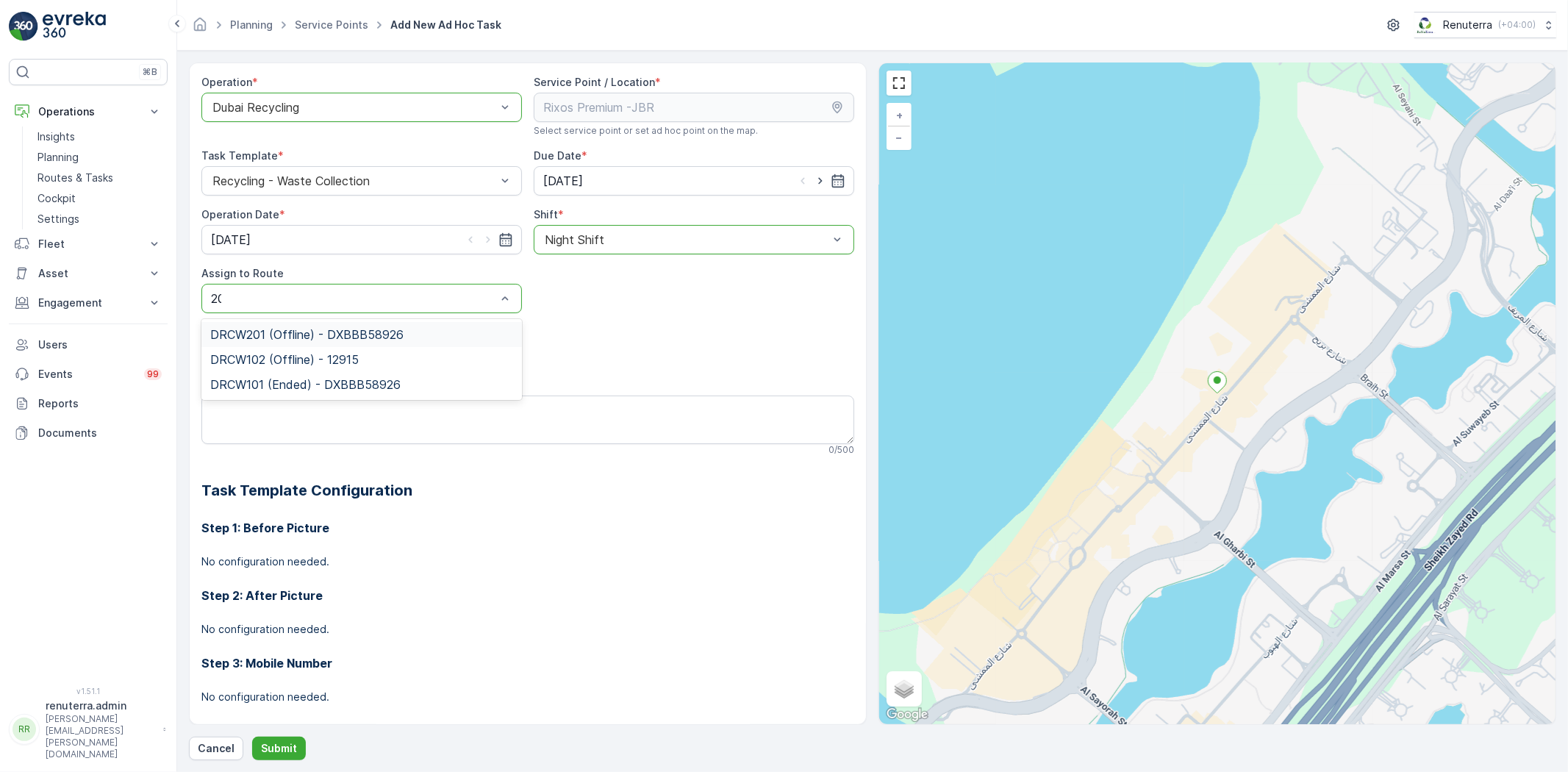
type input "201"
click at [346, 334] on span "DRCW201 (Offline) - DXBBB58926" at bounding box center [307, 334] width 194 height 13
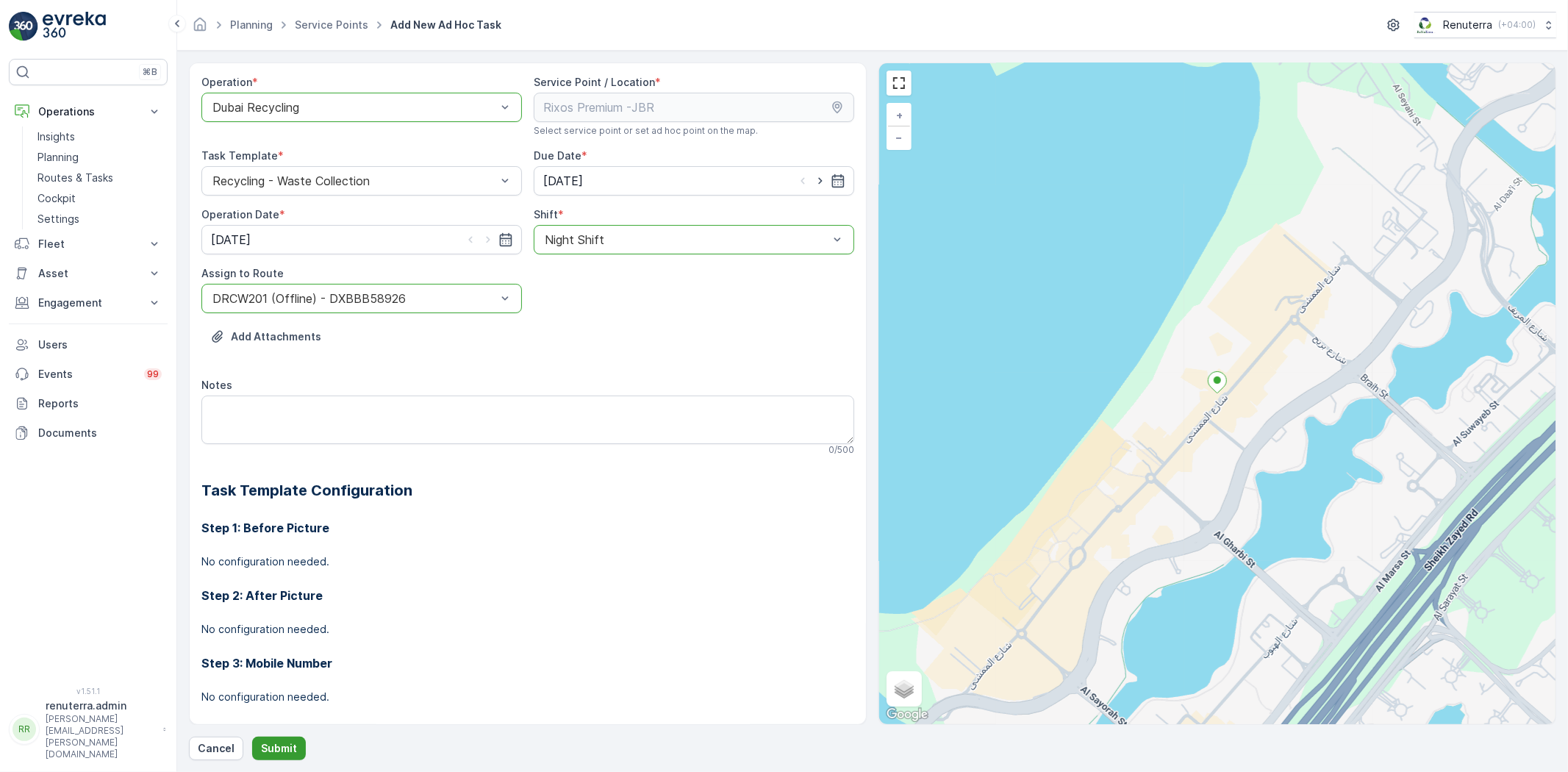
click at [276, 741] on p "Submit" at bounding box center [279, 748] width 36 height 15
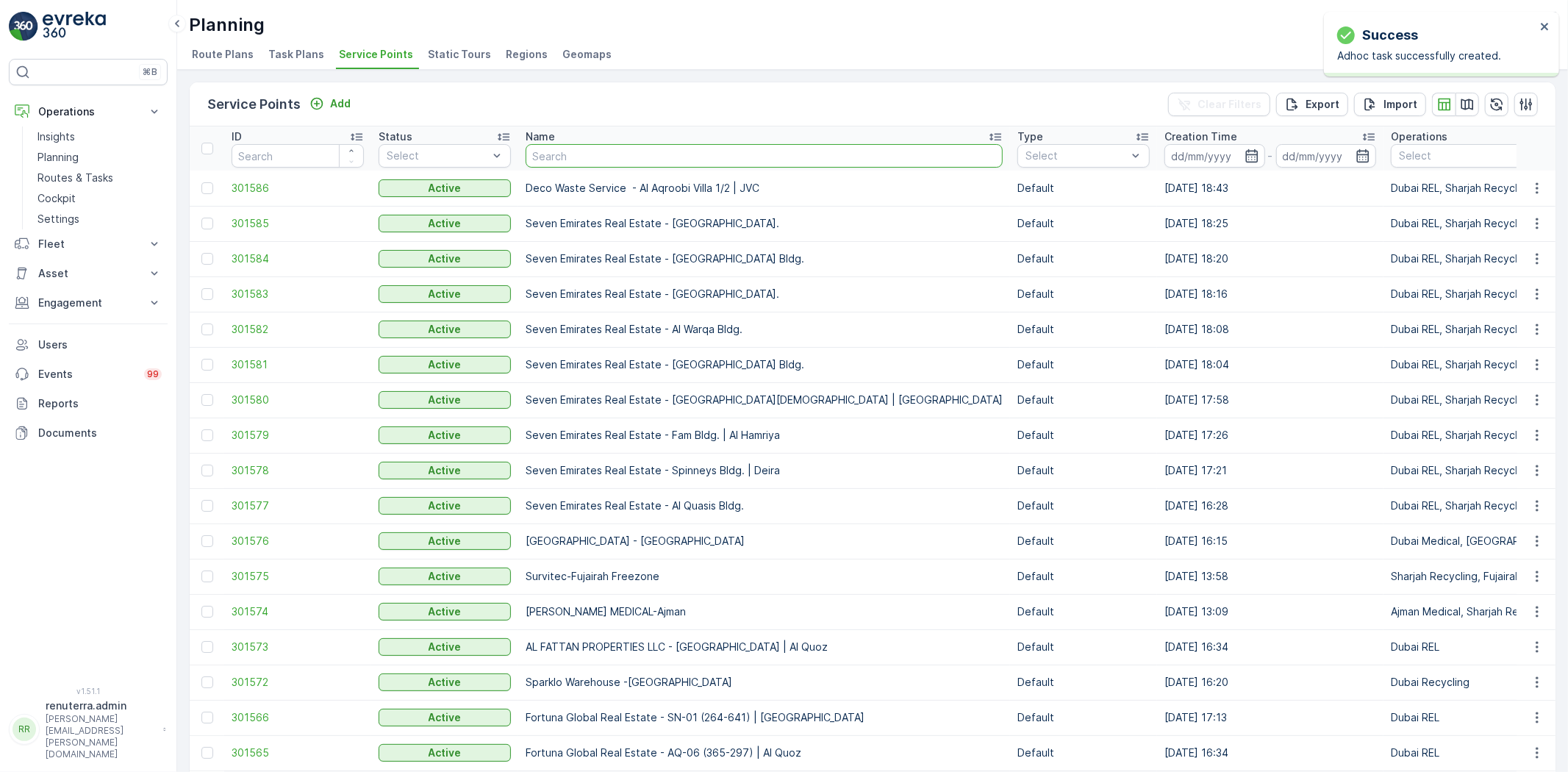
click at [579, 160] on input "text" at bounding box center [764, 155] width 478 height 24
type input "cmc"
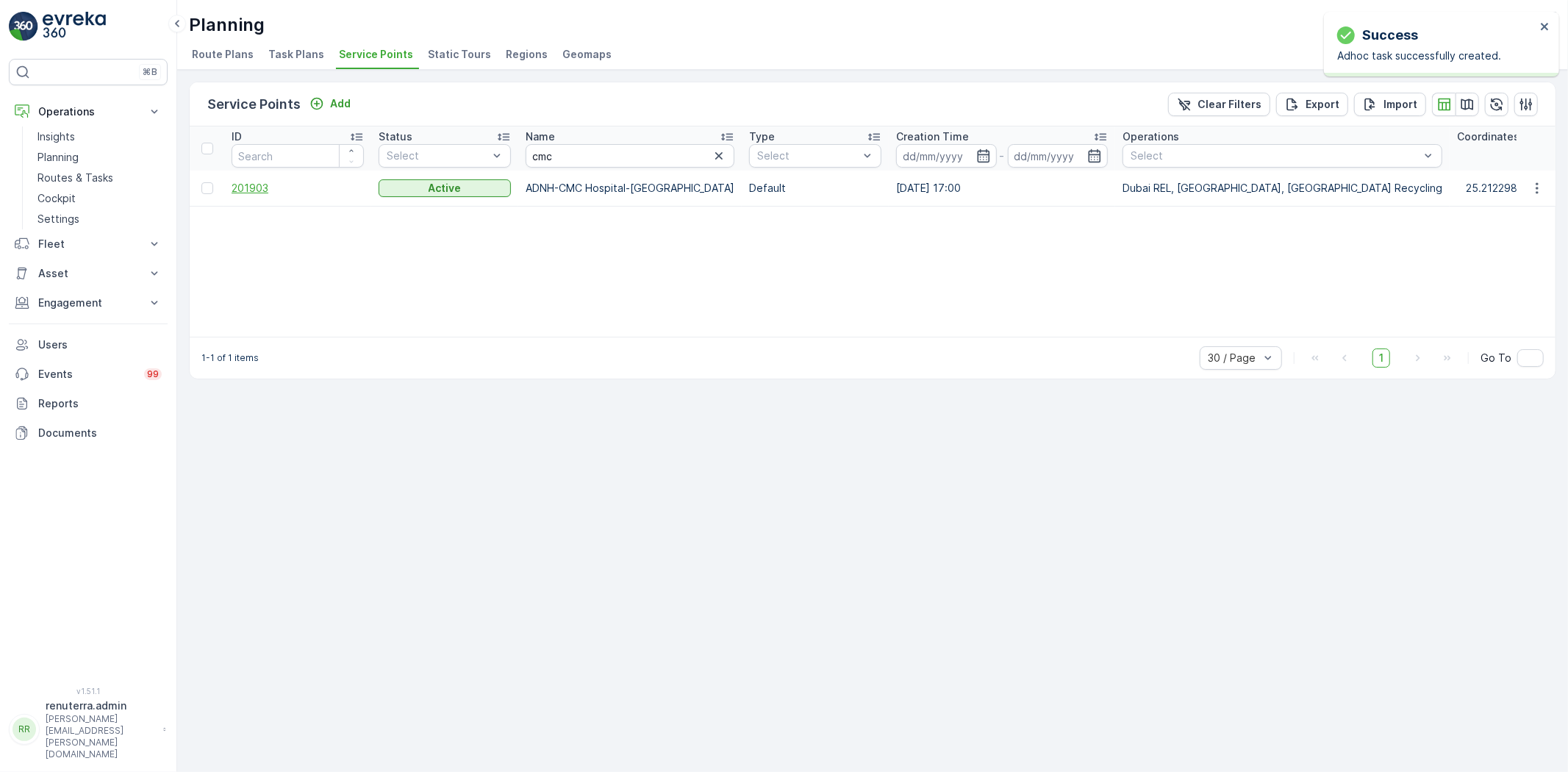
click at [253, 181] on span "201903" at bounding box center [298, 187] width 132 height 15
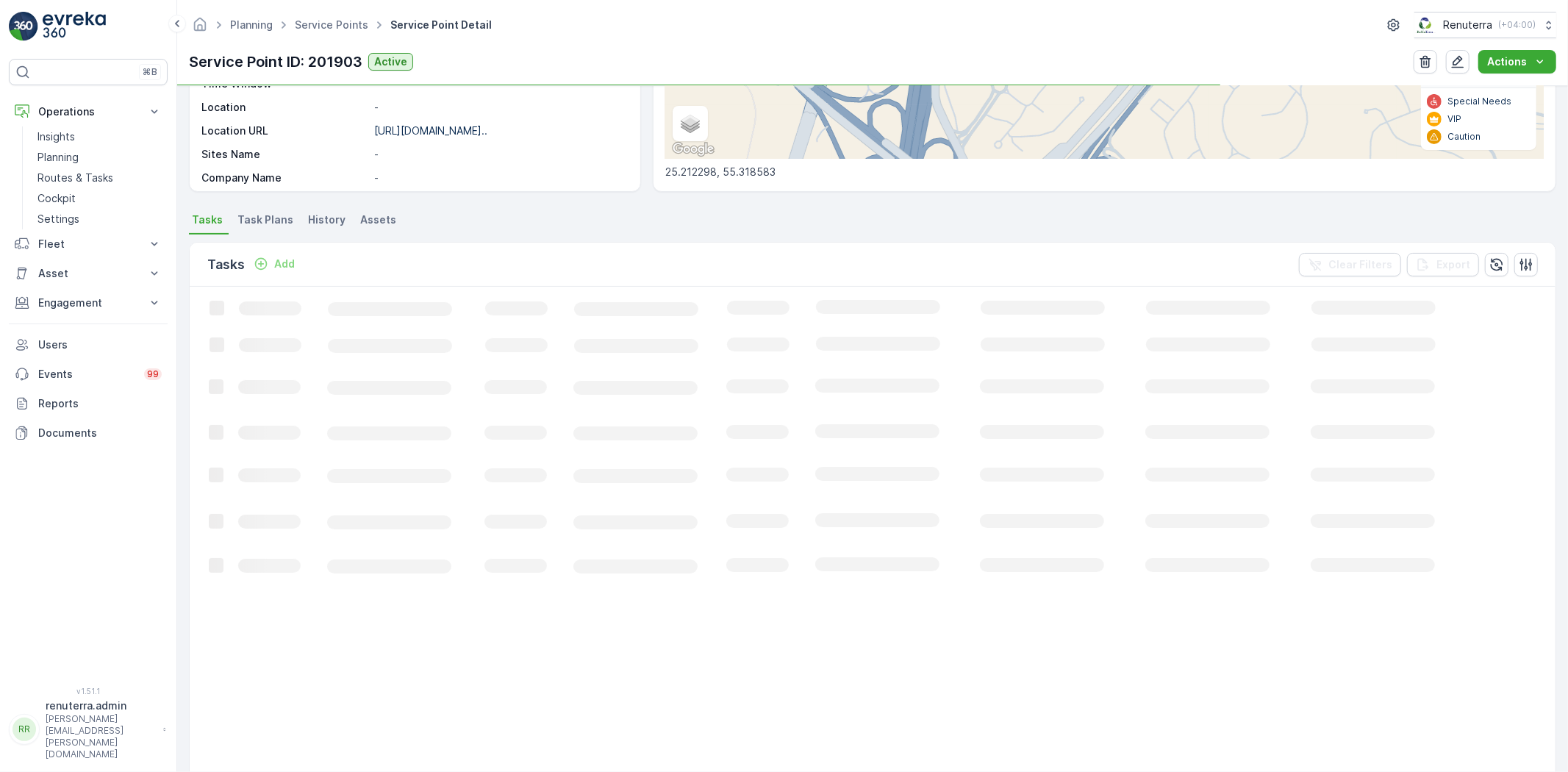
scroll to position [325, 0]
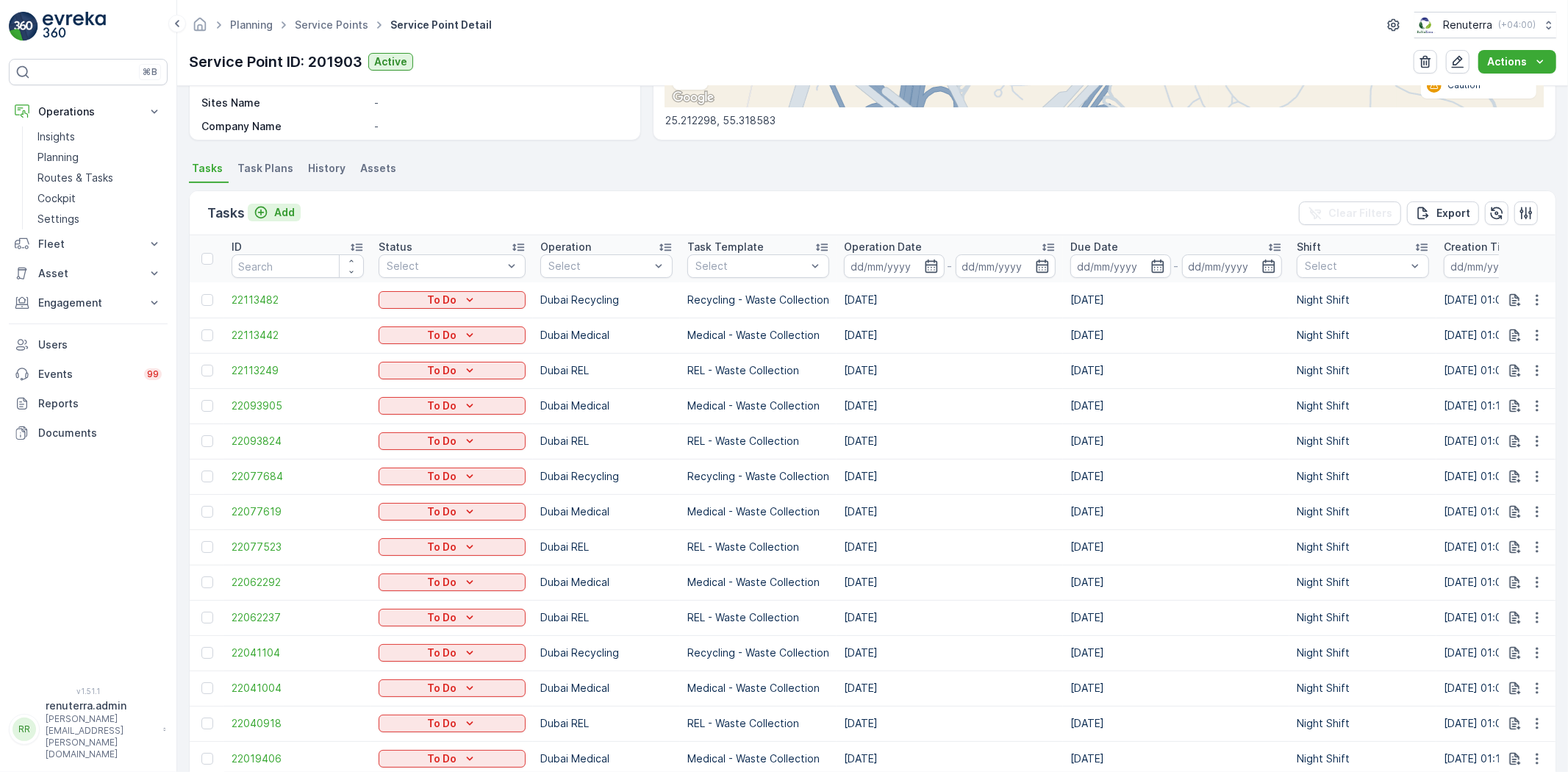
click at [280, 208] on p "Add" at bounding box center [284, 212] width 21 height 15
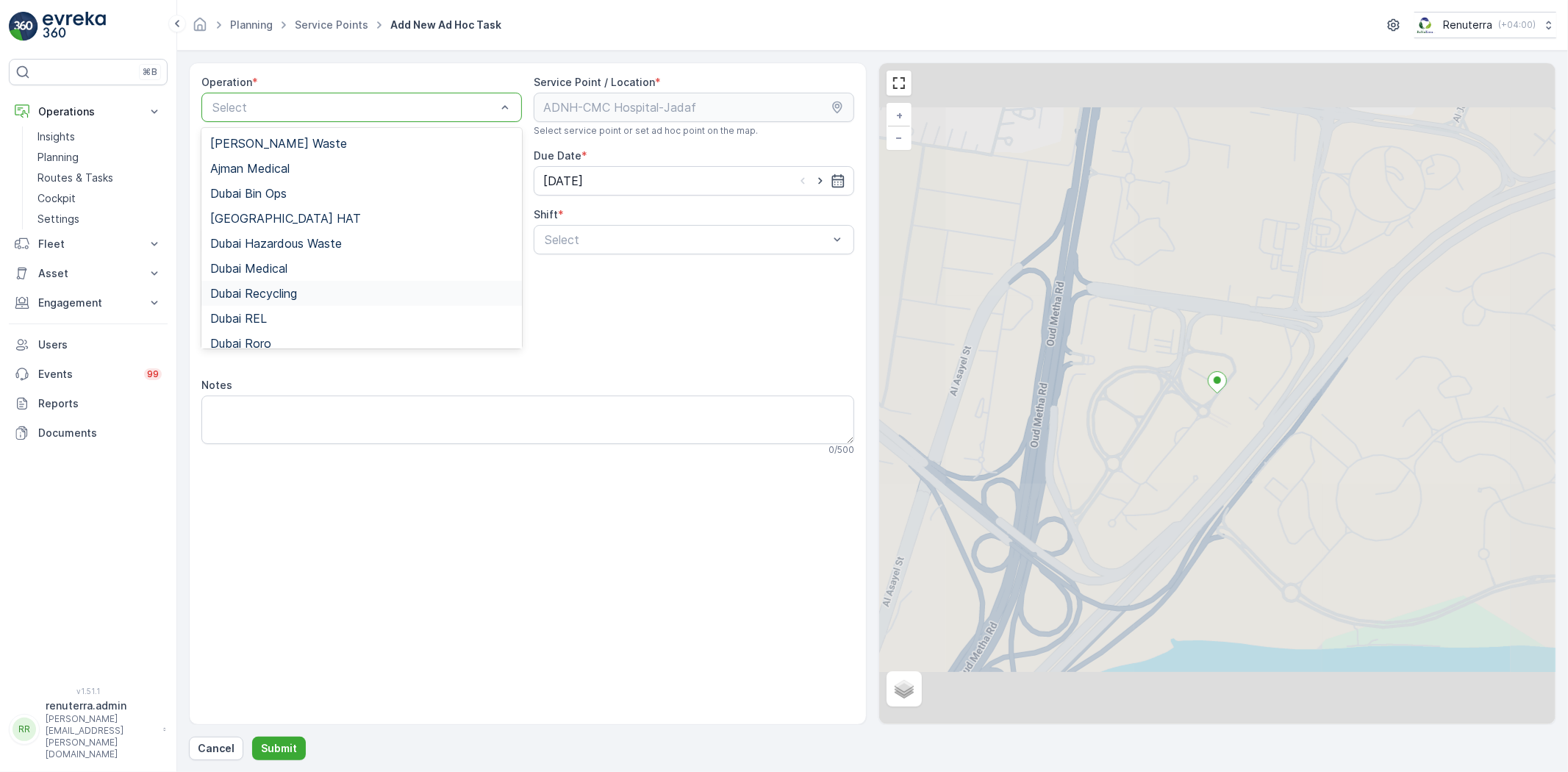
click at [317, 295] on div "Dubai Recycling" at bounding box center [362, 293] width 303 height 13
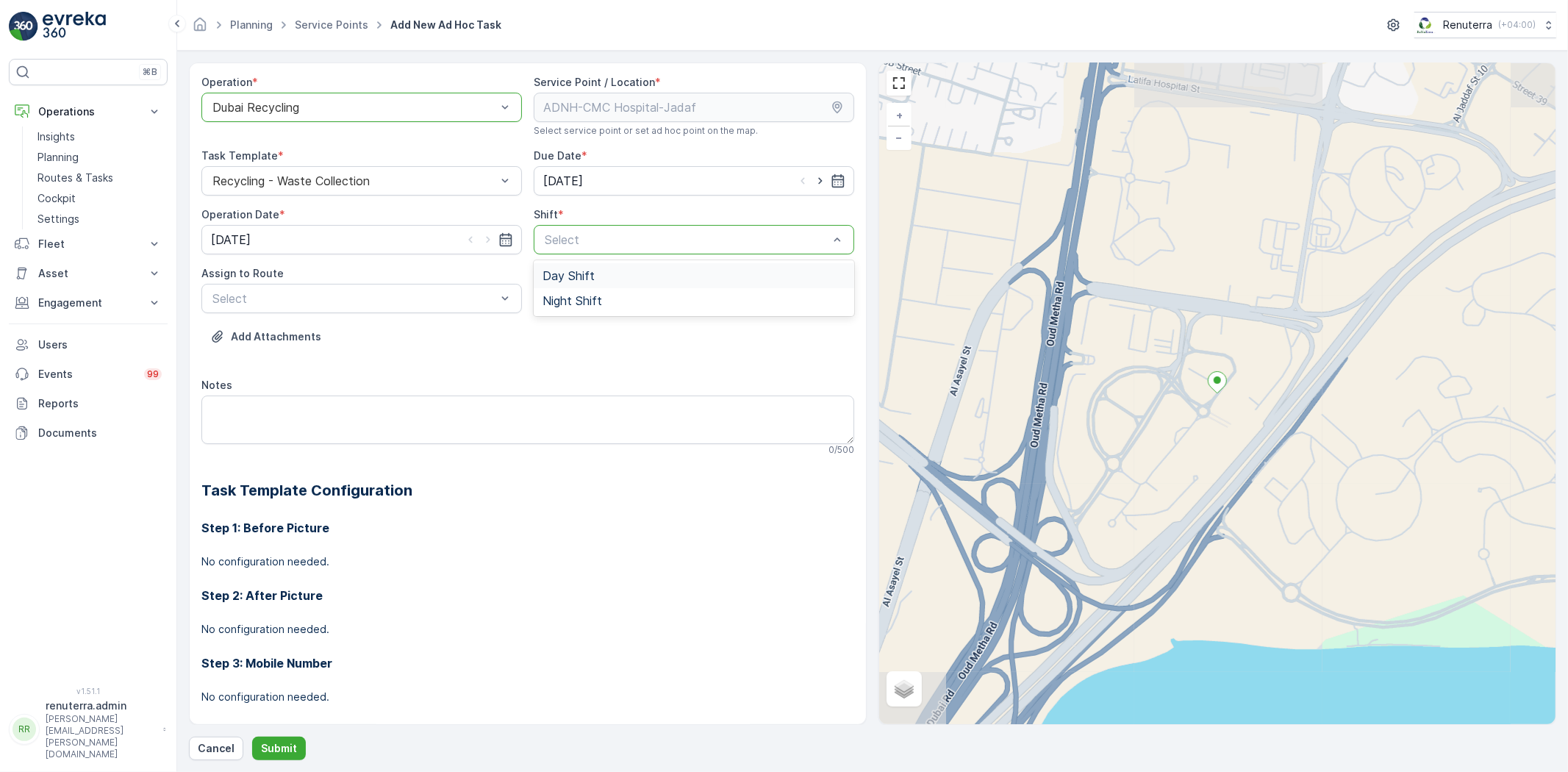
click at [626, 252] on div "Select" at bounding box center [693, 239] width 321 height 29
click at [614, 298] on div "Night Shift" at bounding box center [694, 300] width 303 height 13
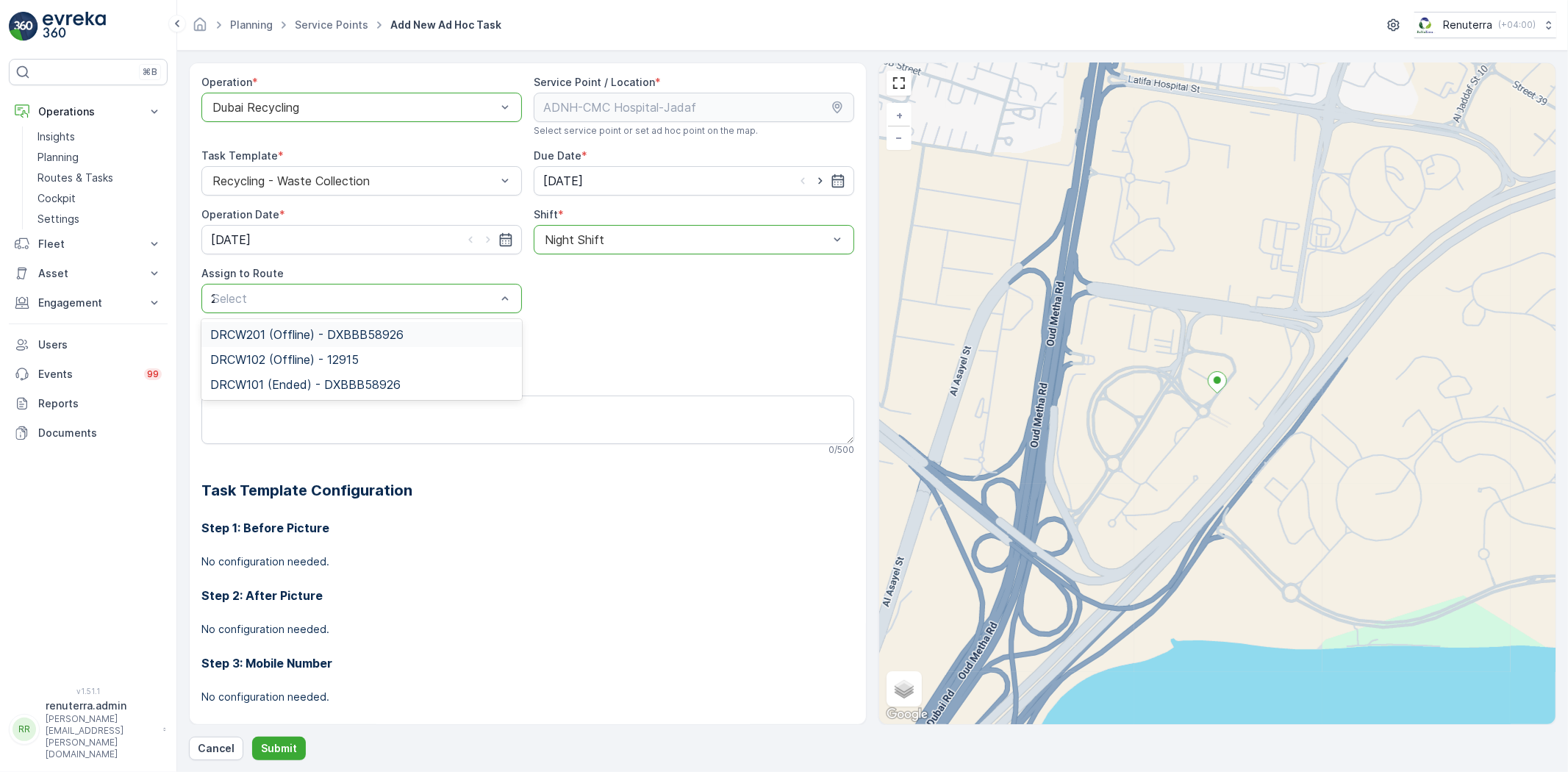
type input "201"
drag, startPoint x: 349, startPoint y: 342, endPoint x: 336, endPoint y: 370, distance: 30.9
click at [347, 344] on div "DRCW201 (Offline) - DXBBB58926" at bounding box center [361, 334] width 321 height 25
click at [262, 748] on p "Submit" at bounding box center [279, 748] width 36 height 15
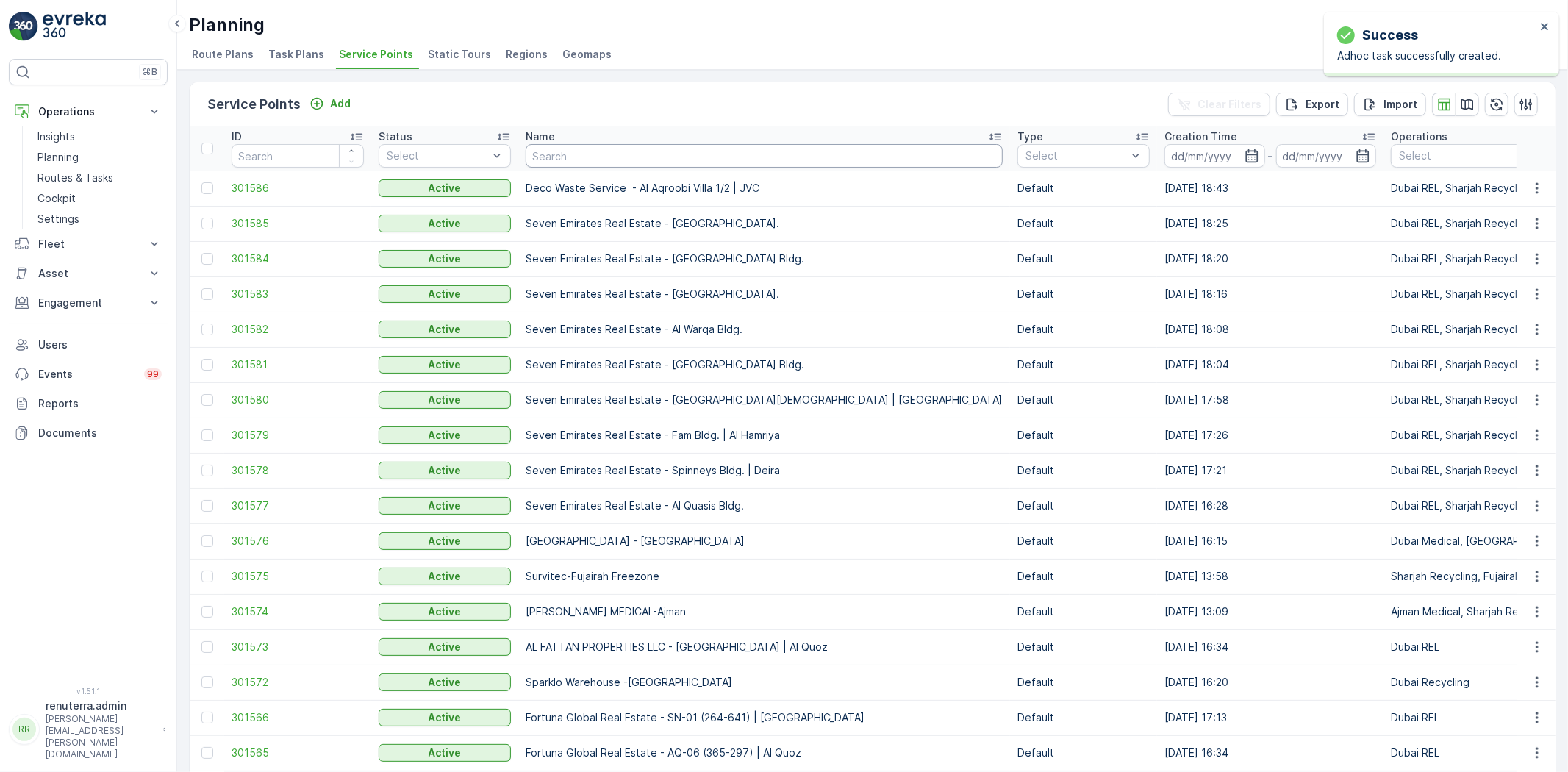
click at [548, 153] on input "text" at bounding box center [764, 155] width 478 height 24
type input "nep"
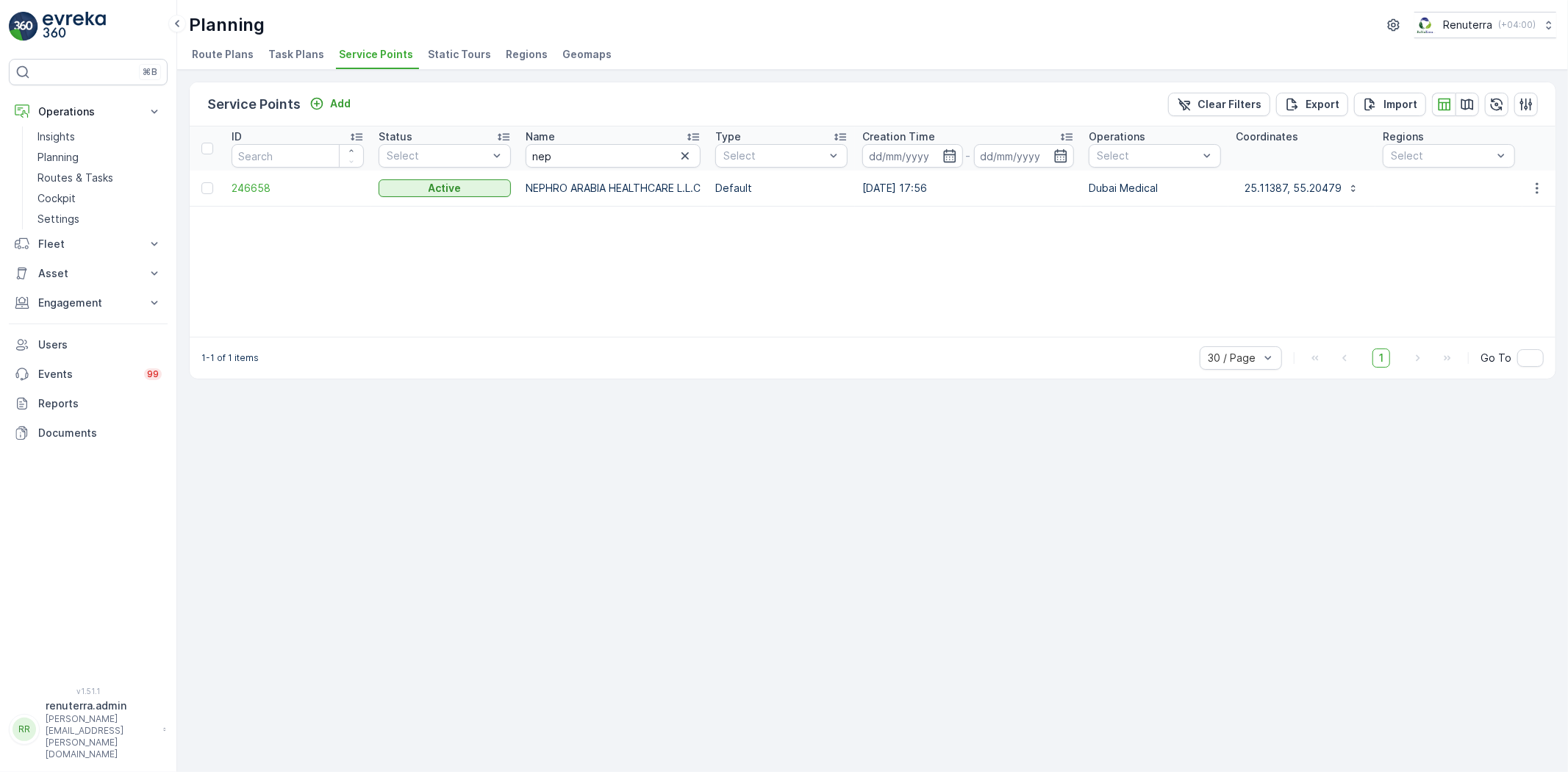
click at [259, 196] on td "246658" at bounding box center [298, 188] width 147 height 35
click at [259, 192] on span "246658" at bounding box center [298, 187] width 132 height 15
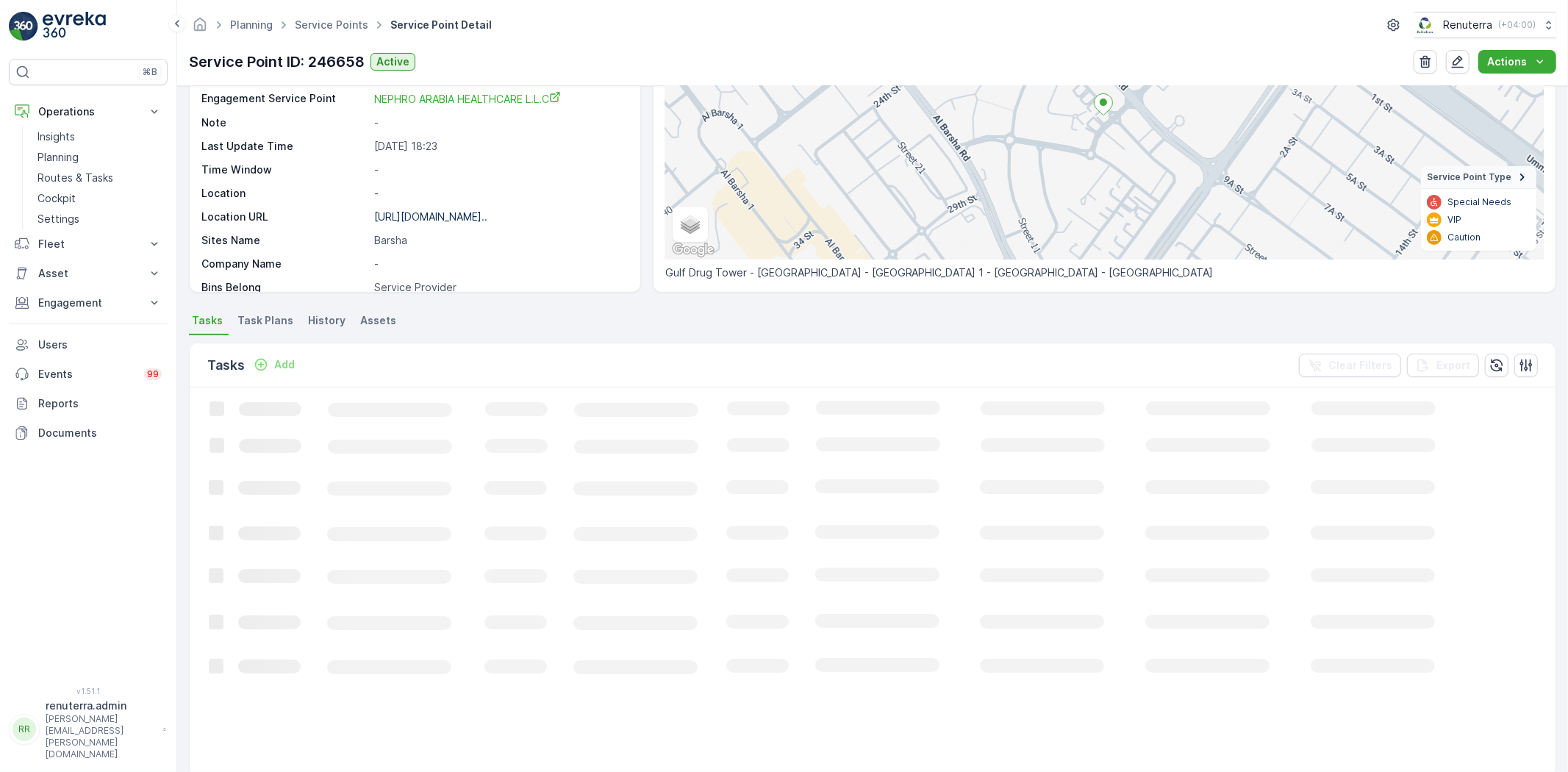
scroll to position [254, 0]
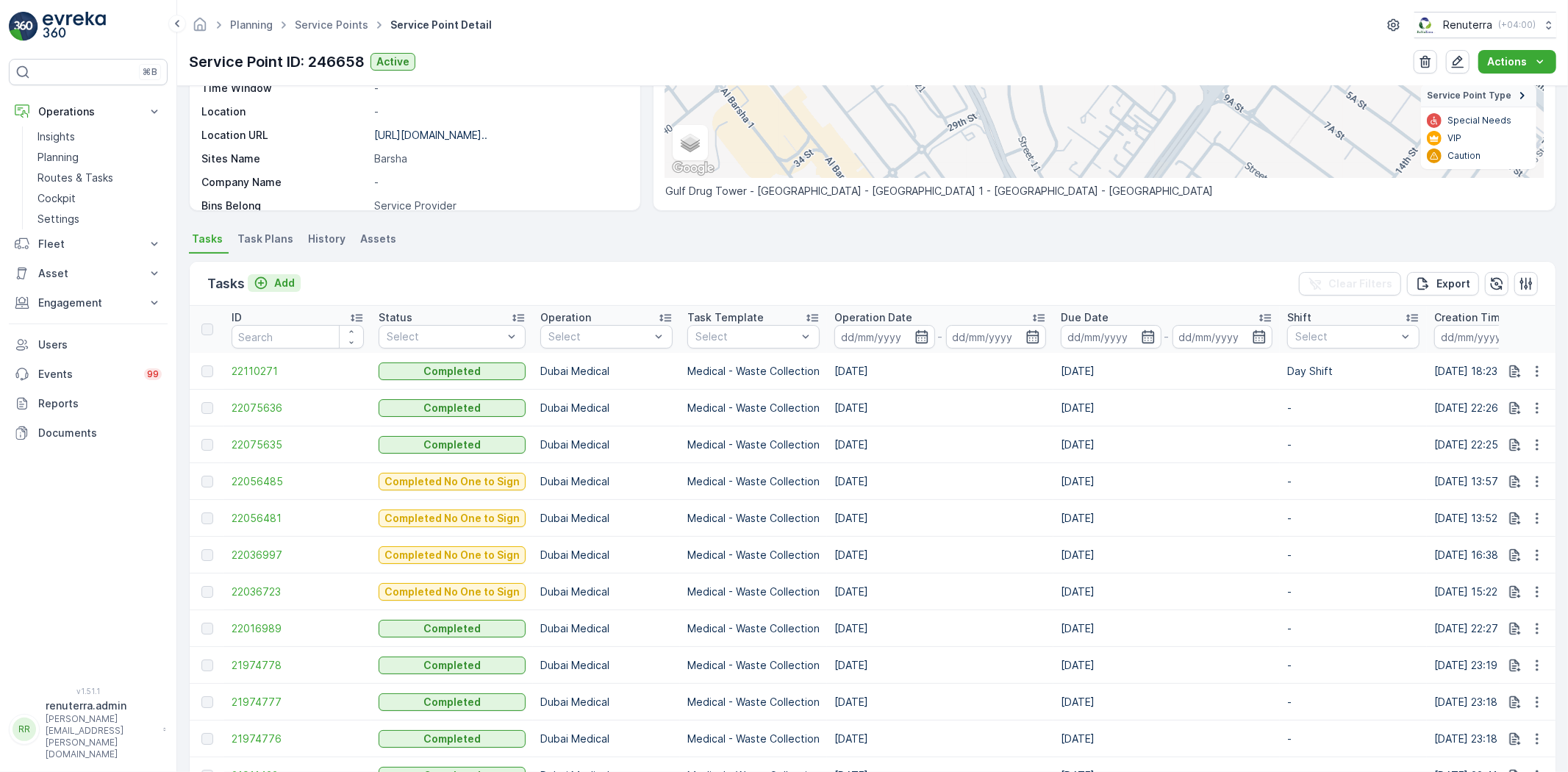
click at [274, 285] on p "Add" at bounding box center [284, 282] width 21 height 15
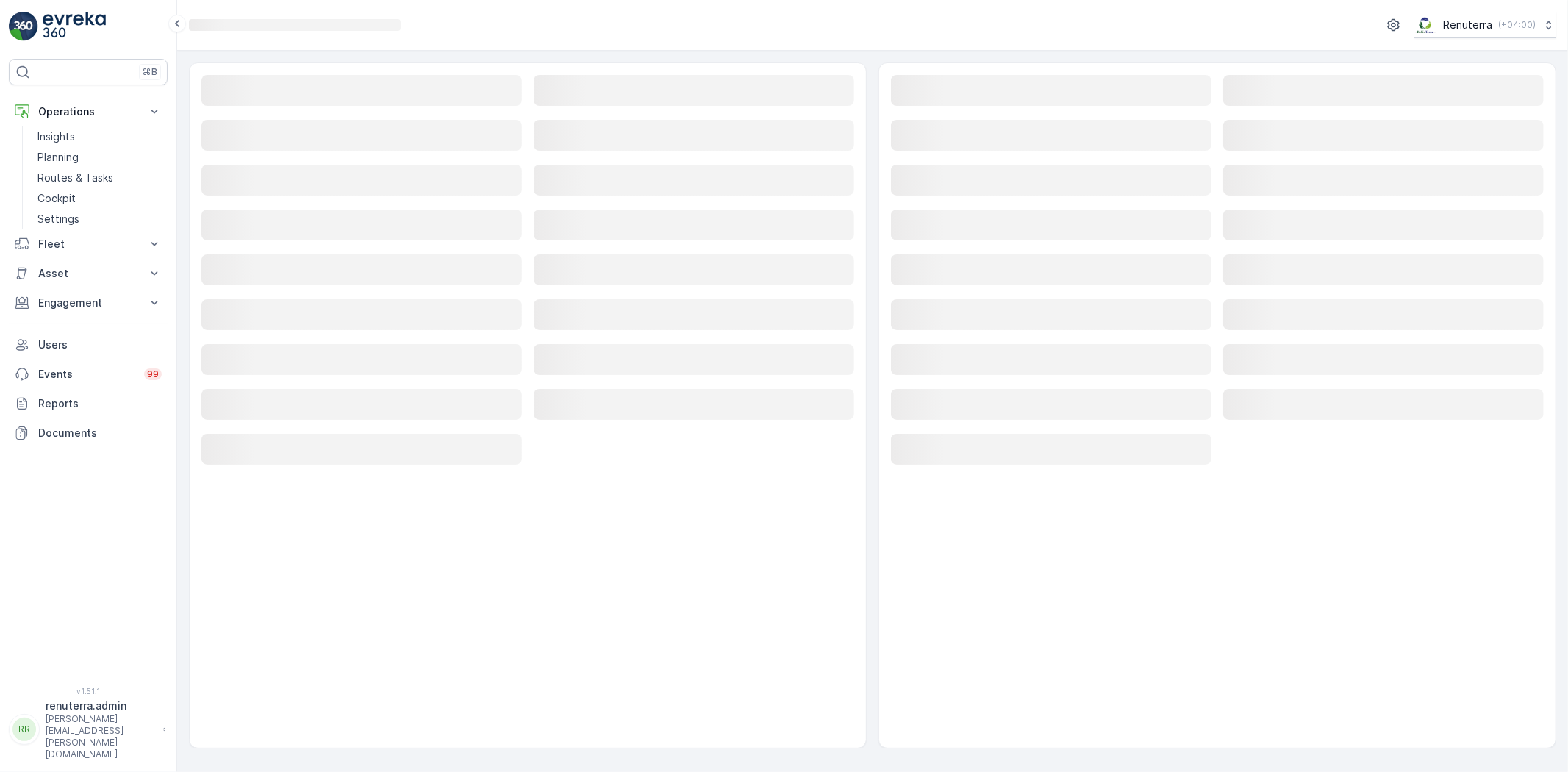
click at [312, 90] on rect at bounding box center [361, 90] width 321 height 31
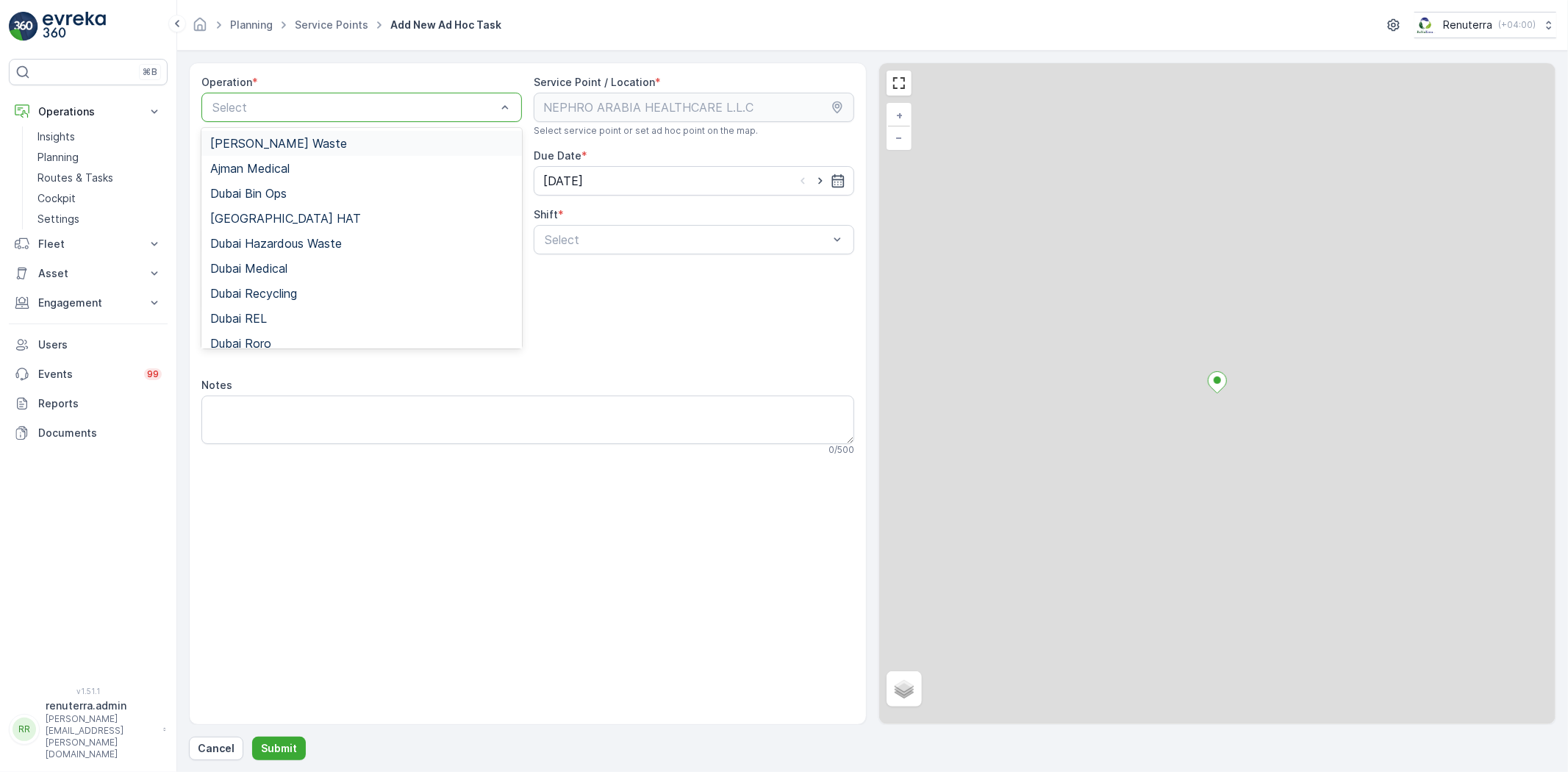
click at [307, 94] on div "Select" at bounding box center [361, 107] width 321 height 29
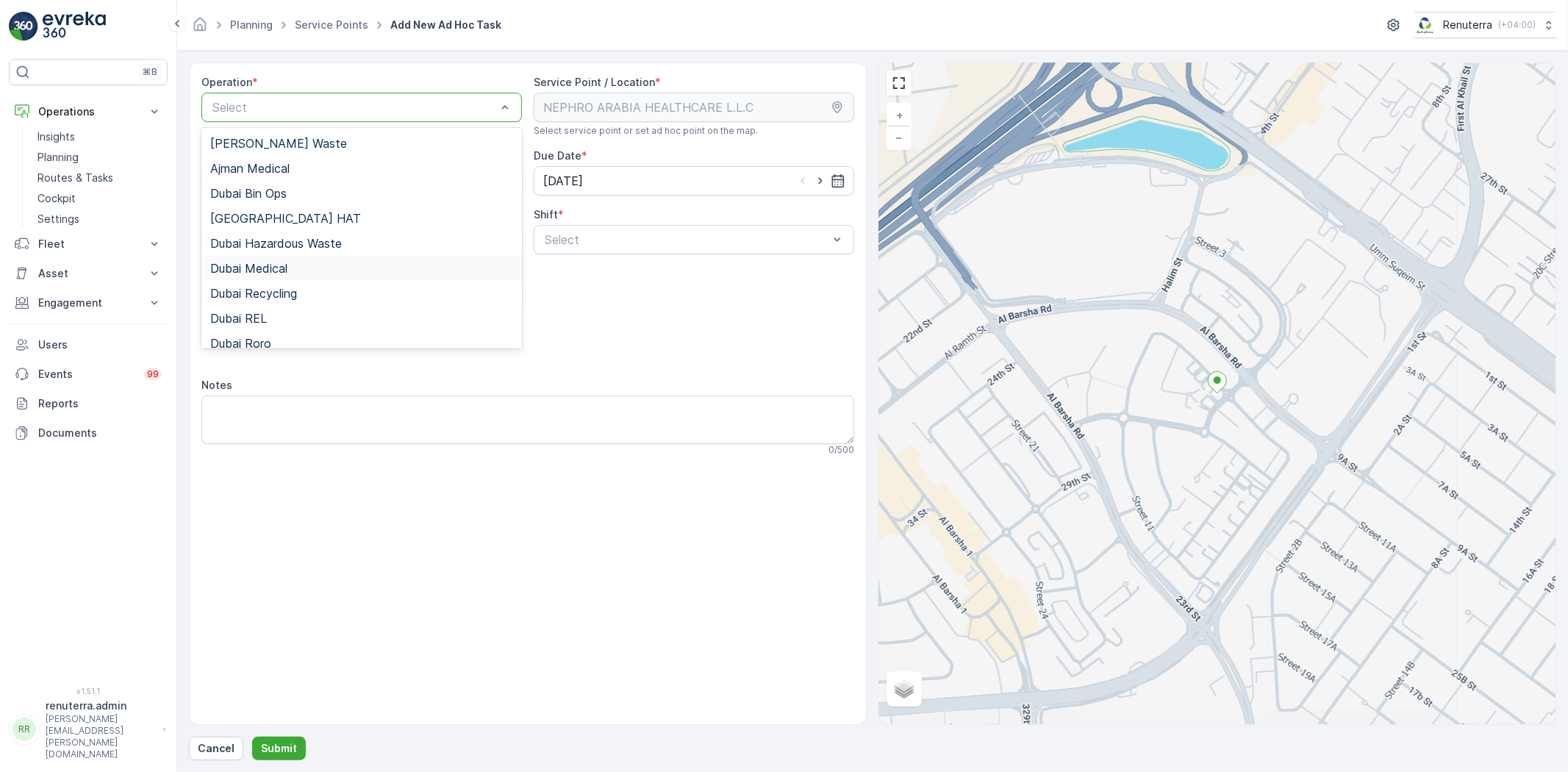
click at [279, 265] on span "Dubai Medical" at bounding box center [249, 268] width 77 height 13
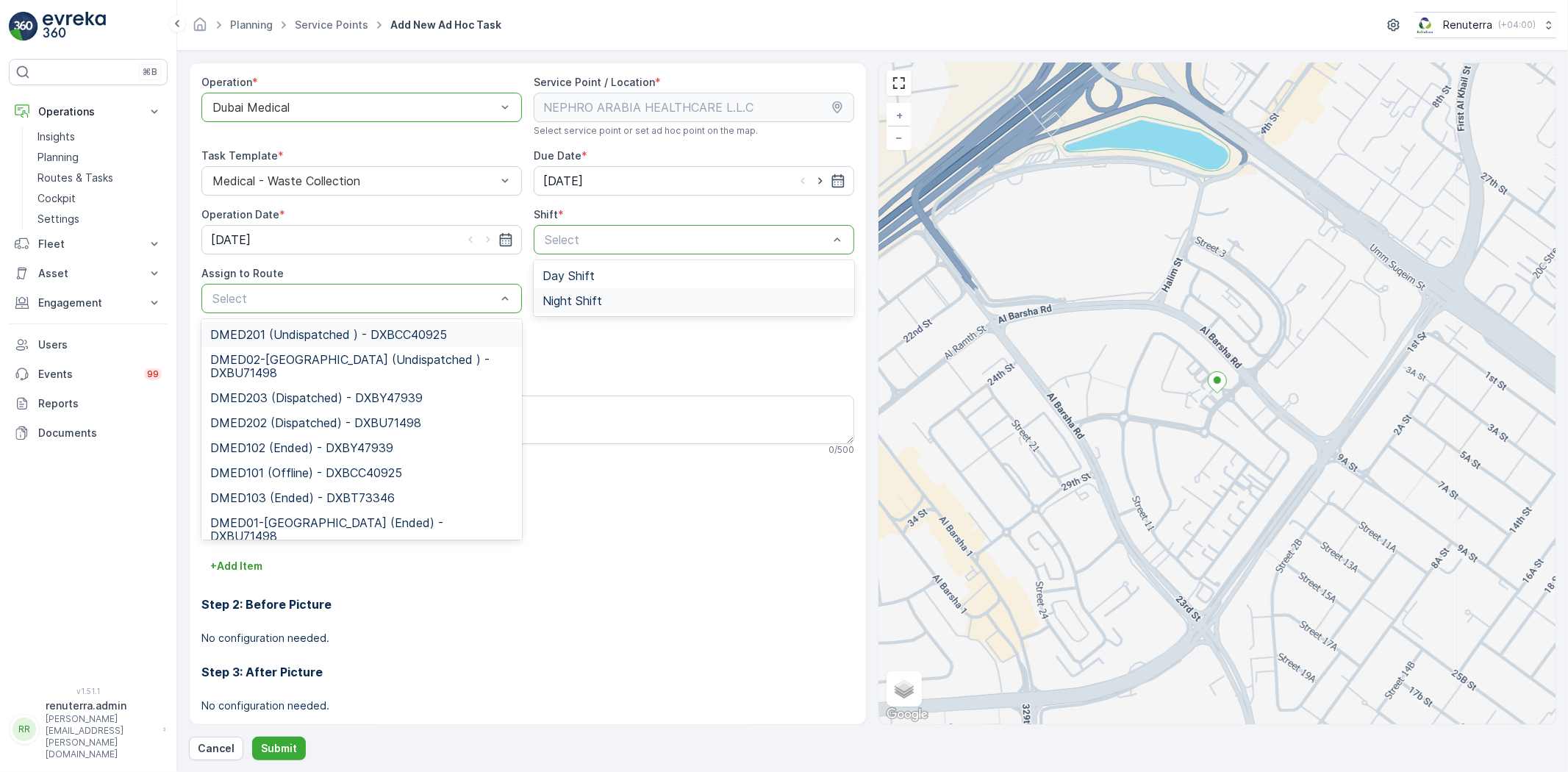
drag, startPoint x: 607, startPoint y: 217, endPoint x: 582, endPoint y: 306, distance: 92.4
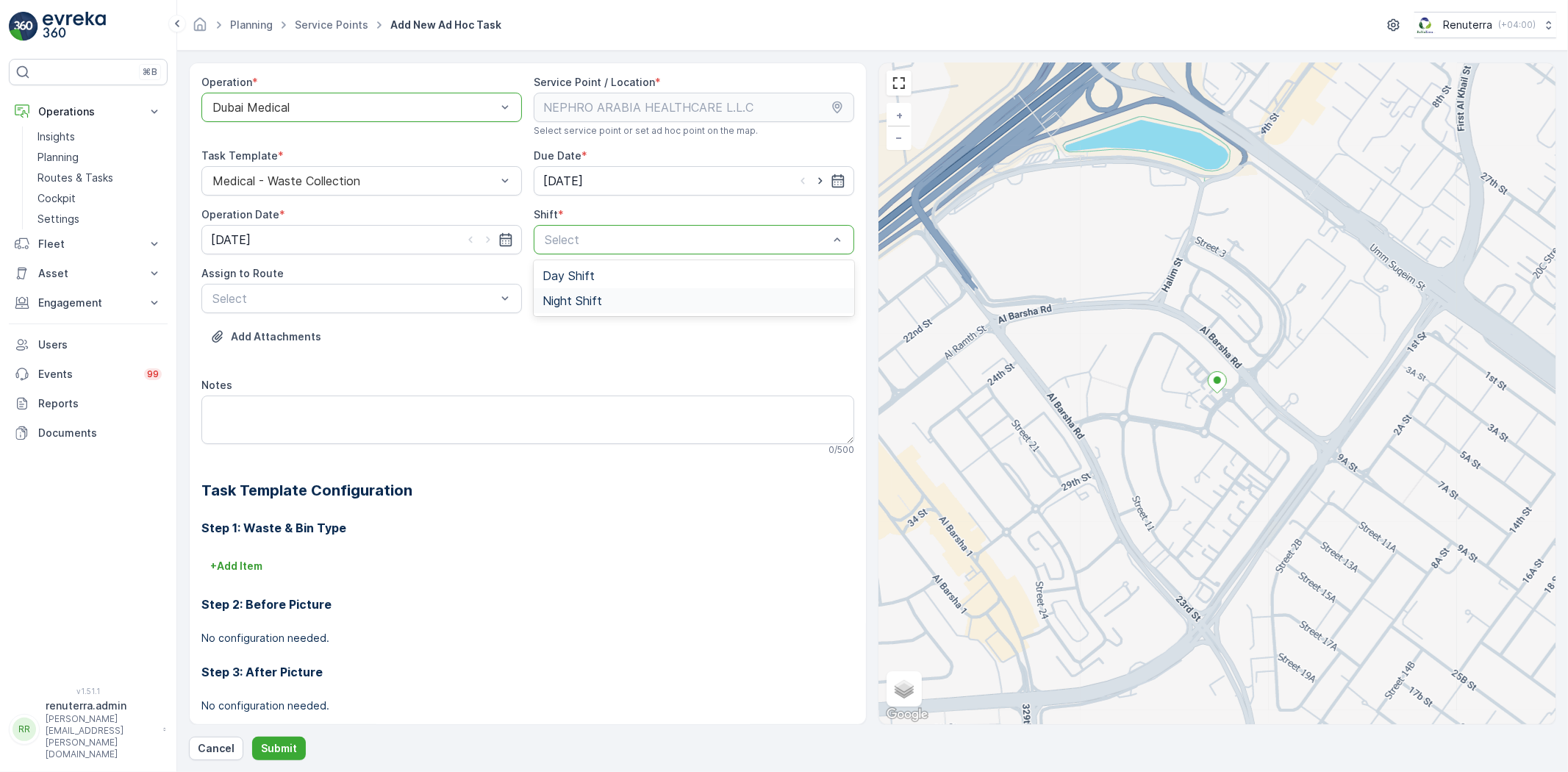
drag, startPoint x: 627, startPoint y: 294, endPoint x: 579, endPoint y: 304, distance: 49.0
click at [625, 295] on div "Night Shift" at bounding box center [694, 300] width 303 height 13
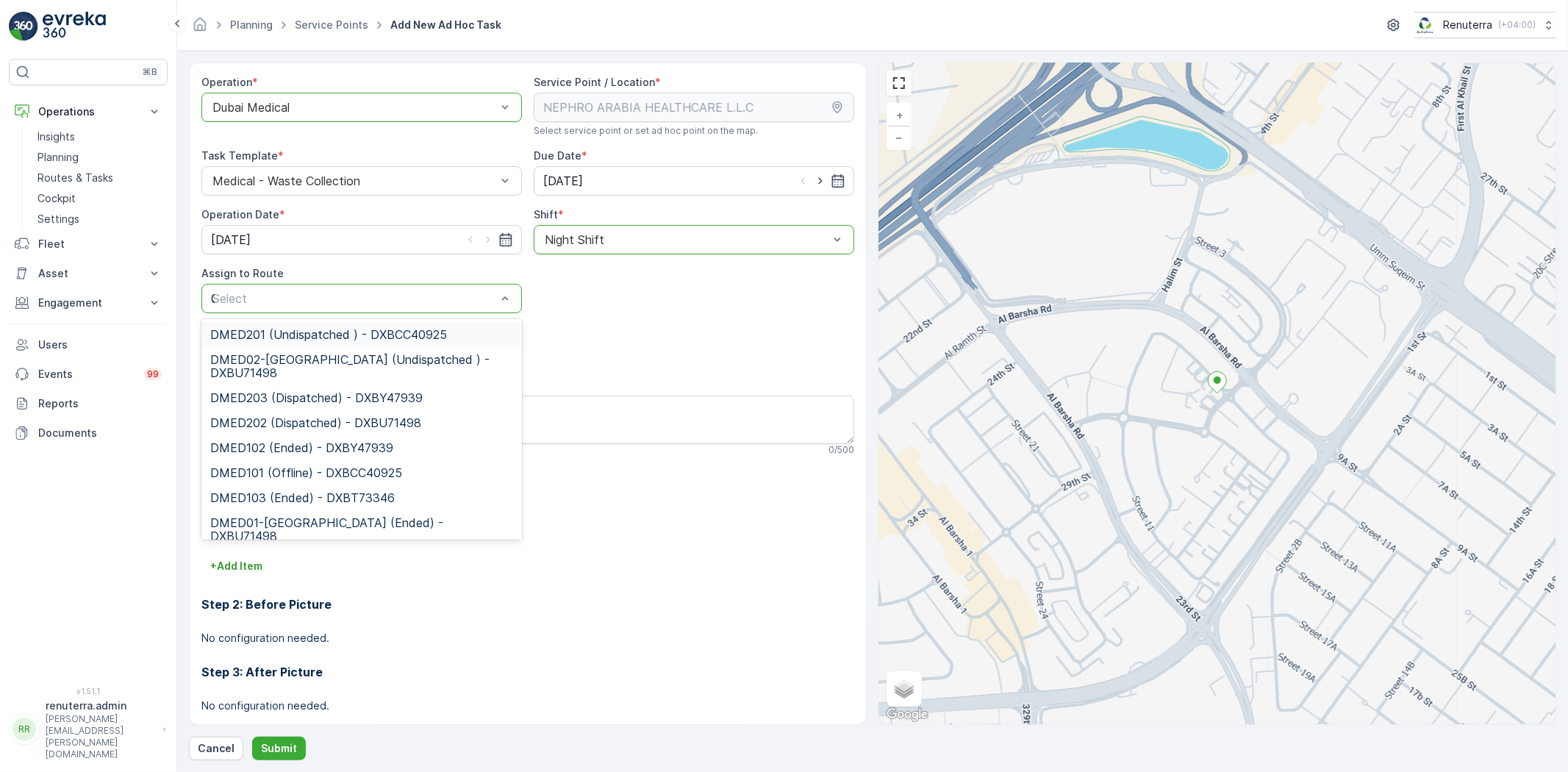
type input "02"
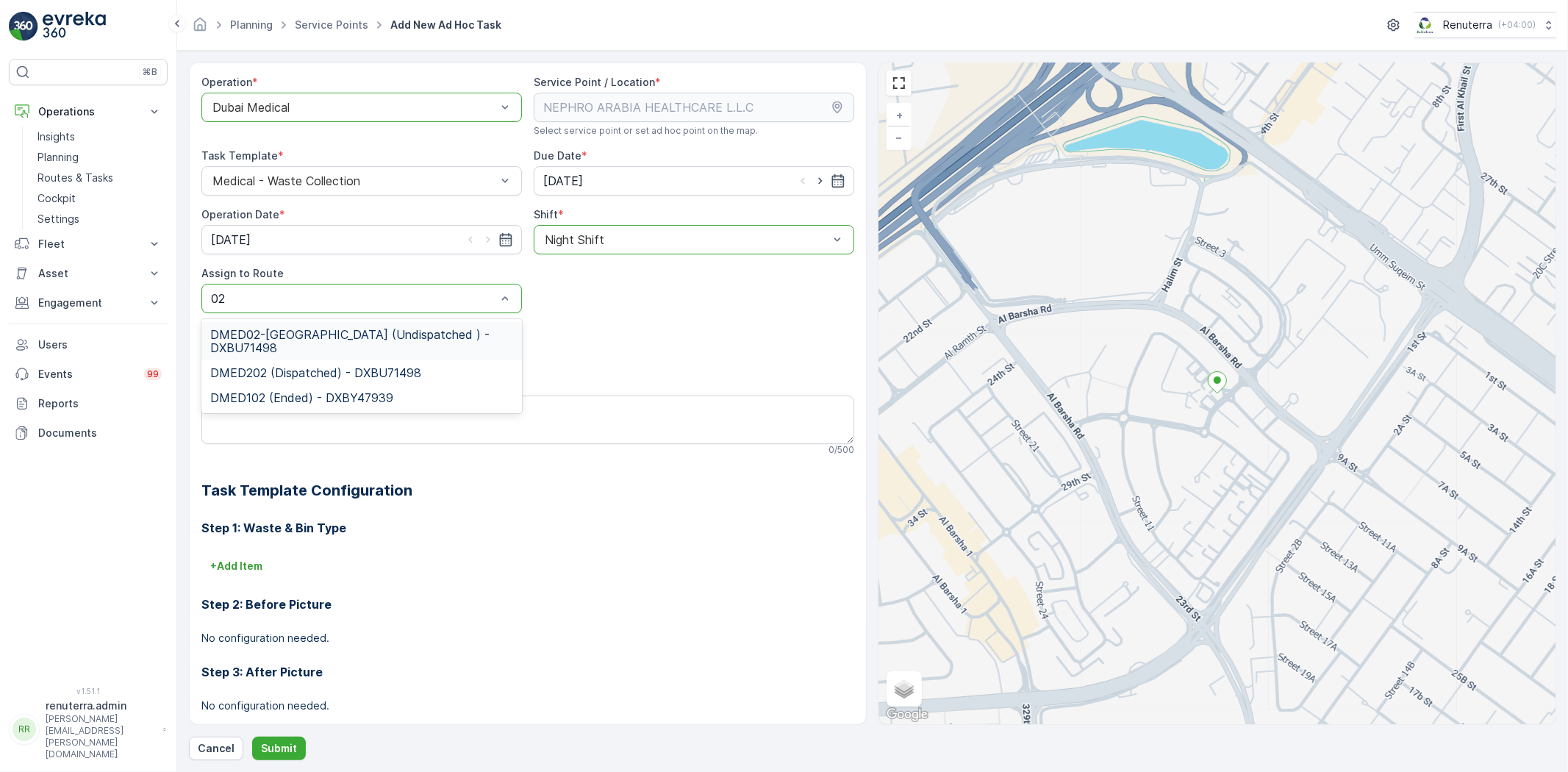
drag, startPoint x: 380, startPoint y: 342, endPoint x: 378, endPoint y: 363, distance: 21.1
click at [379, 341] on span "DMED02-[GEOGRAPHIC_DATA] (Undispatched ) - DXBU71498" at bounding box center [362, 340] width 303 height 27
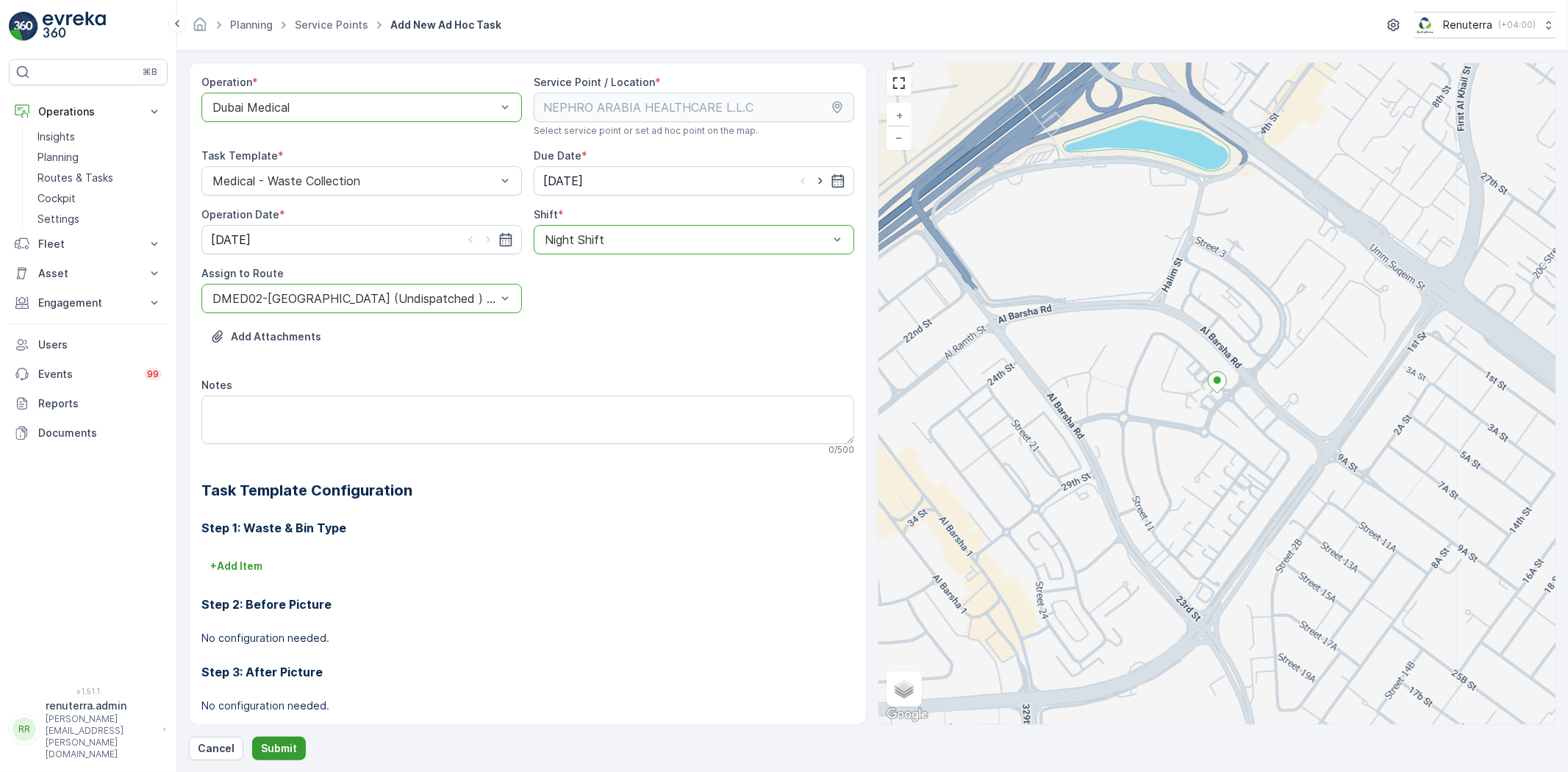
click at [285, 743] on p "Submit" at bounding box center [279, 748] width 36 height 15
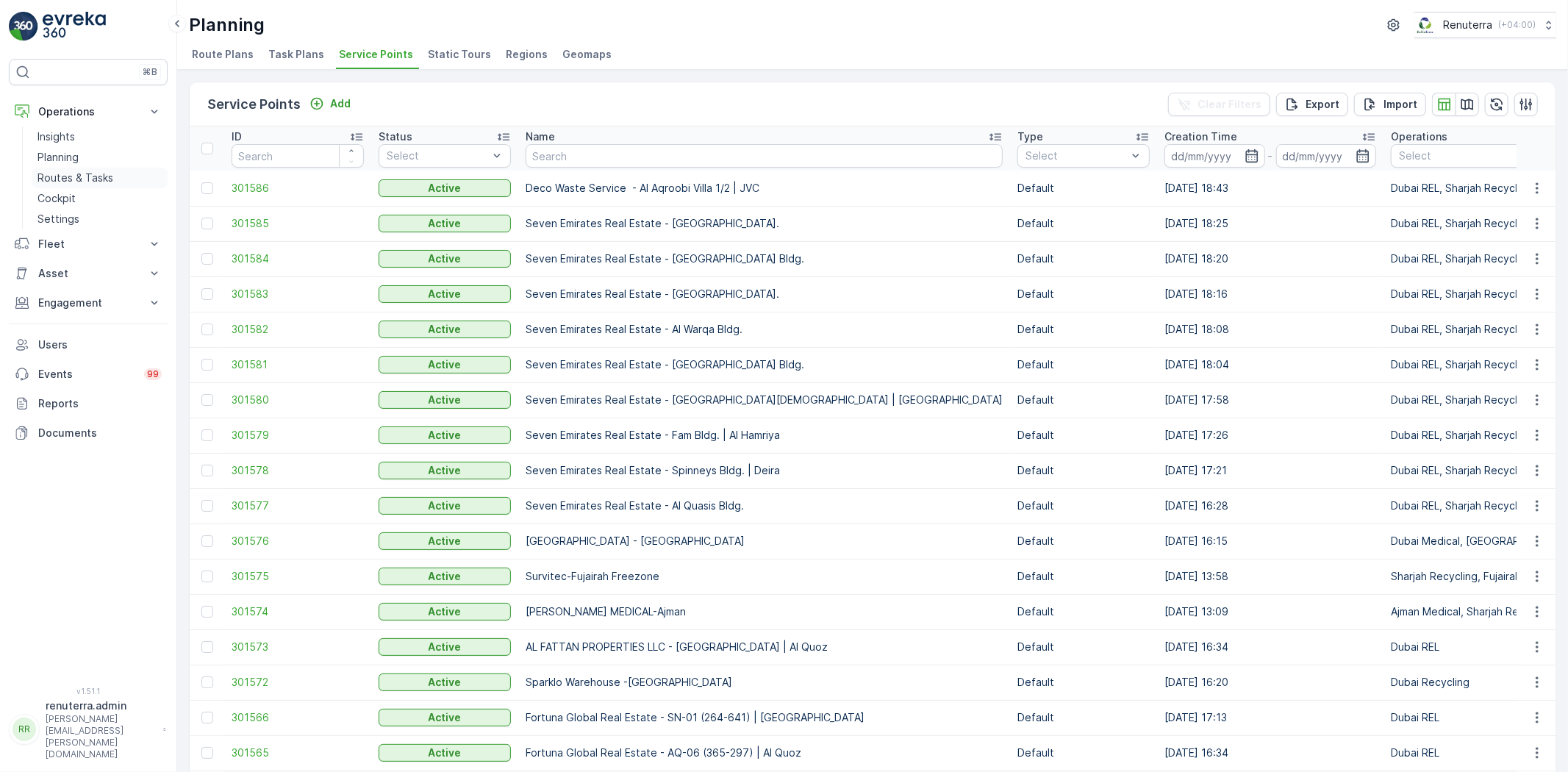
click at [73, 182] on p "Routes & Tasks" at bounding box center [75, 178] width 76 height 15
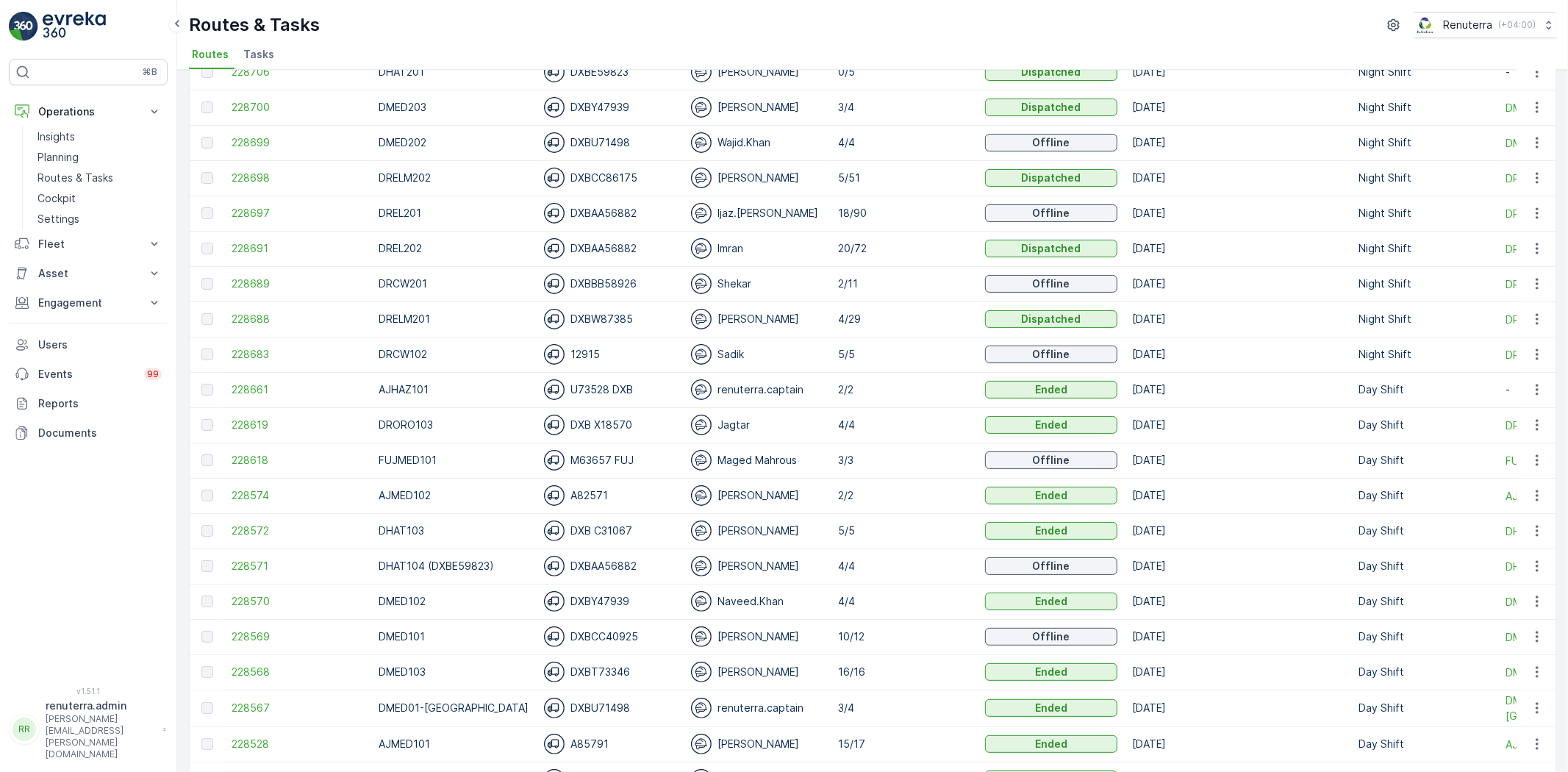
scroll to position [163, 0]
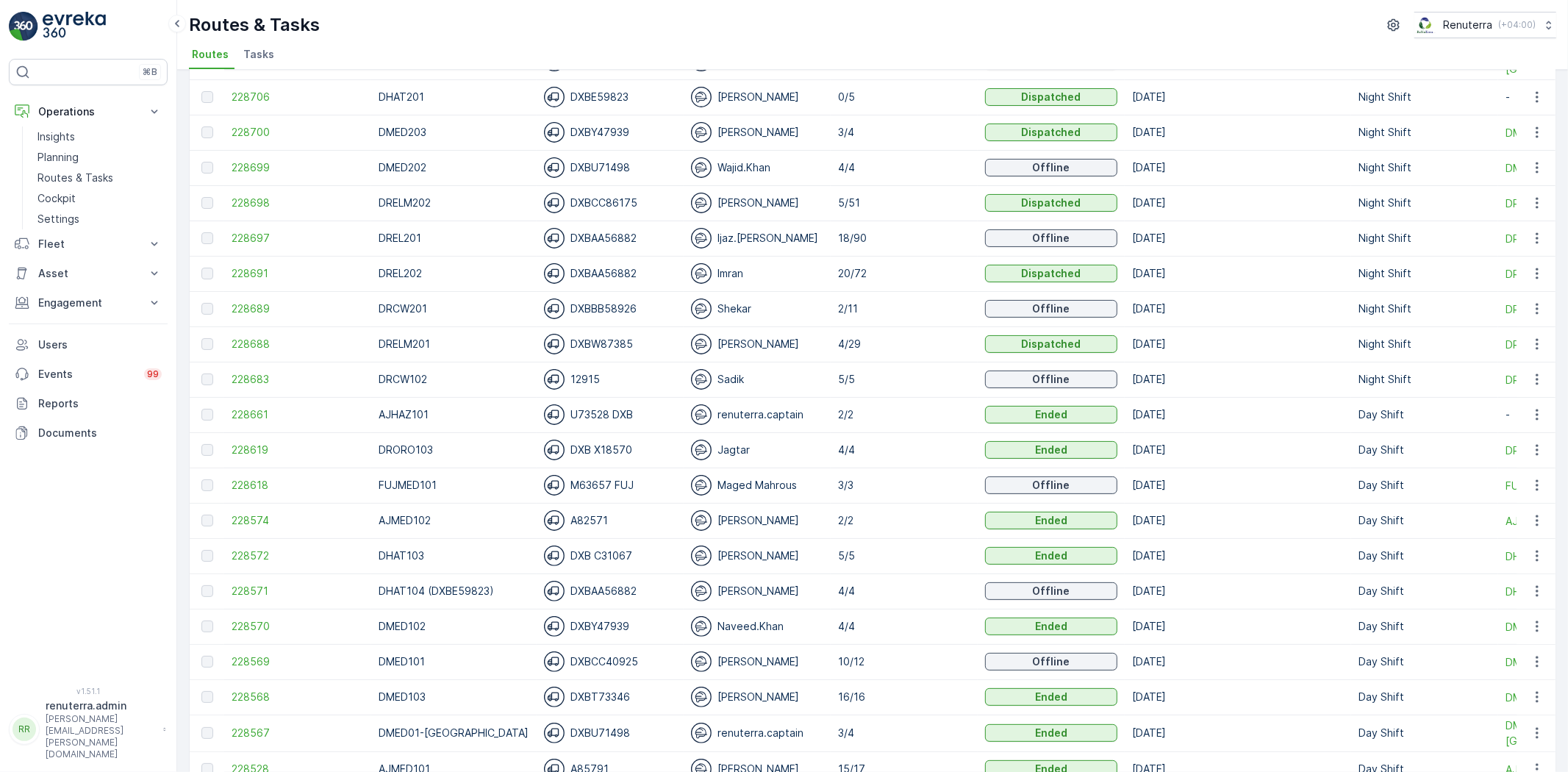
drag, startPoint x: 343, startPoint y: 520, endPoint x: 128, endPoint y: 546, distance: 216.6
click at [125, 549] on div "⌘B Operations Insights Planning Routes & Tasks Cockpit Settings Fleet Live Trac…" at bounding box center [89, 363] width 159 height 610
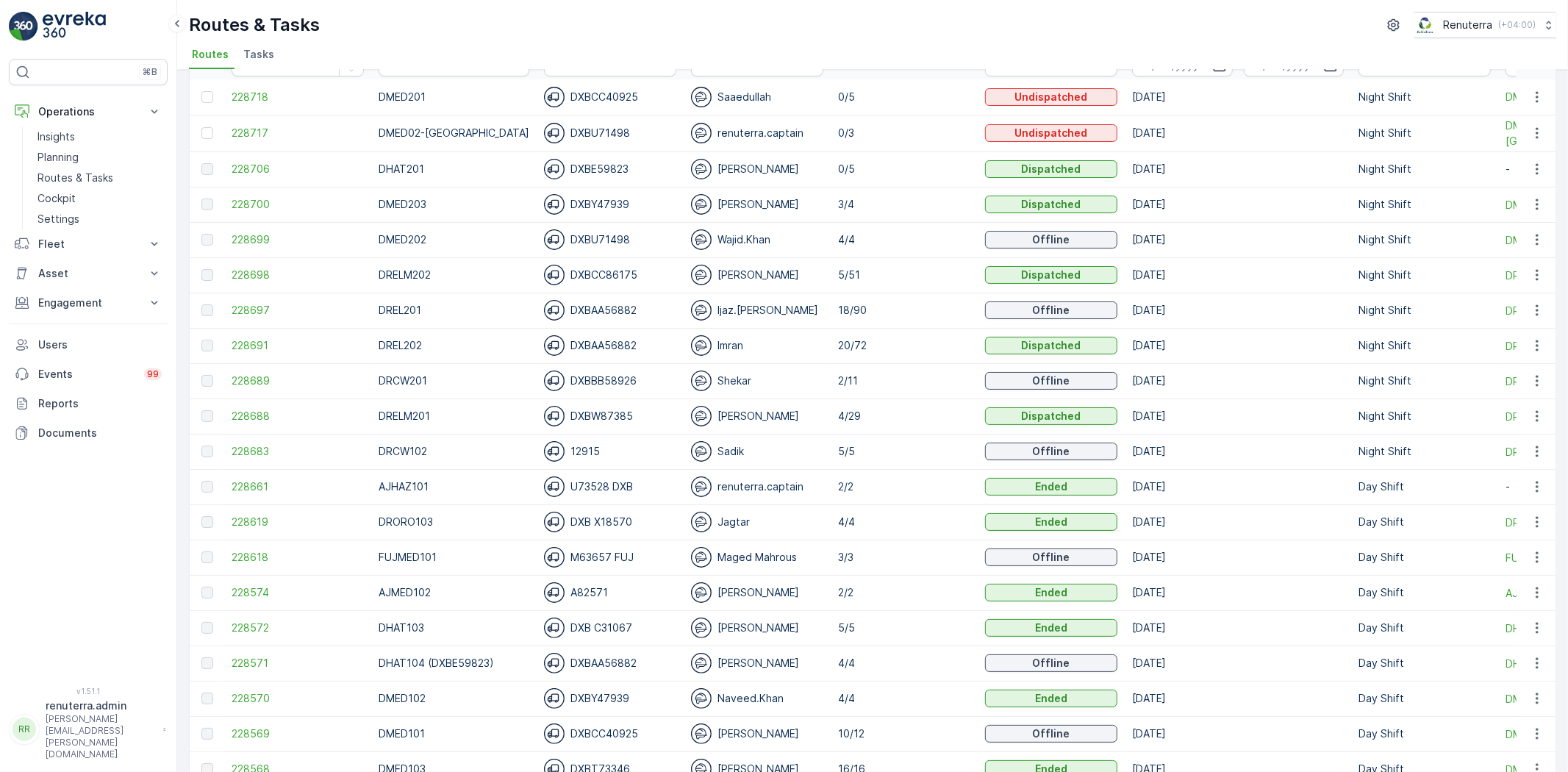
scroll to position [0, 0]
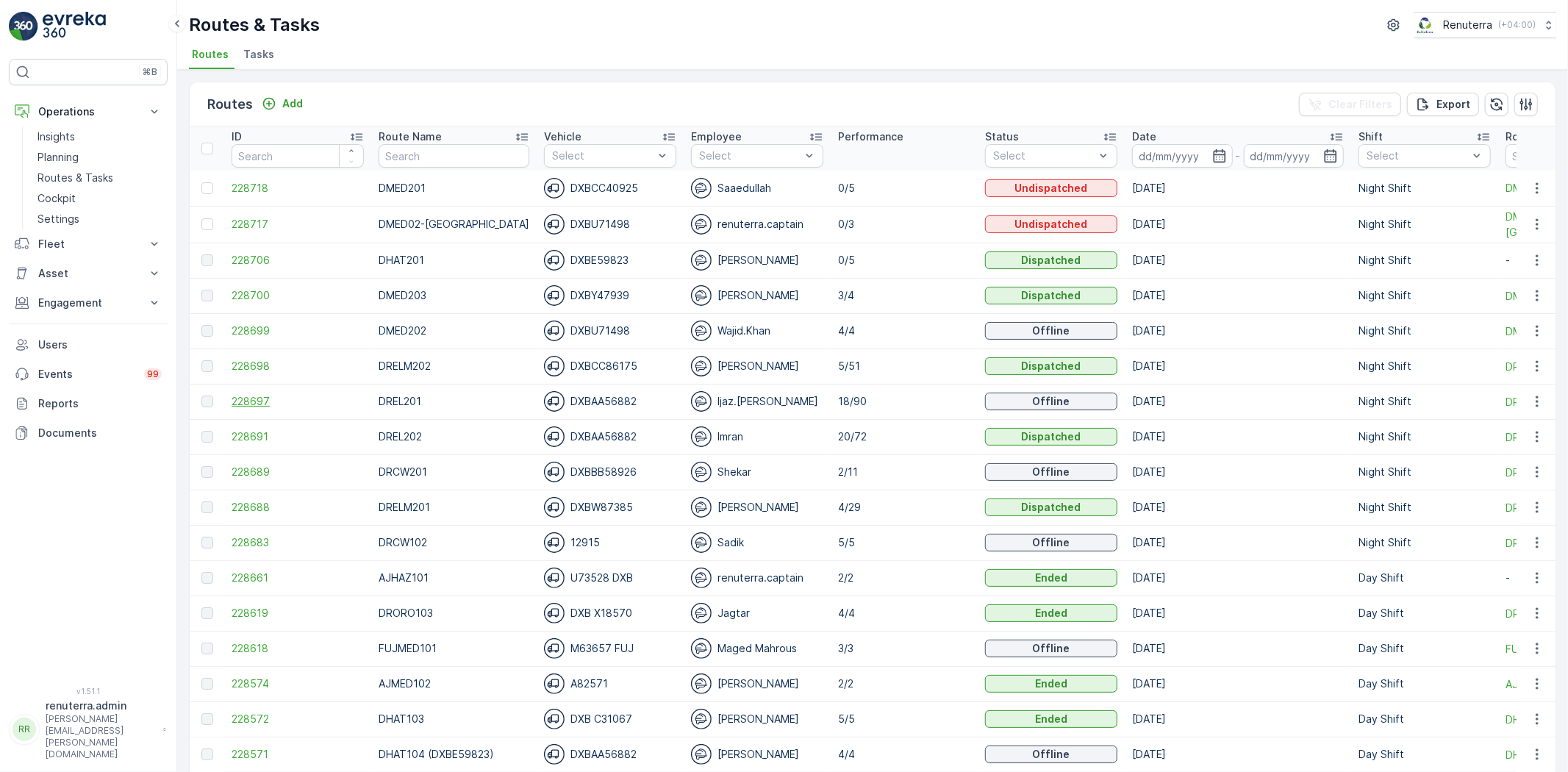
click at [236, 402] on span "228697" at bounding box center [298, 401] width 132 height 15
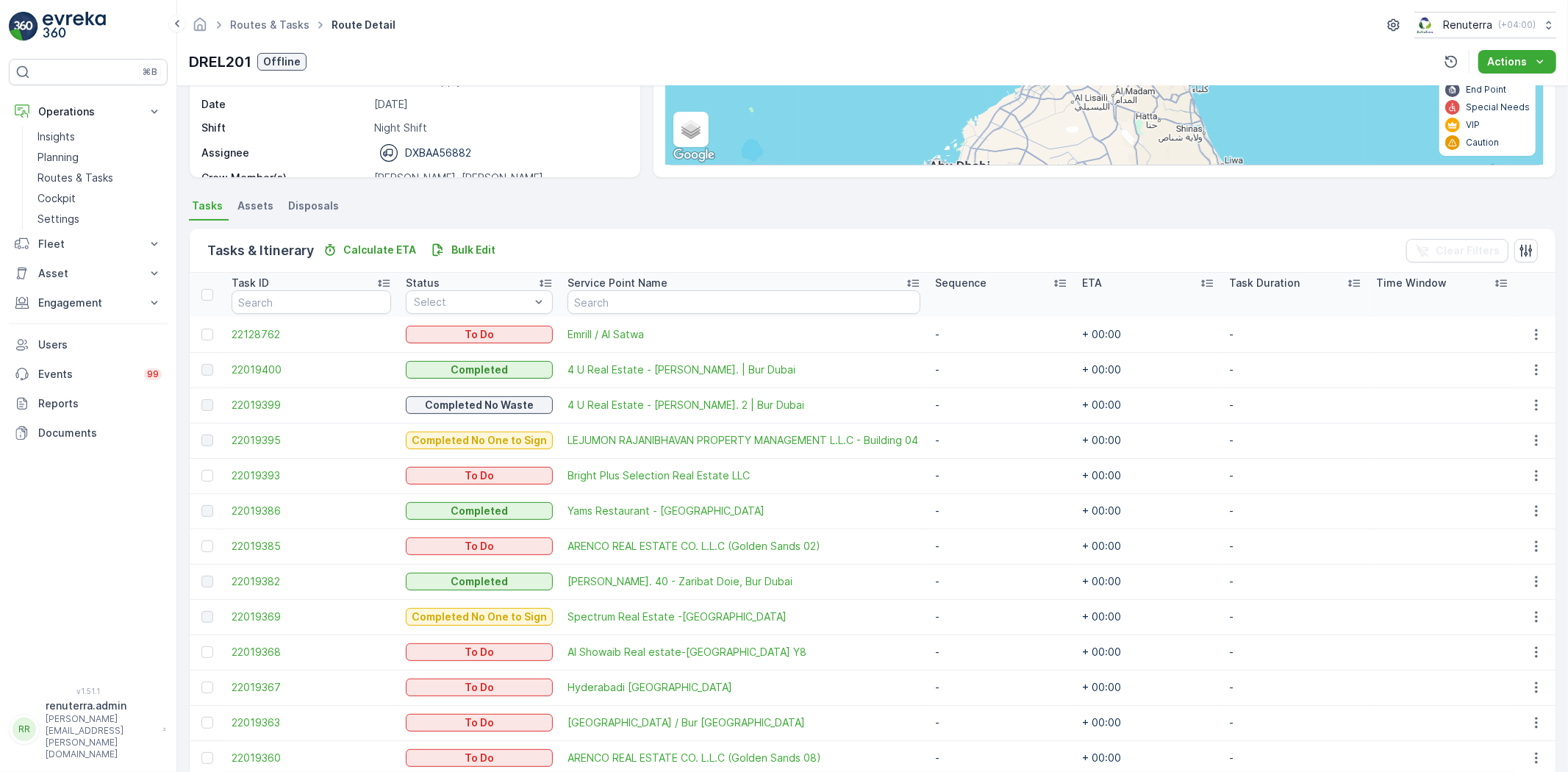
scroll to position [163, 0]
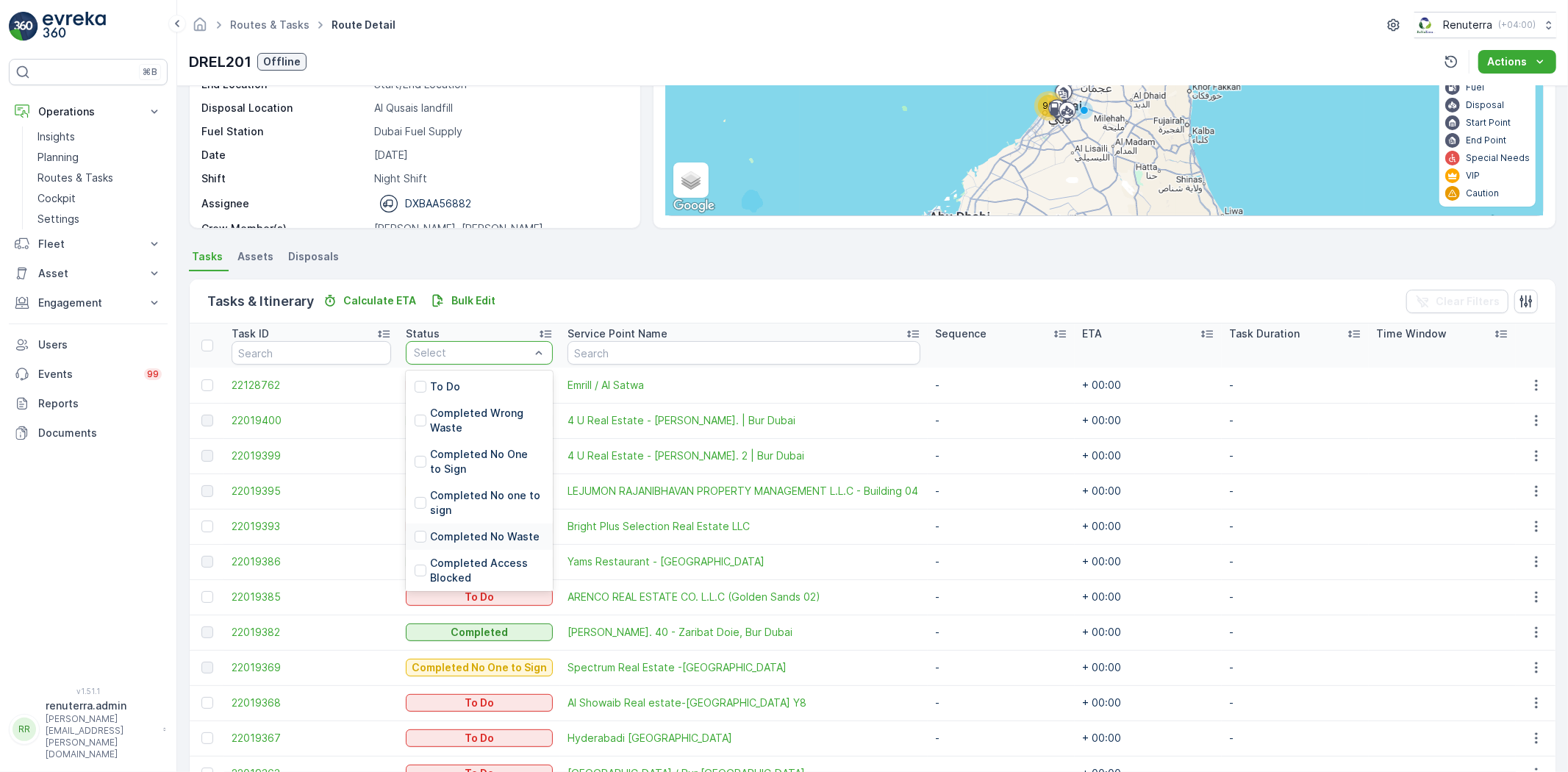
click at [475, 528] on div "Completed No Waste" at bounding box center [479, 536] width 147 height 27
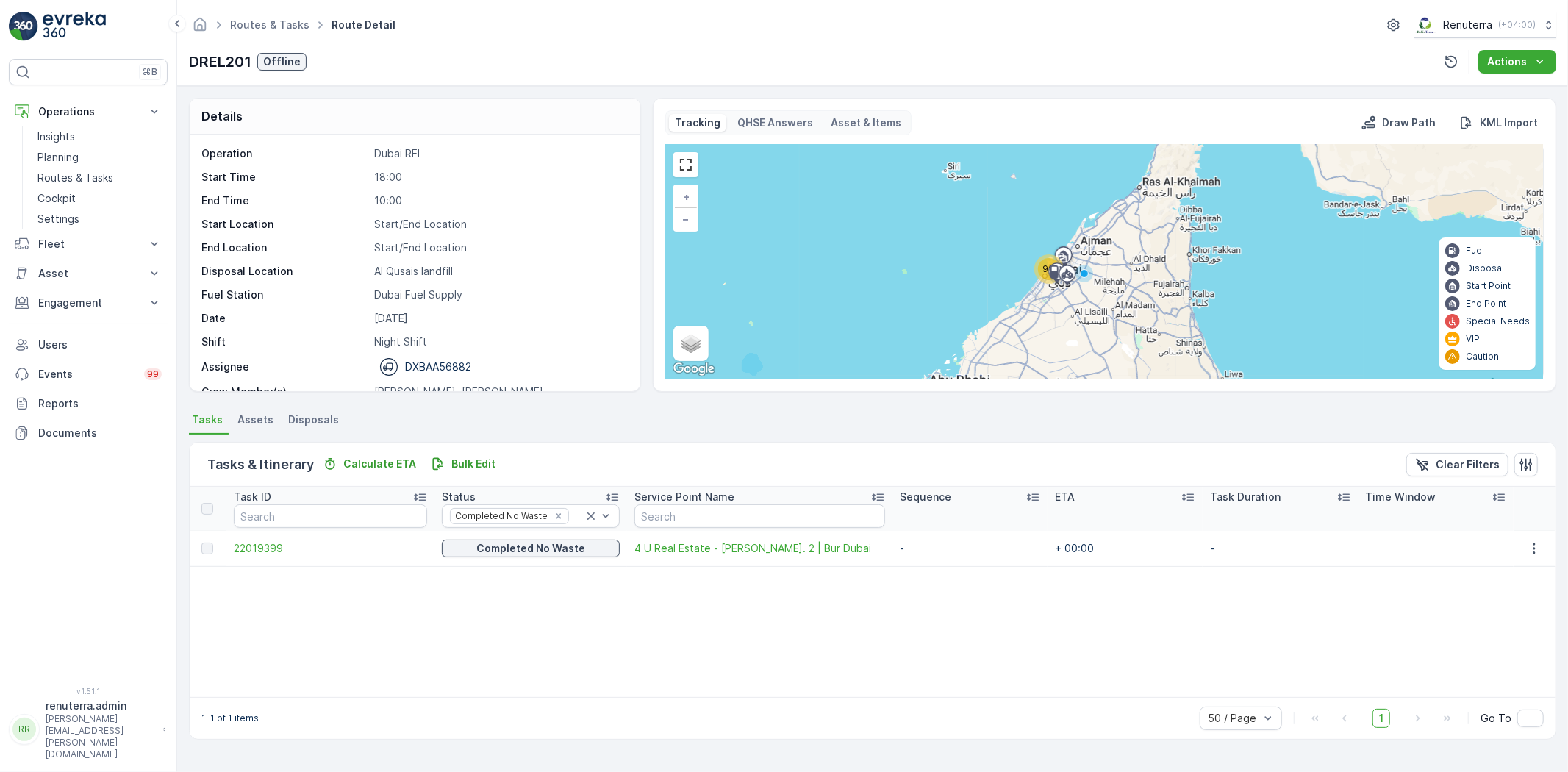
click at [854, 304] on div "90 + − Satellite Roadmap Terrain Hybrid Leaflet Keyboard shortcuts Map Data Map…" at bounding box center [1104, 262] width 877 height 234
click at [1077, 614] on div "Task ID Status Completed No Waste Service Point Name Sequence ETA Task Duration…" at bounding box center [872, 591] width 1366 height 210
click at [60, 172] on p "Routes & Tasks" at bounding box center [75, 178] width 76 height 15
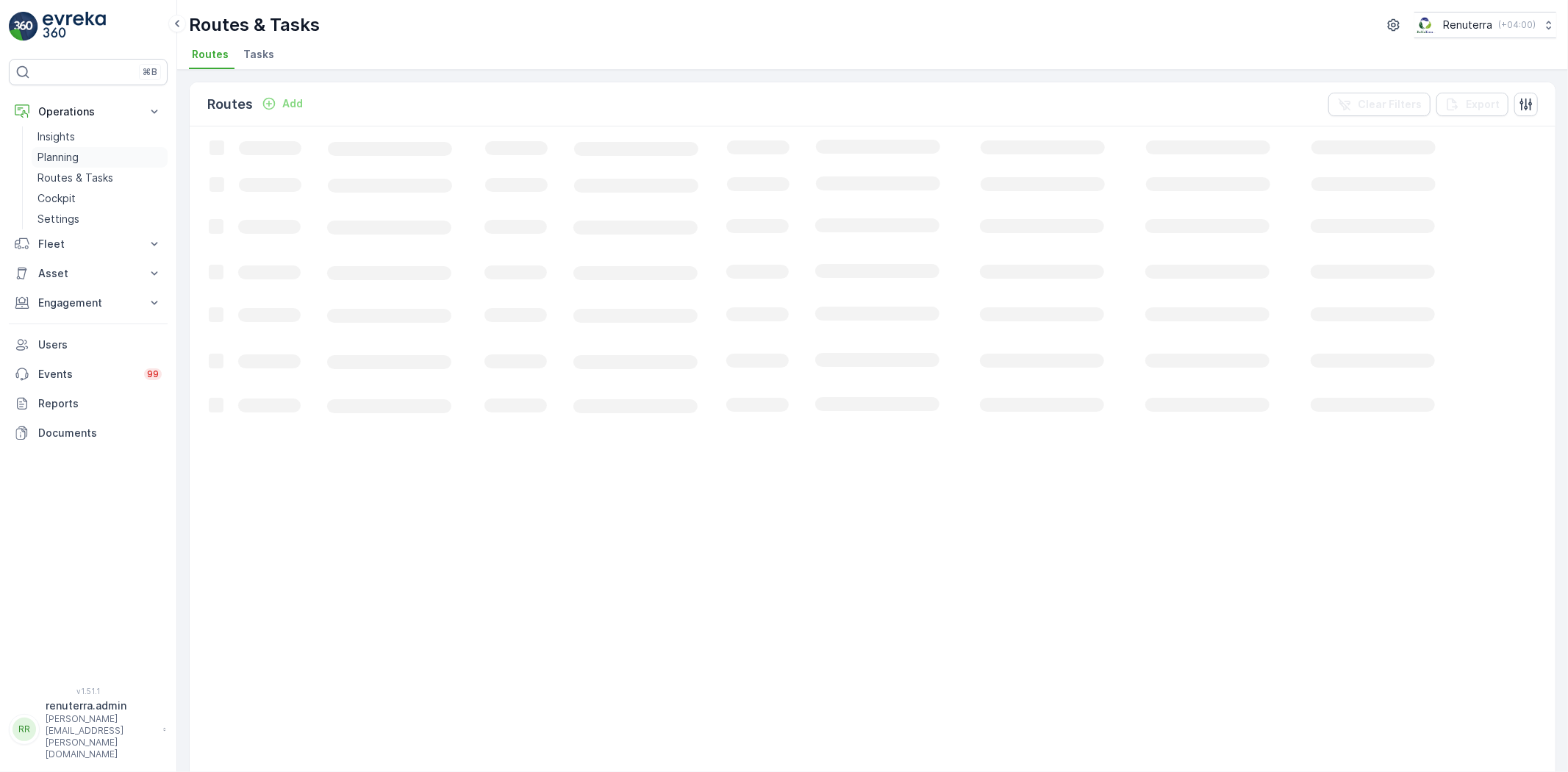
click at [75, 155] on p "Planning" at bounding box center [58, 157] width 41 height 15
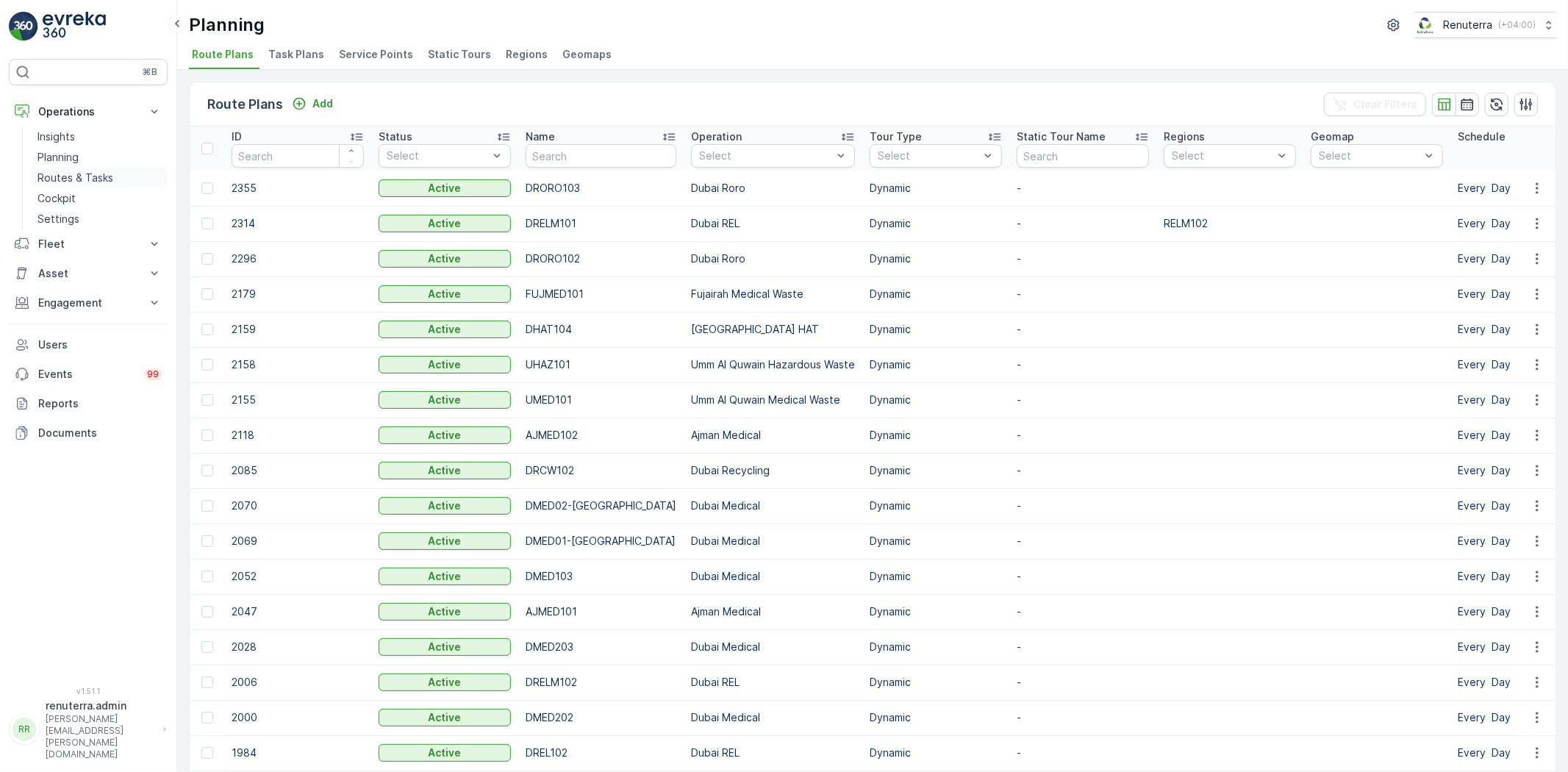
click at [64, 178] on p "Routes & Tasks" at bounding box center [75, 178] width 76 height 15
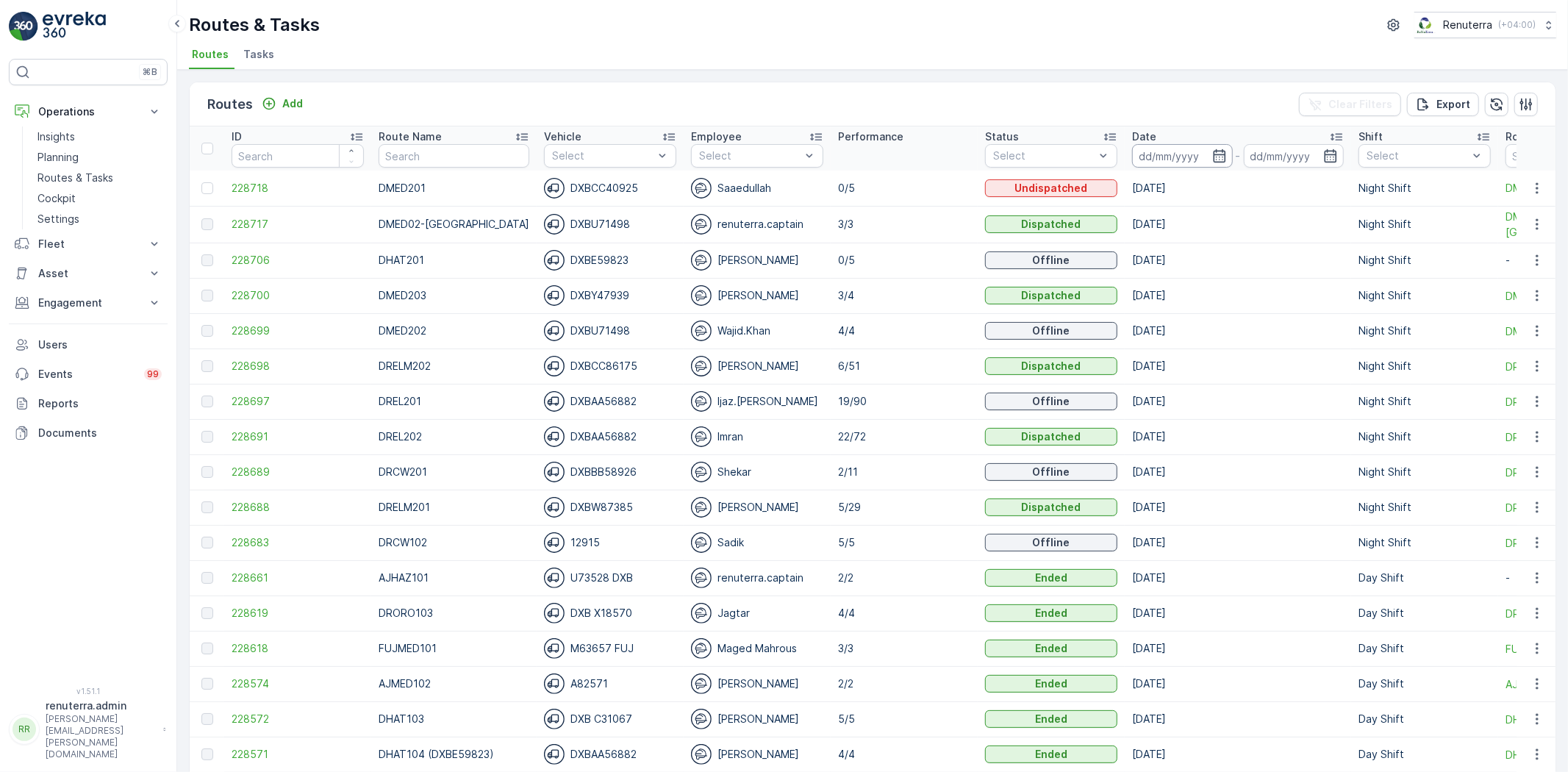
click at [1209, 155] on input at bounding box center [1183, 155] width 101 height 24
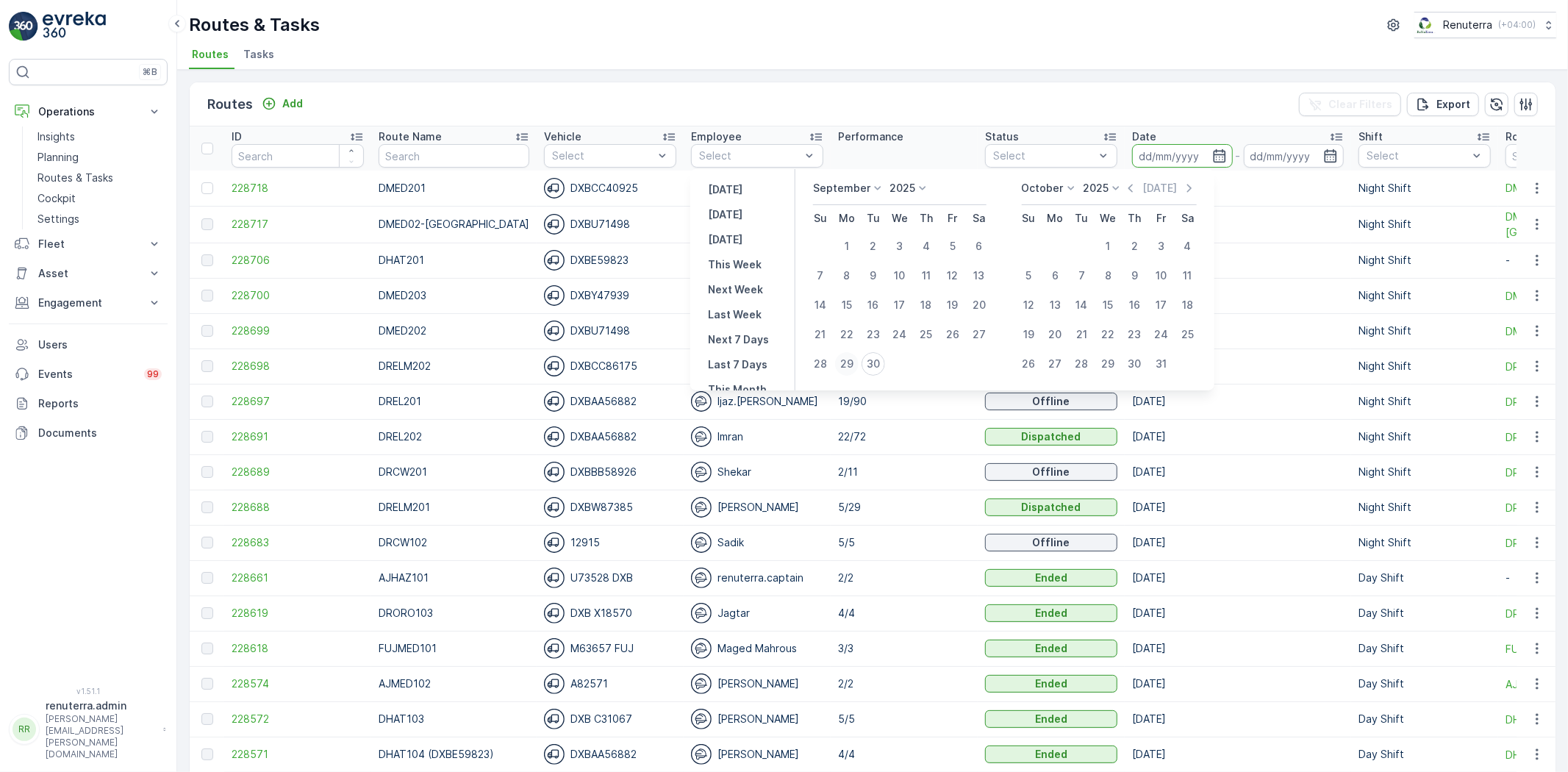
click at [851, 363] on div "29" at bounding box center [846, 363] width 24 height 24
type input "[DATE]"
click at [851, 363] on div "29" at bounding box center [846, 363] width 24 height 24
type input "[DATE]"
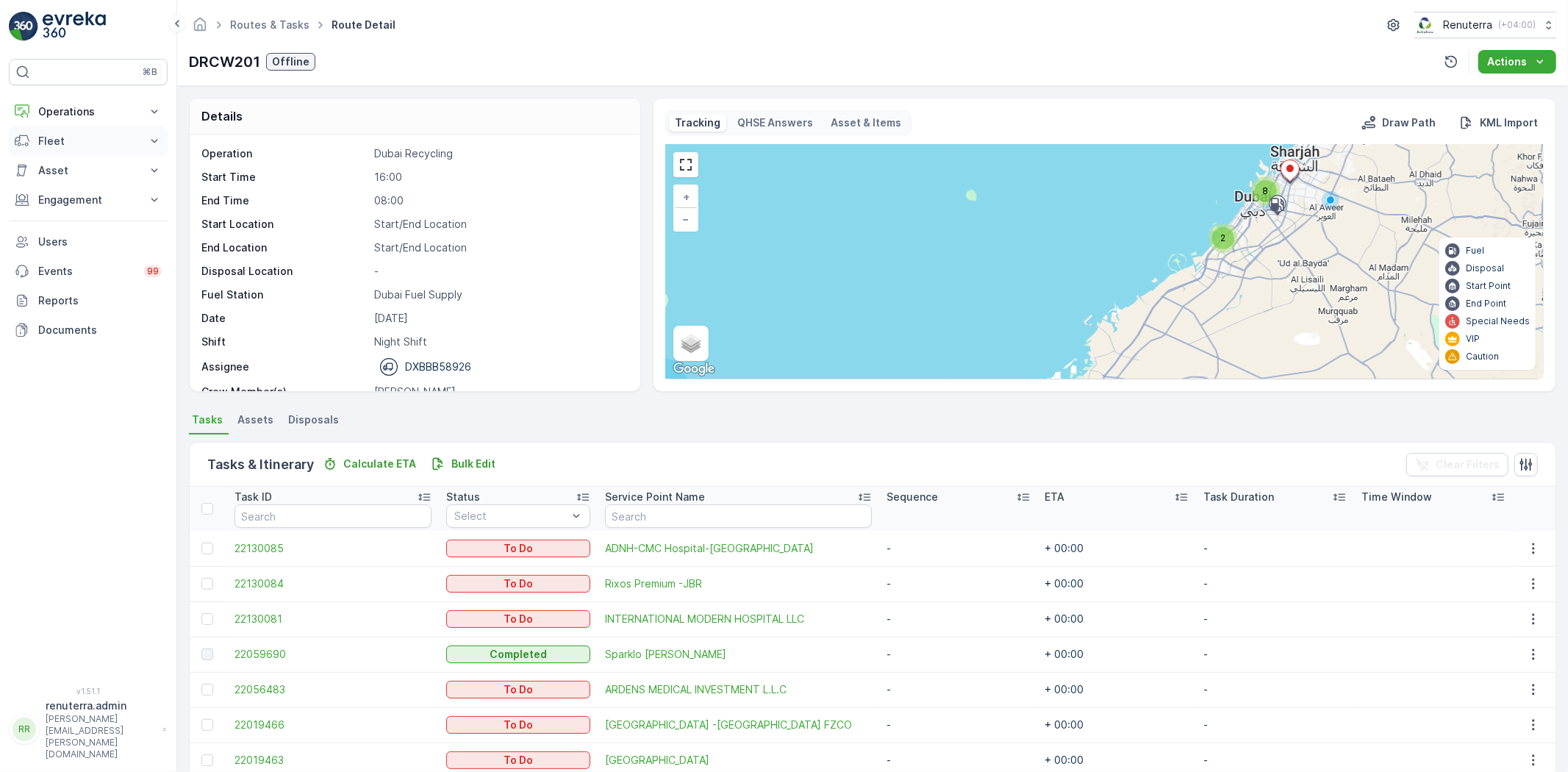
drag, startPoint x: 71, startPoint y: 116, endPoint x: 71, endPoint y: 138, distance: 22.0
click at [71, 118] on p "Operations" at bounding box center [88, 111] width 100 height 15
click at [65, 168] on link "Routes & Tasks" at bounding box center [99, 178] width 136 height 21
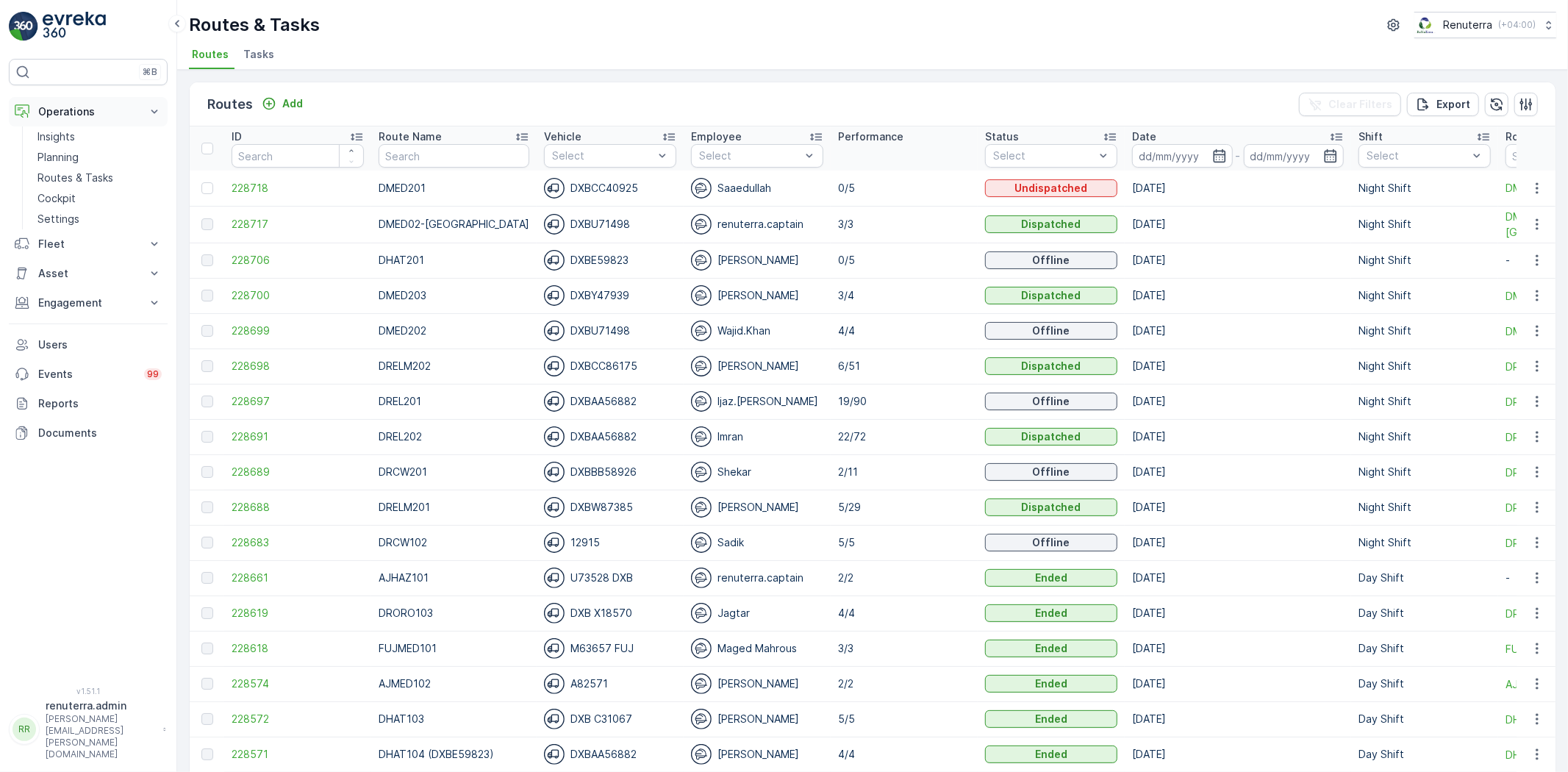
click at [77, 113] on p "Operations" at bounding box center [88, 111] width 100 height 15
click at [79, 94] on div "⌘B Operations Insights Planning Routes & Tasks Cockpit Settings Fleet Live Trac…" at bounding box center [89, 363] width 159 height 610
click at [79, 119] on p "Operations" at bounding box center [88, 111] width 100 height 15
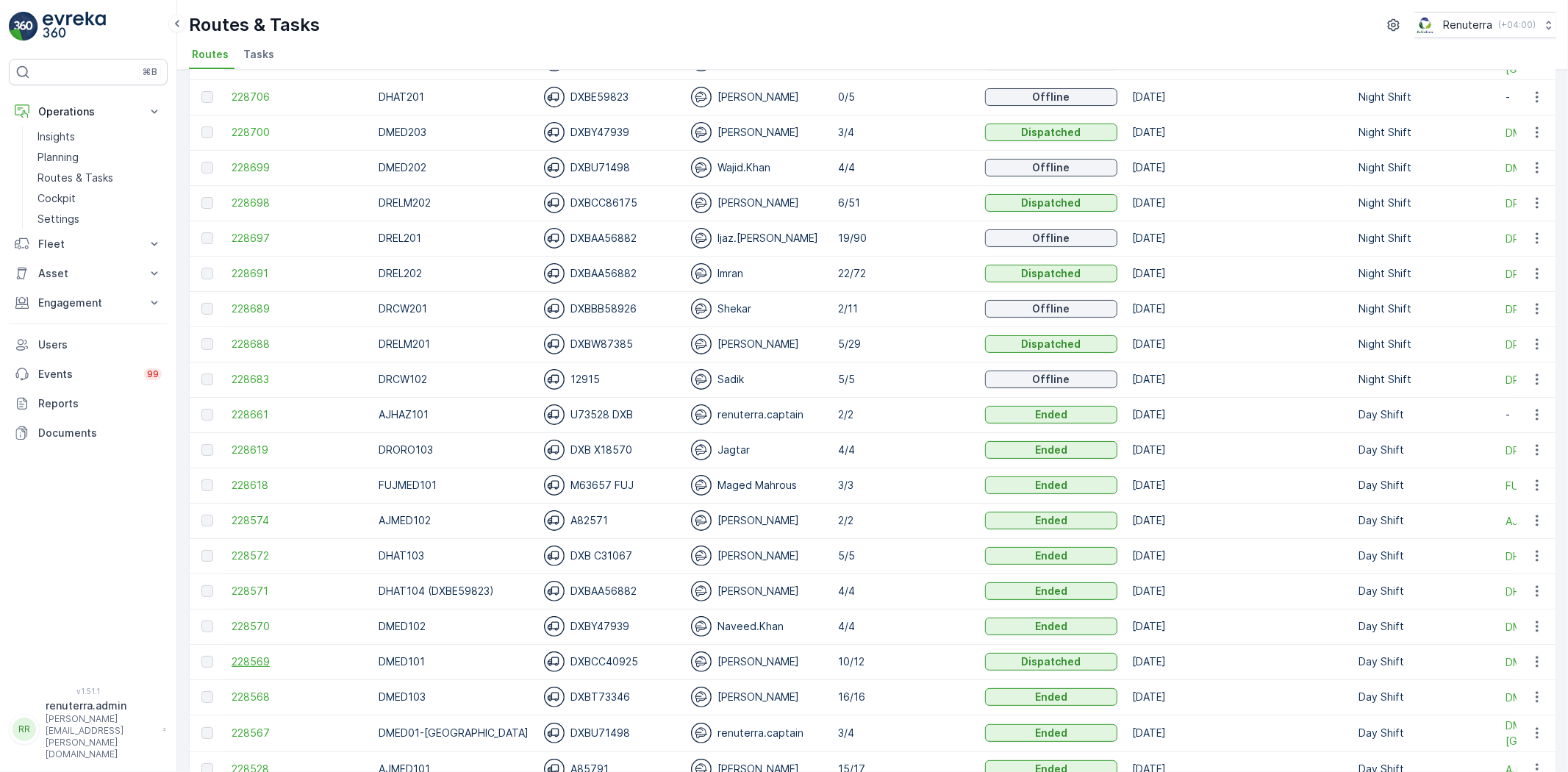
scroll to position [245, 0]
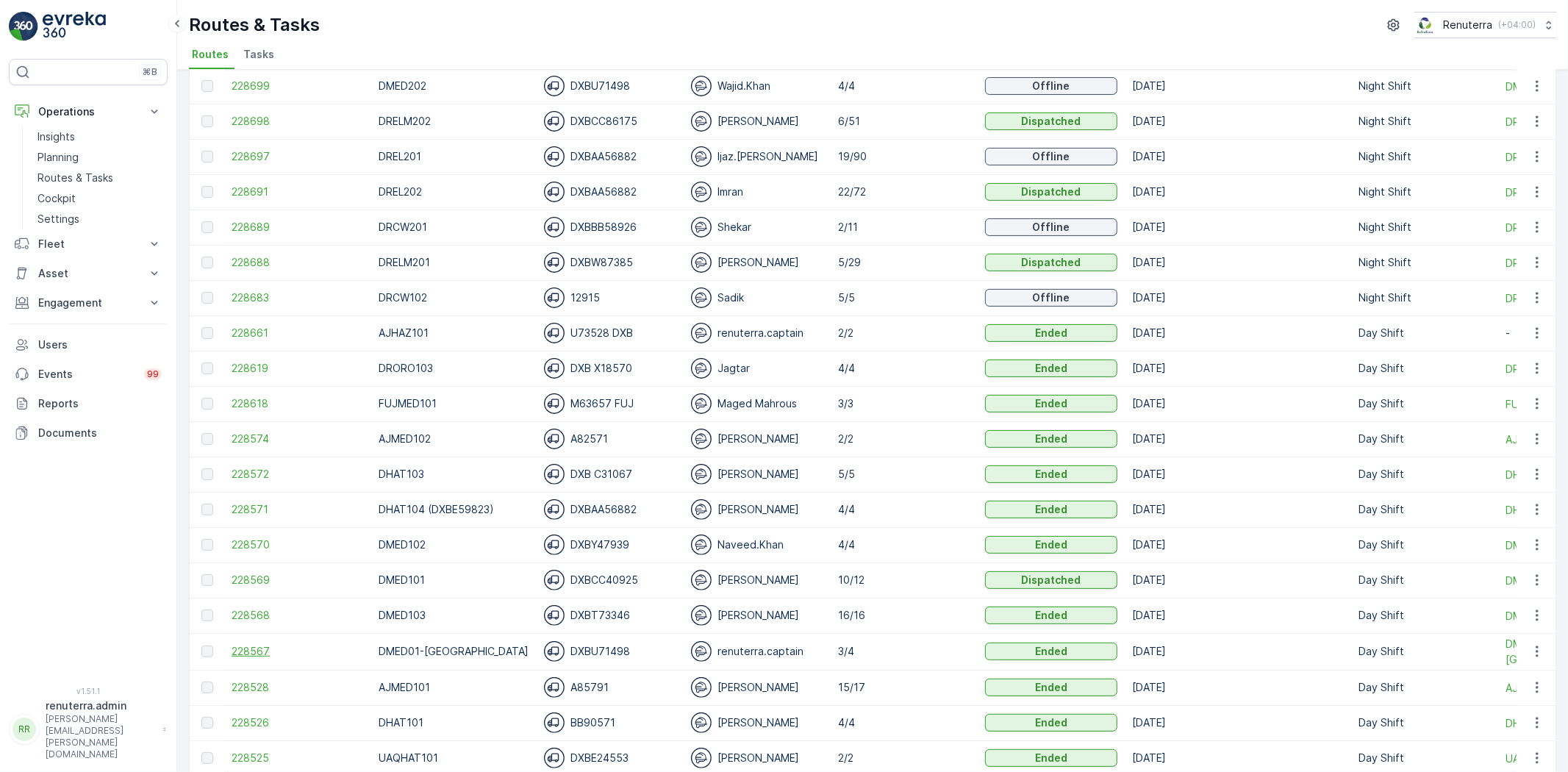
click at [263, 652] on span "228567" at bounding box center [298, 651] width 132 height 15
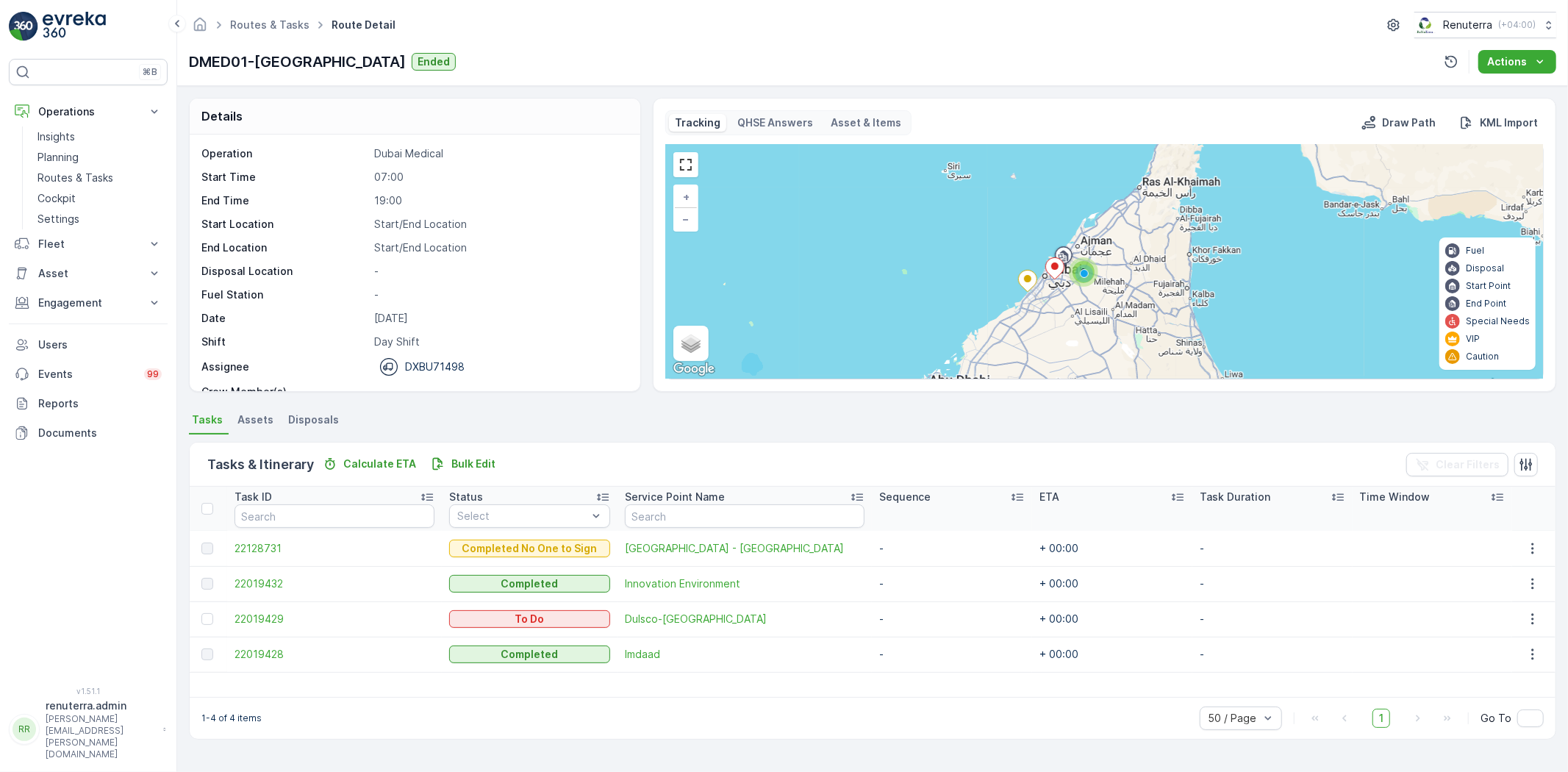
scroll to position [47, 0]
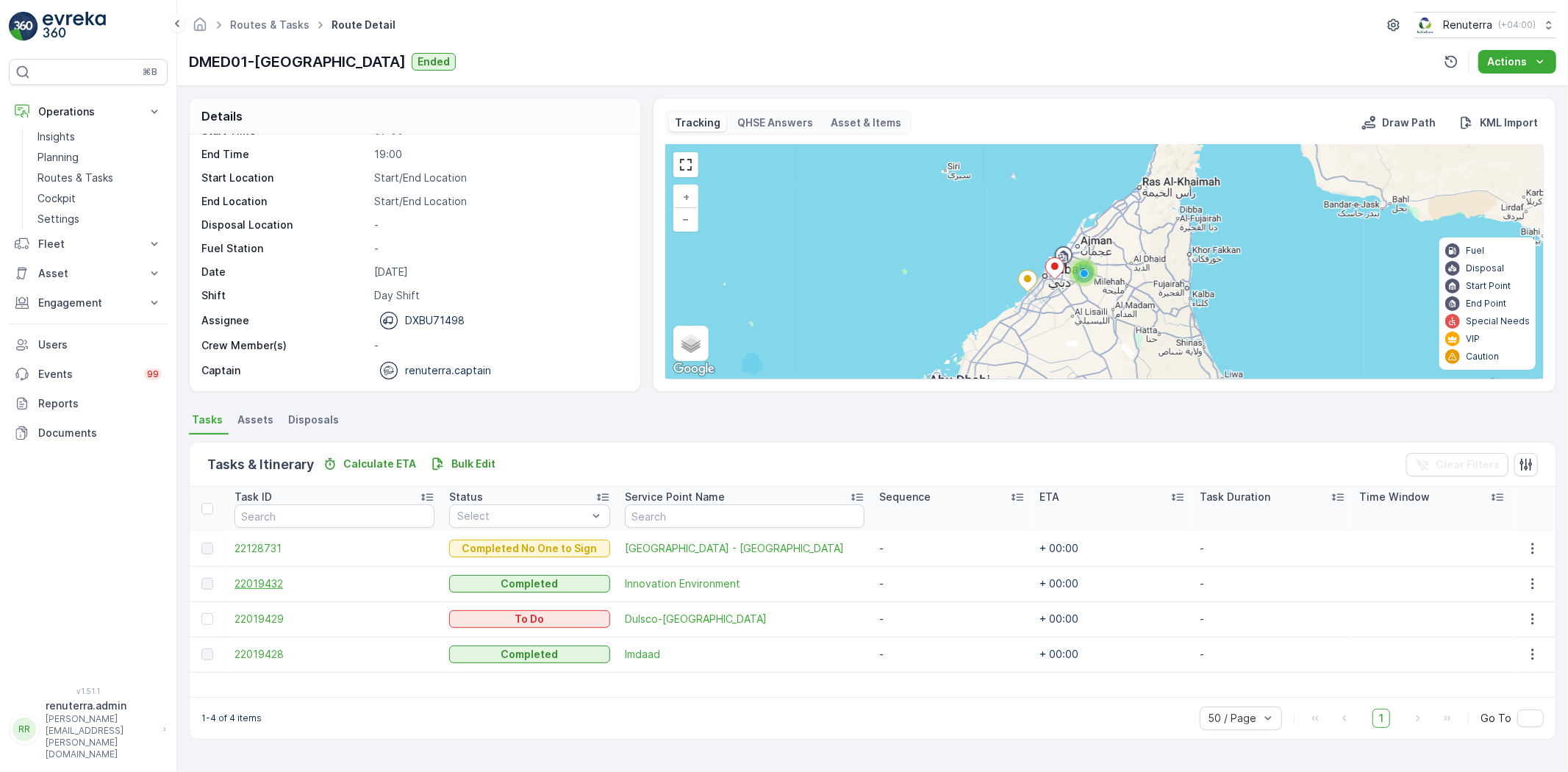
click at [260, 588] on span "22019432" at bounding box center [334, 583] width 200 height 15
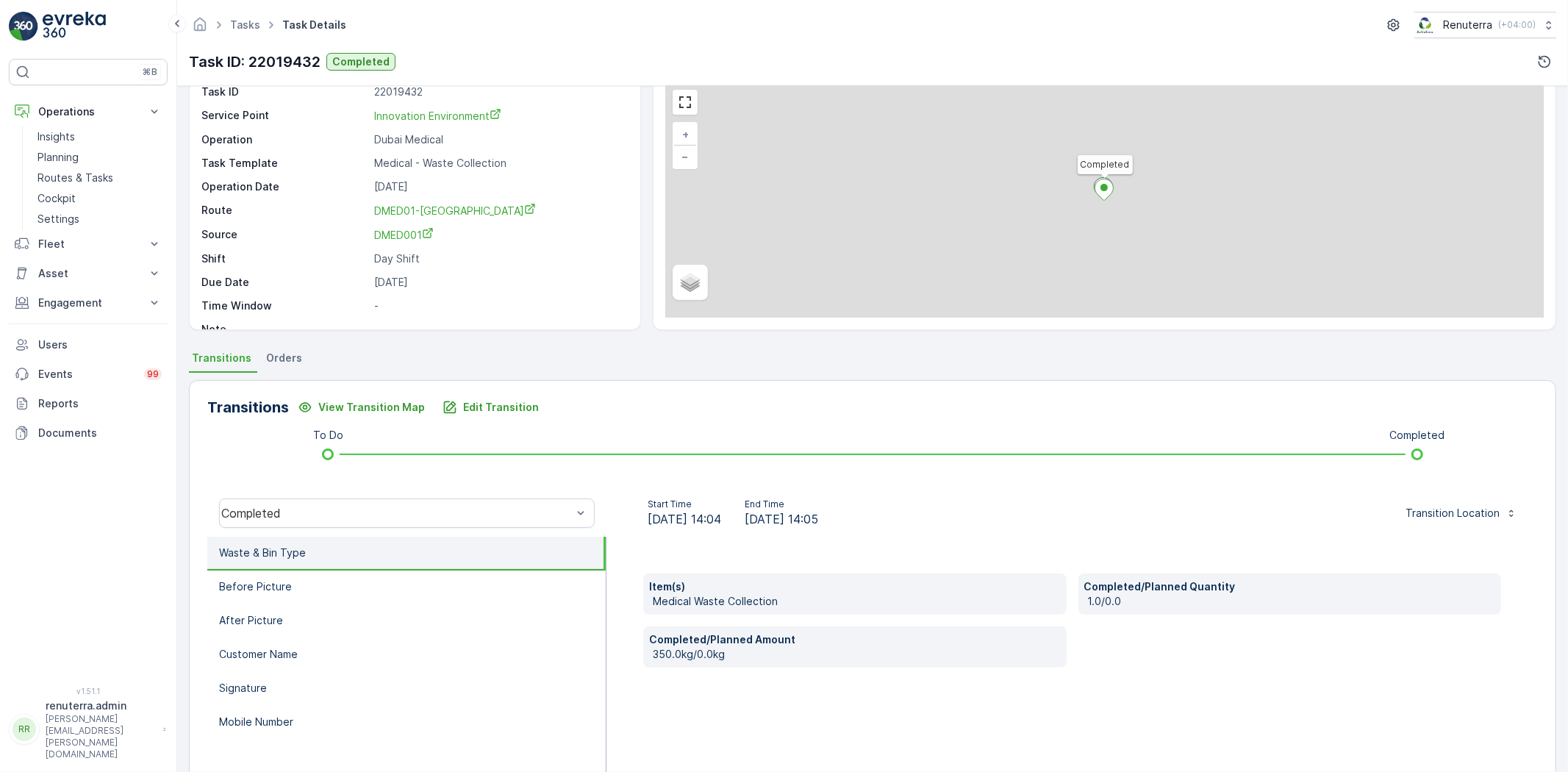
scroll to position [82, 0]
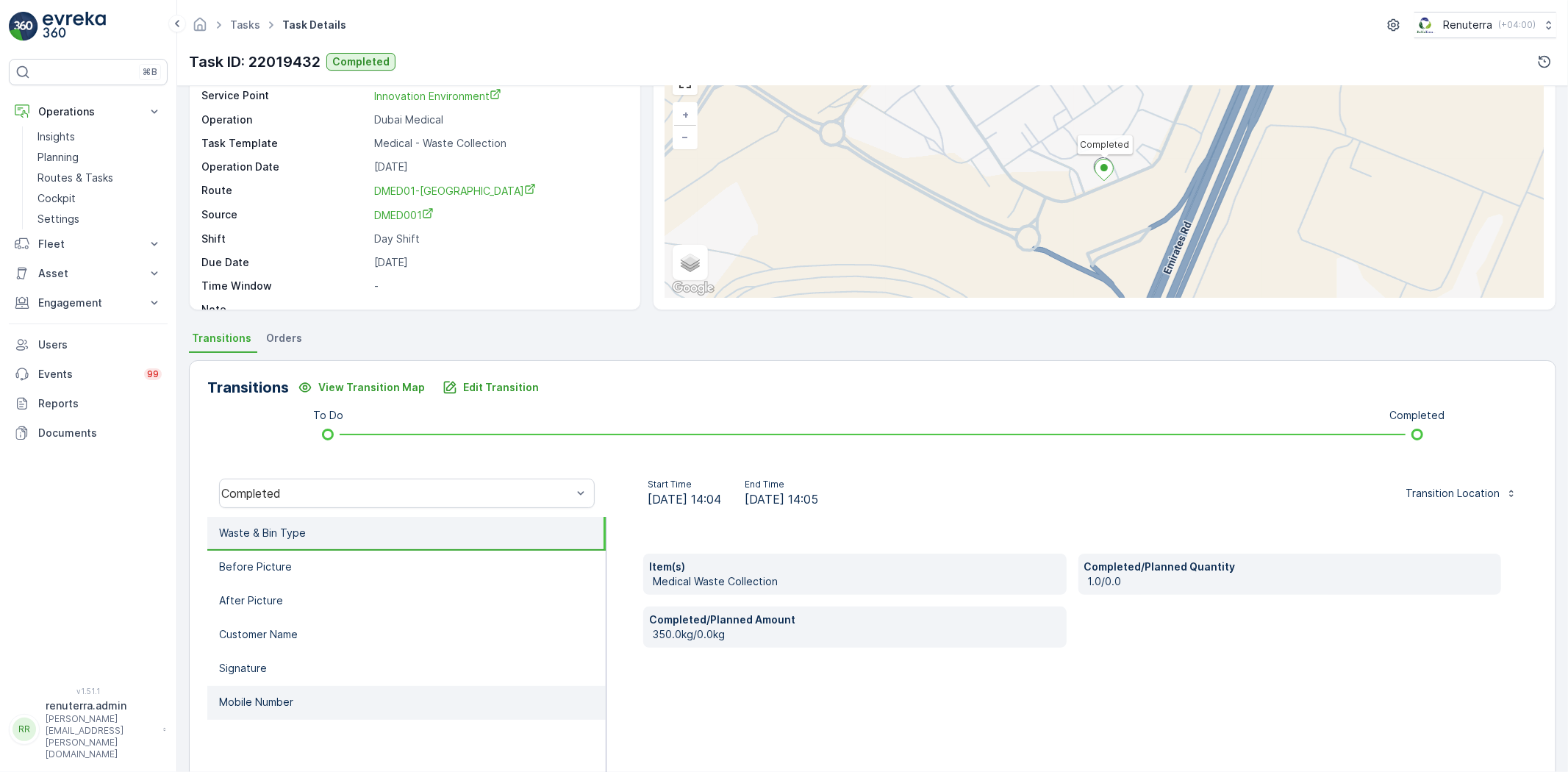
click at [313, 686] on li "Mobile Number" at bounding box center [406, 702] width 399 height 34
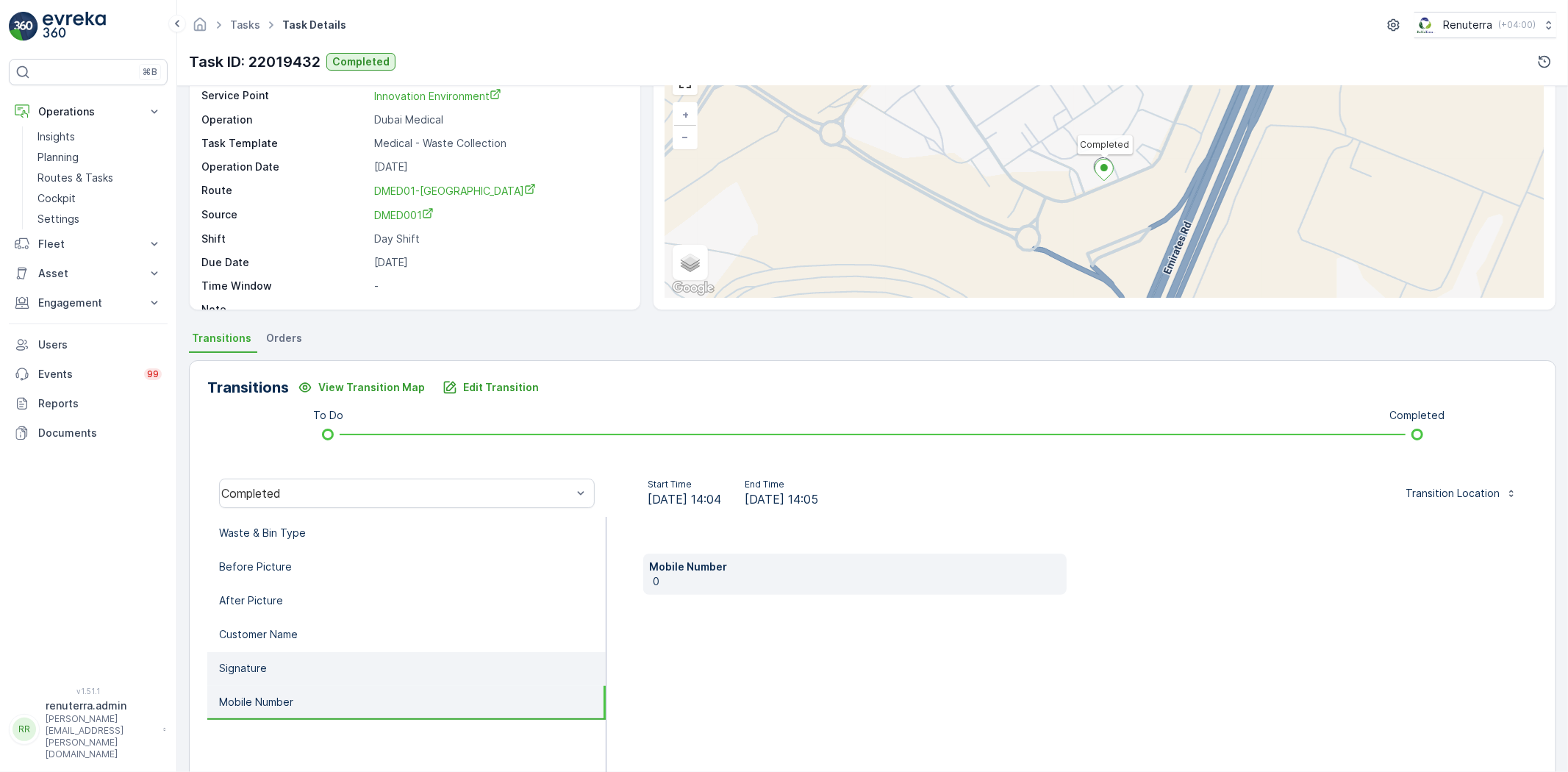
click at [319, 652] on li "Signature" at bounding box center [406, 669] width 399 height 34
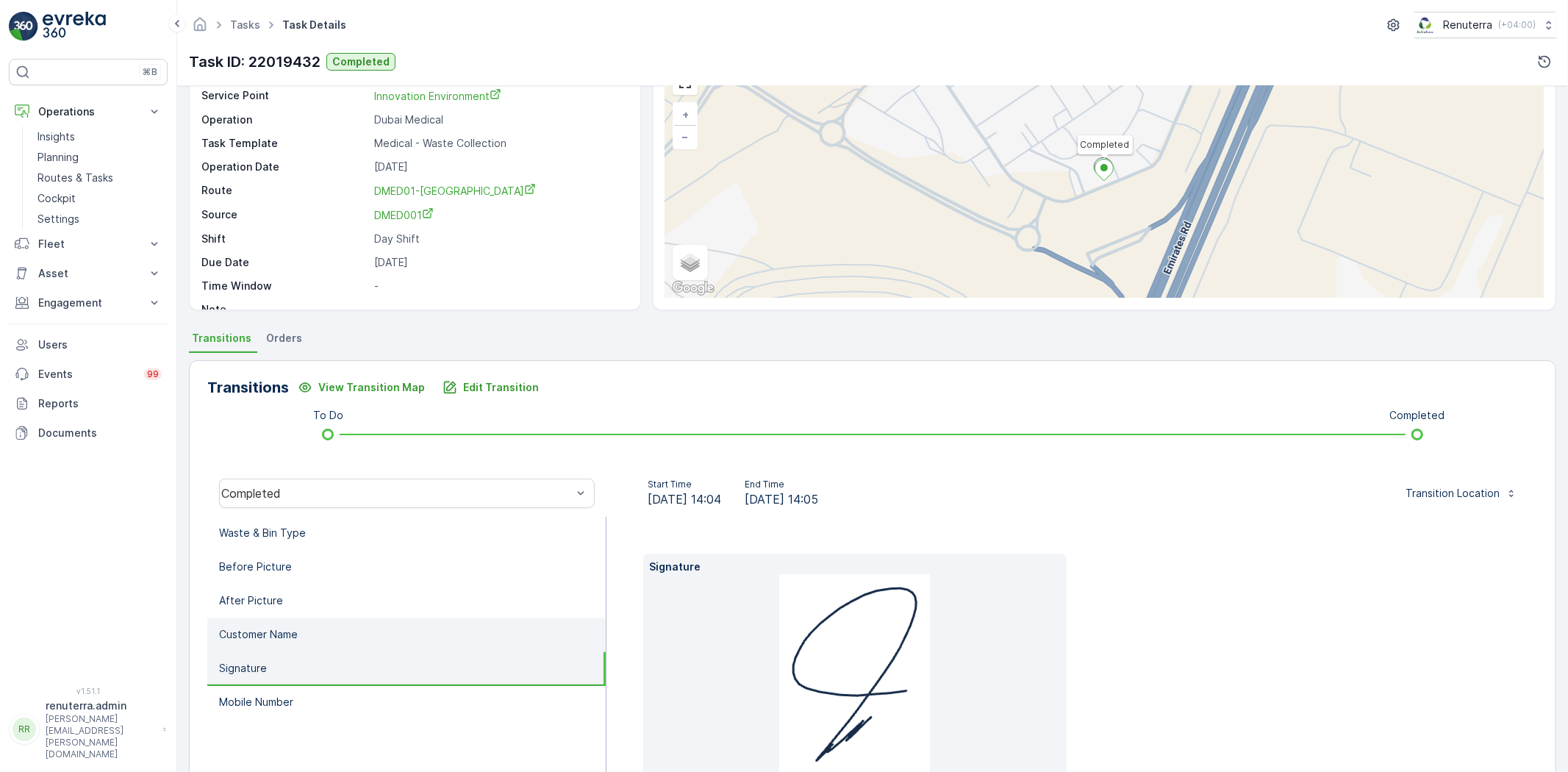
click at [321, 628] on li "Customer Name" at bounding box center [406, 635] width 399 height 34
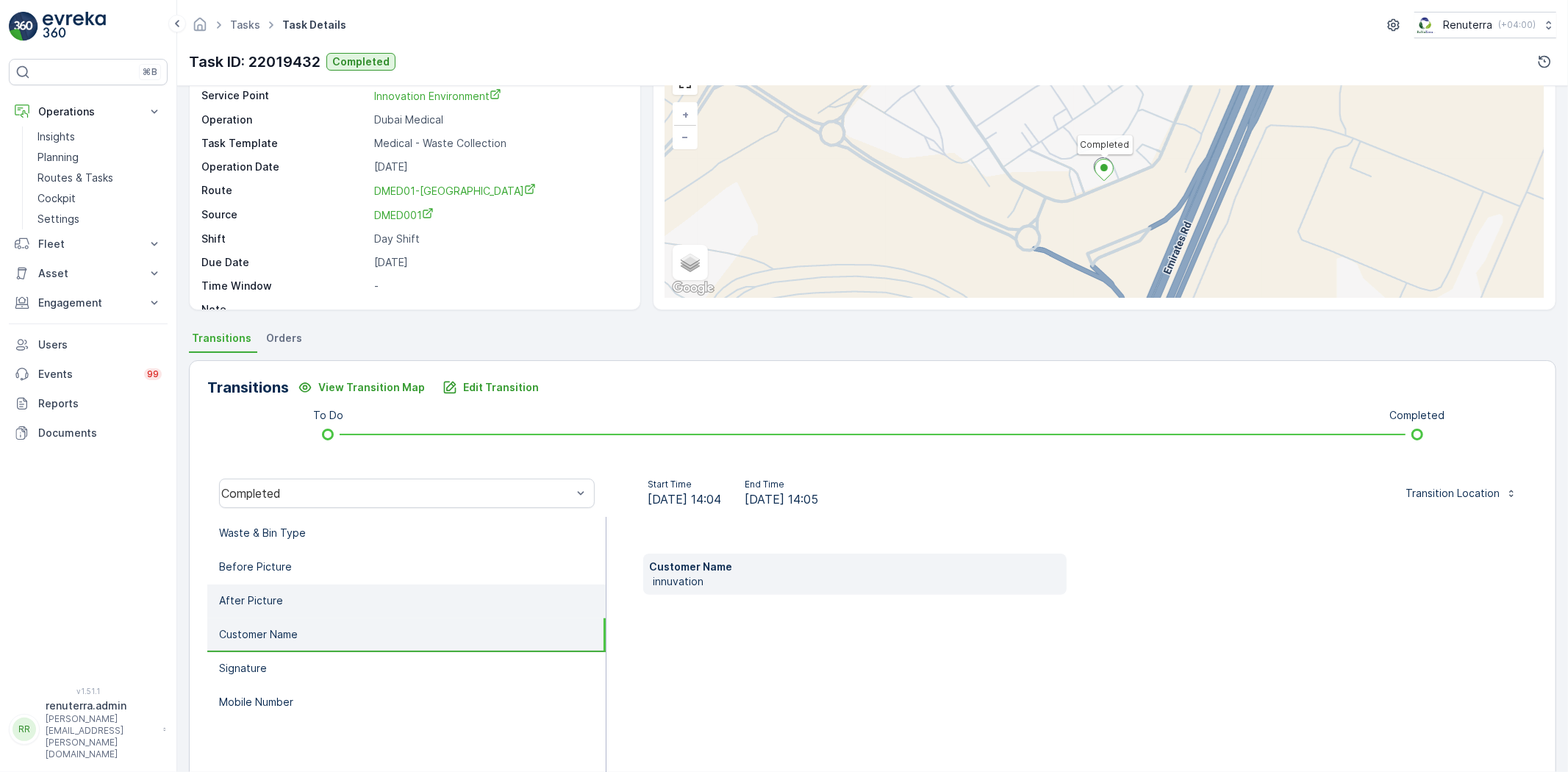
click at [320, 608] on li "After Picture" at bounding box center [406, 601] width 399 height 34
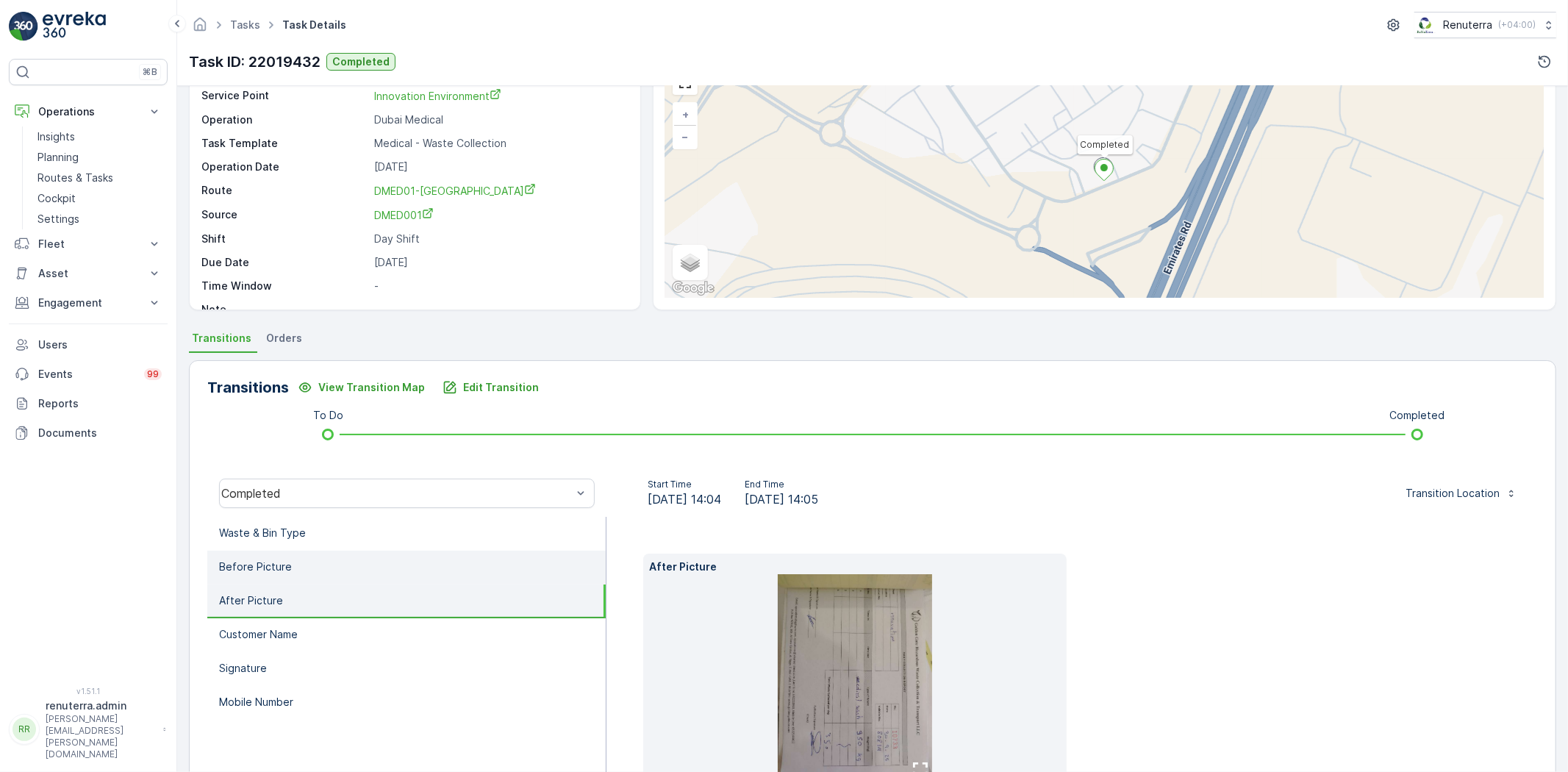
click at [321, 577] on li "Before Picture" at bounding box center [406, 568] width 399 height 34
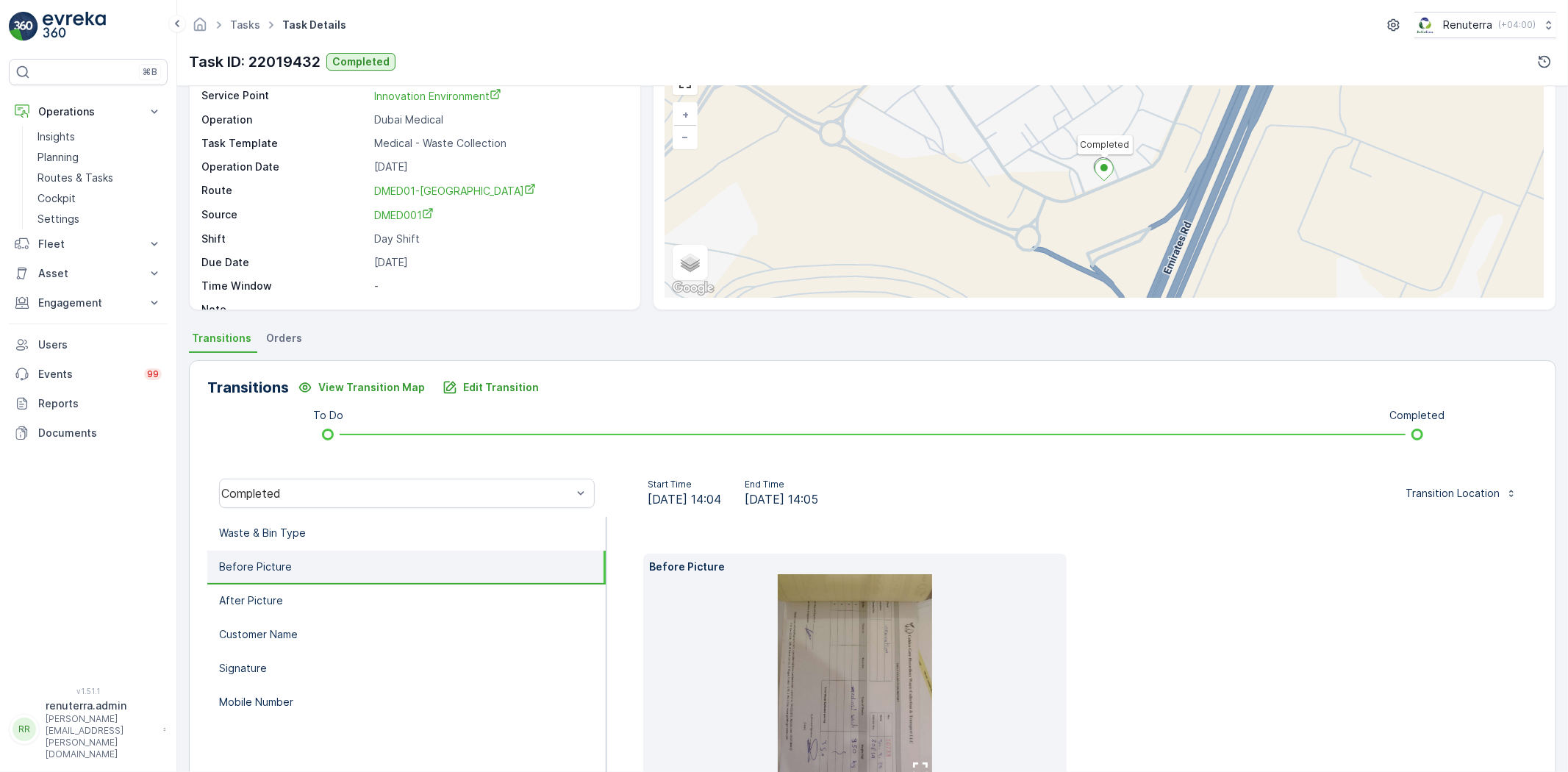
click at [865, 726] on img at bounding box center [855, 676] width 155 height 206
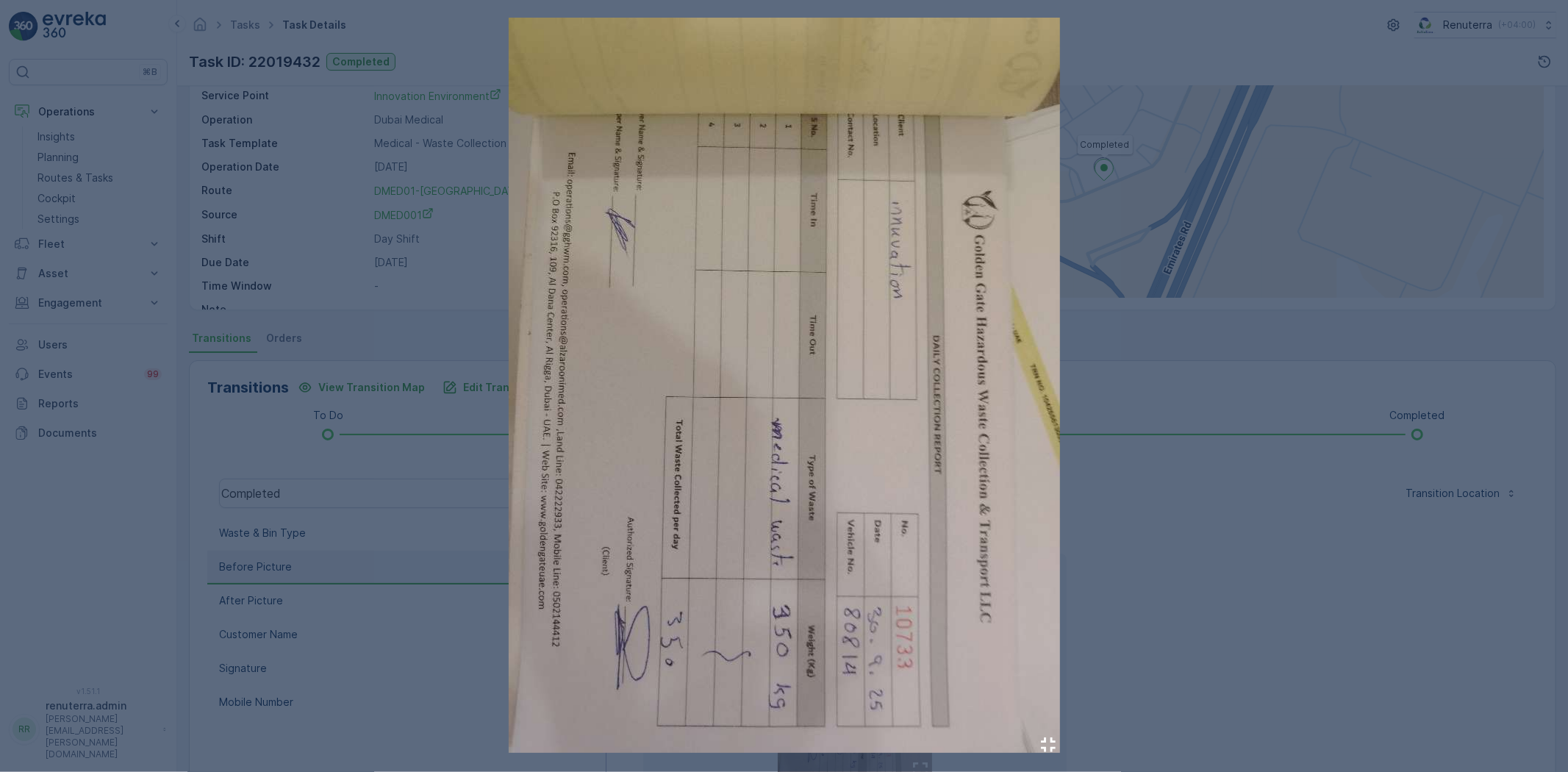
click at [1098, 671] on div at bounding box center [784, 386] width 1568 height 772
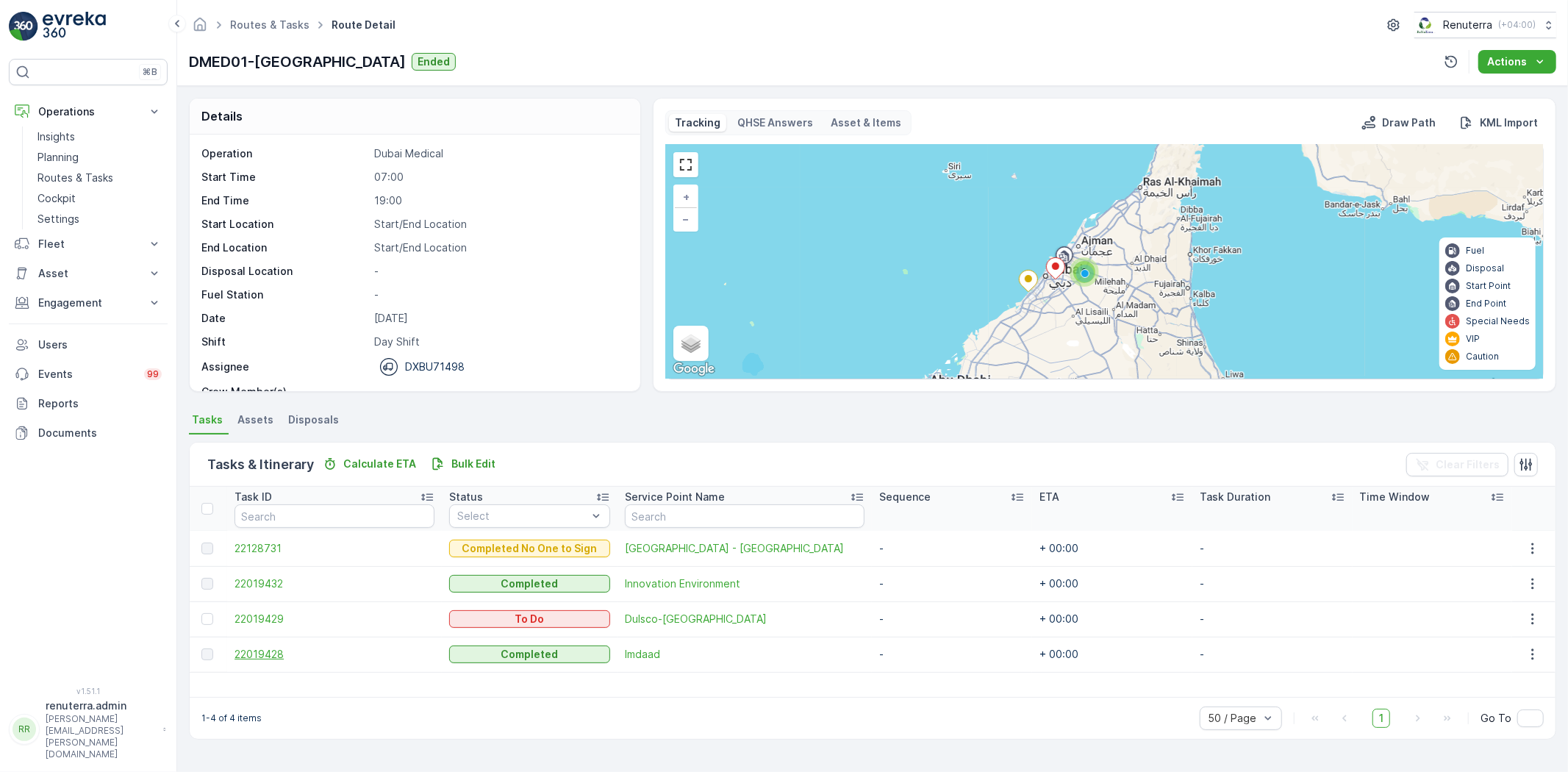
click at [246, 647] on span "22019428" at bounding box center [334, 653] width 200 height 15
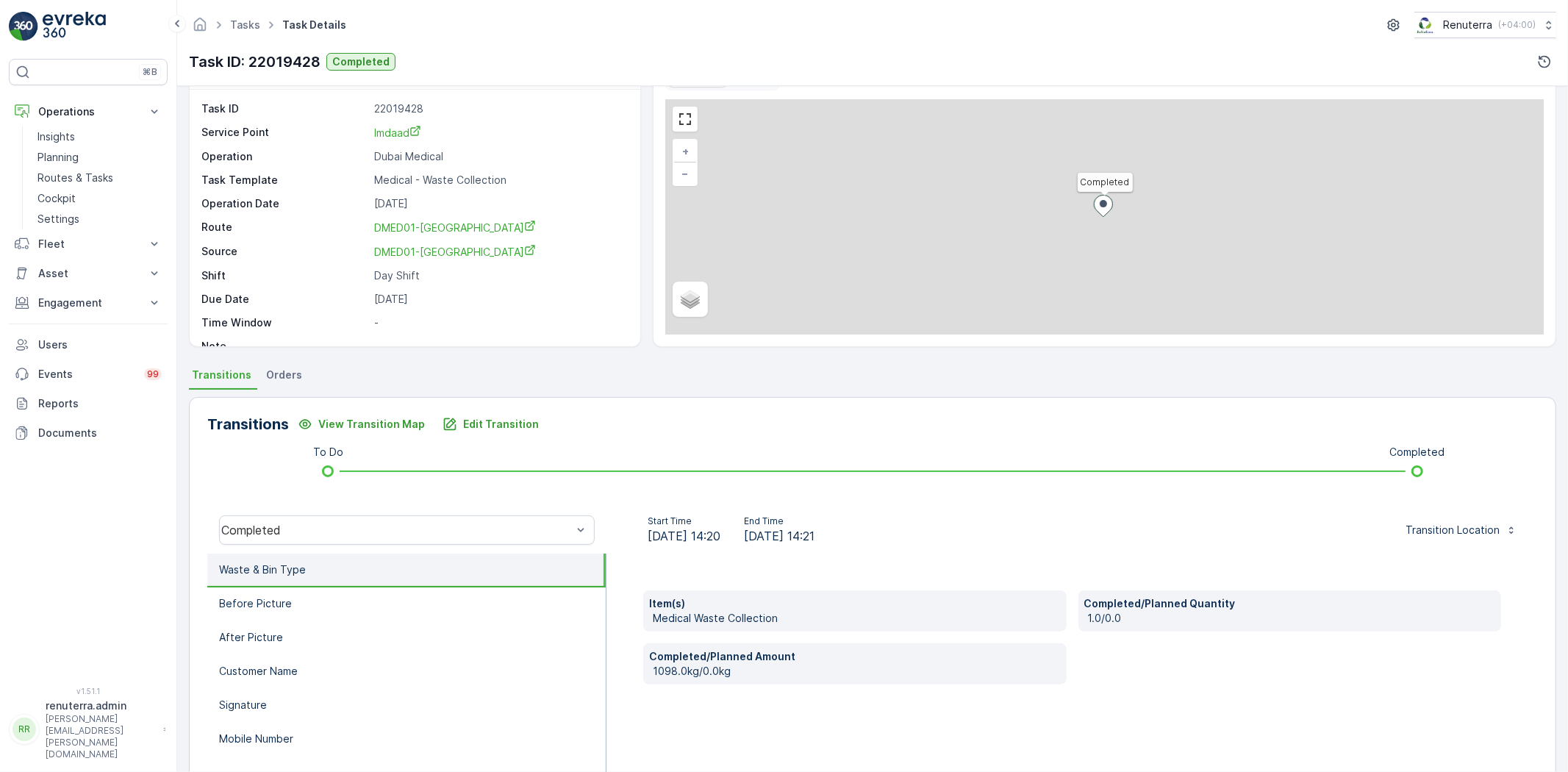
scroll to position [82, 0]
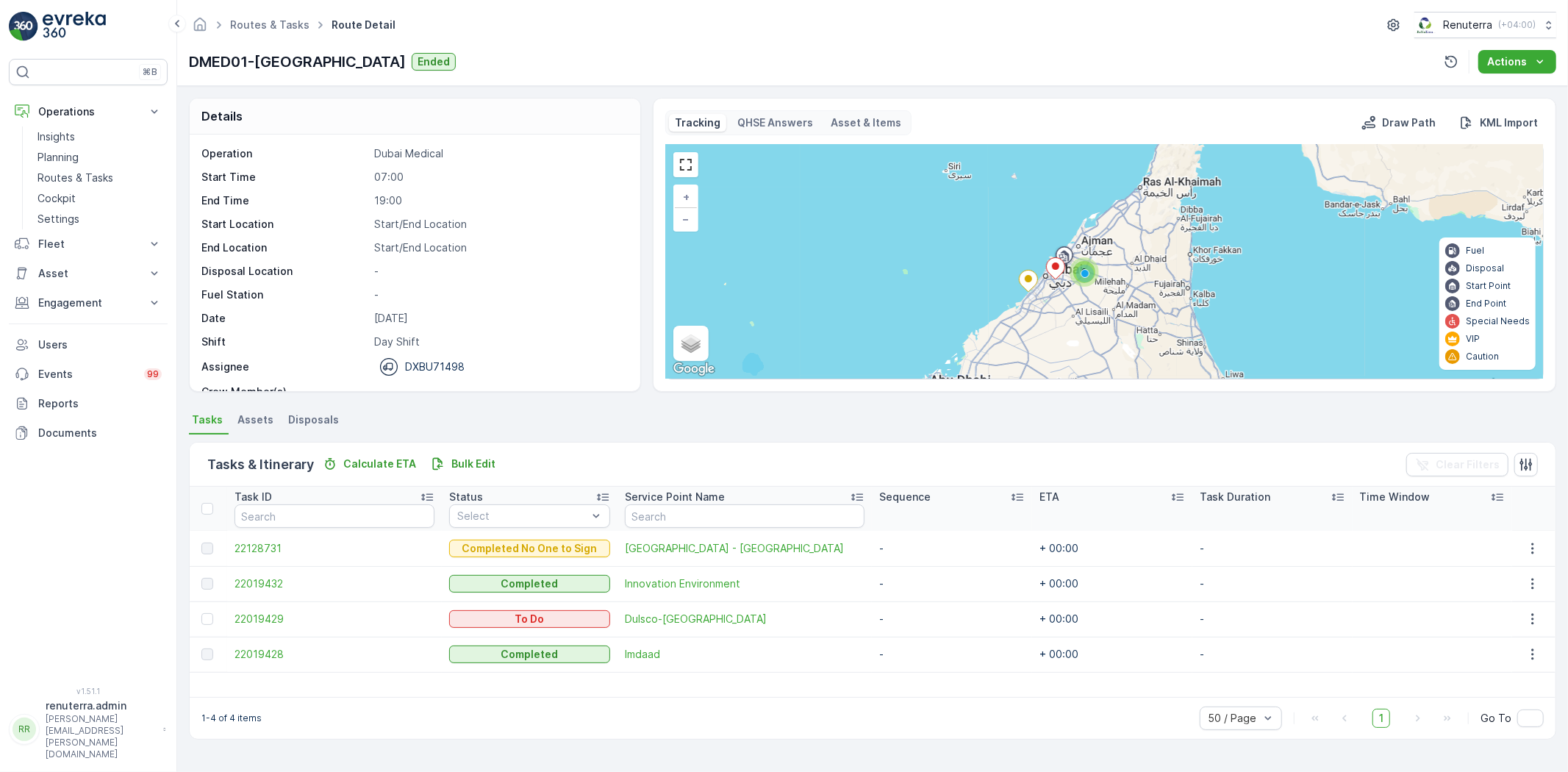
scroll to position [47, 0]
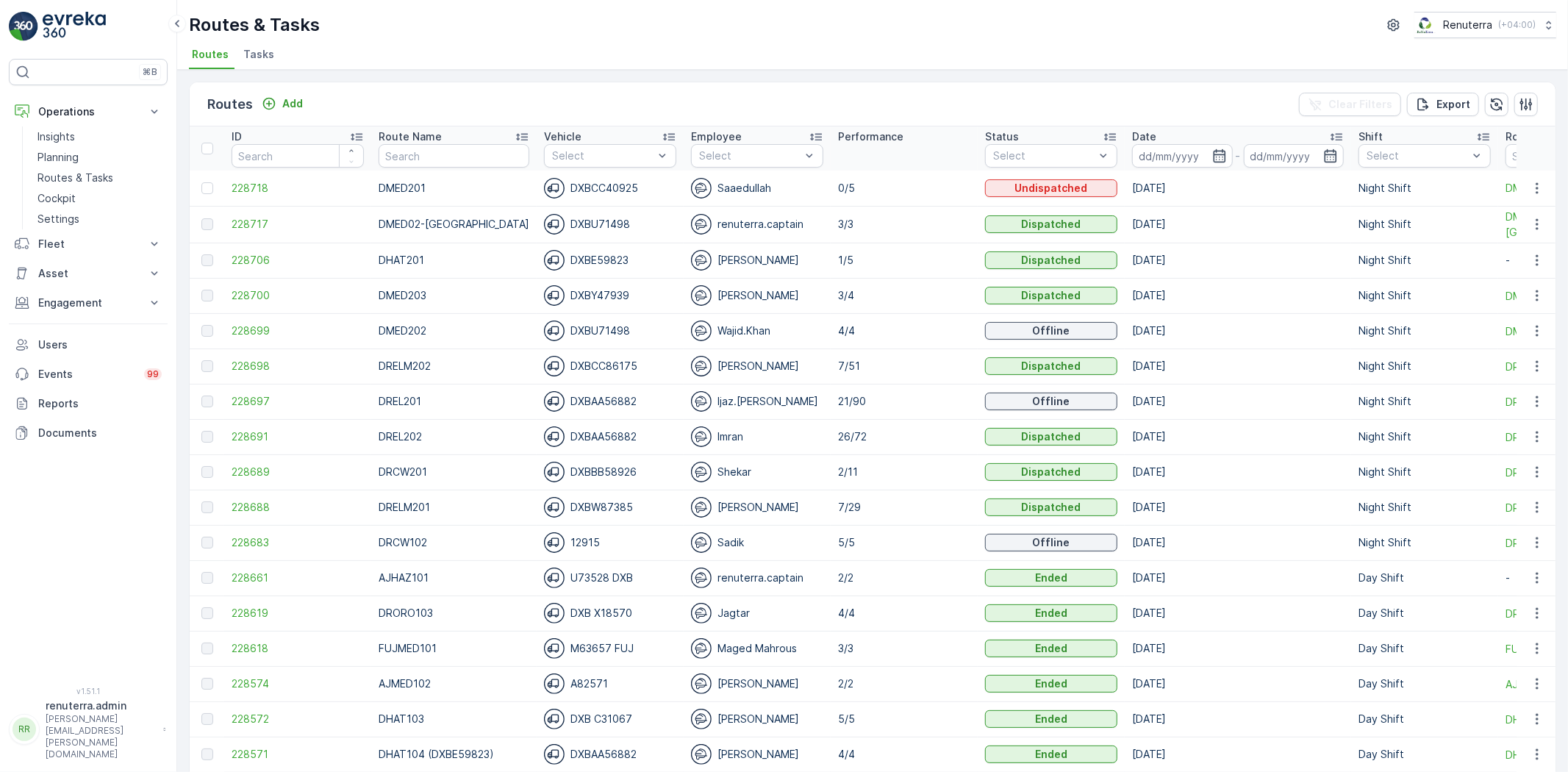
click at [838, 439] on p "26/72" at bounding box center [904, 436] width 132 height 15
drag, startPoint x: 816, startPoint y: 437, endPoint x: 860, endPoint y: 443, distance: 44.4
click at [860, 443] on td "26/72" at bounding box center [905, 437] width 147 height 35
copy p "26/72"
click at [259, 259] on span "228706" at bounding box center [298, 259] width 132 height 15
